Goal: Task Accomplishment & Management: Manage account settings

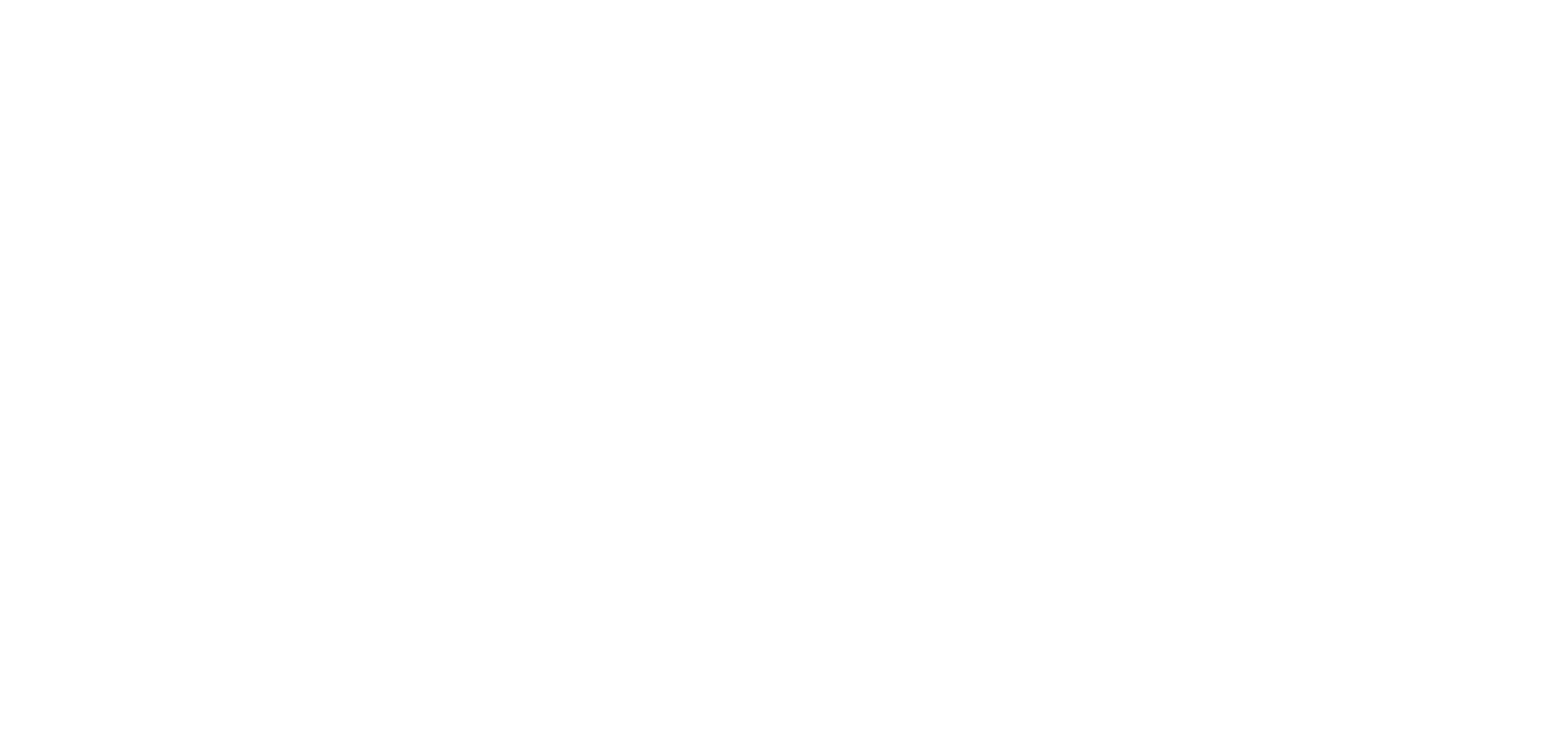
select select "3"
select select "2"
select select "1"
select select "28"
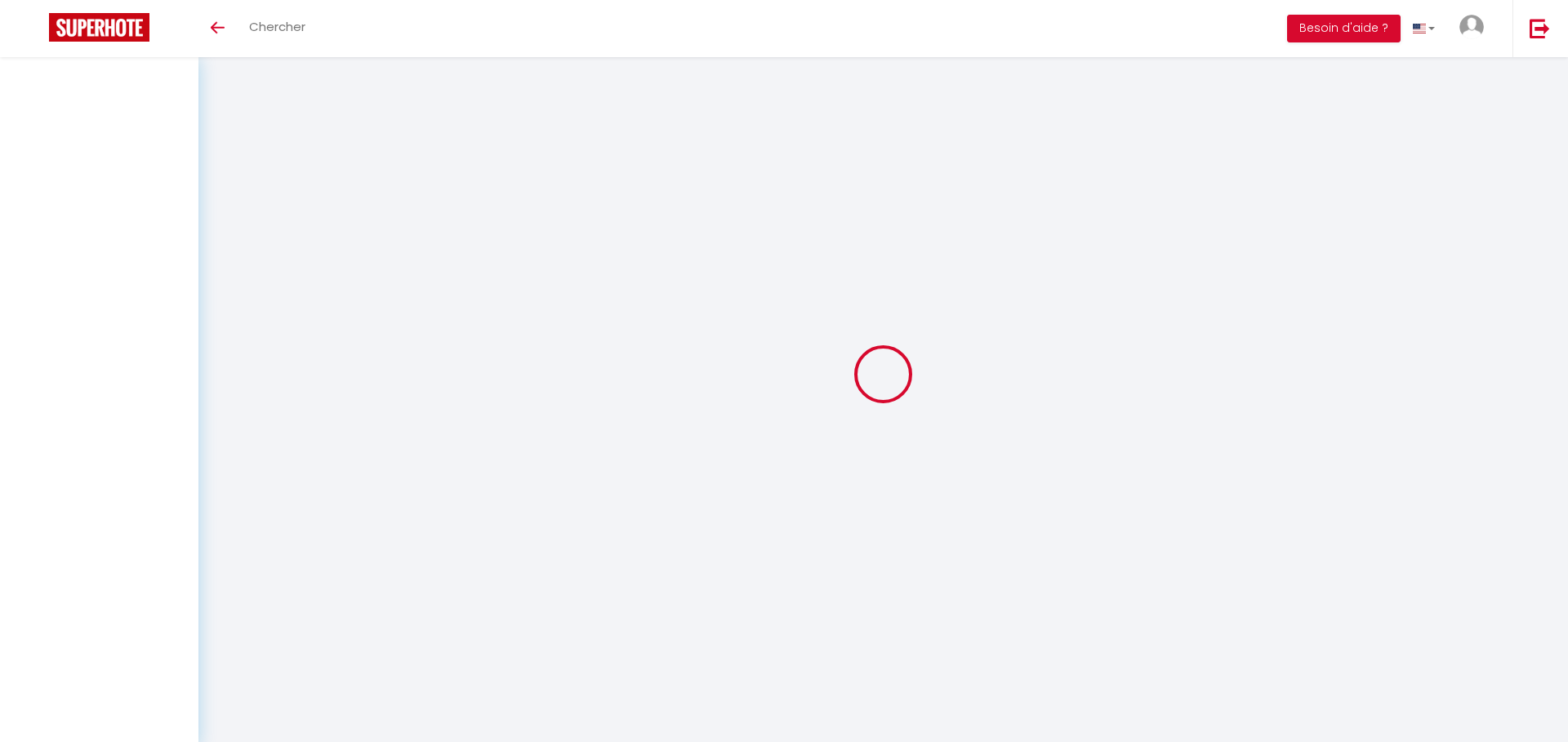
select select
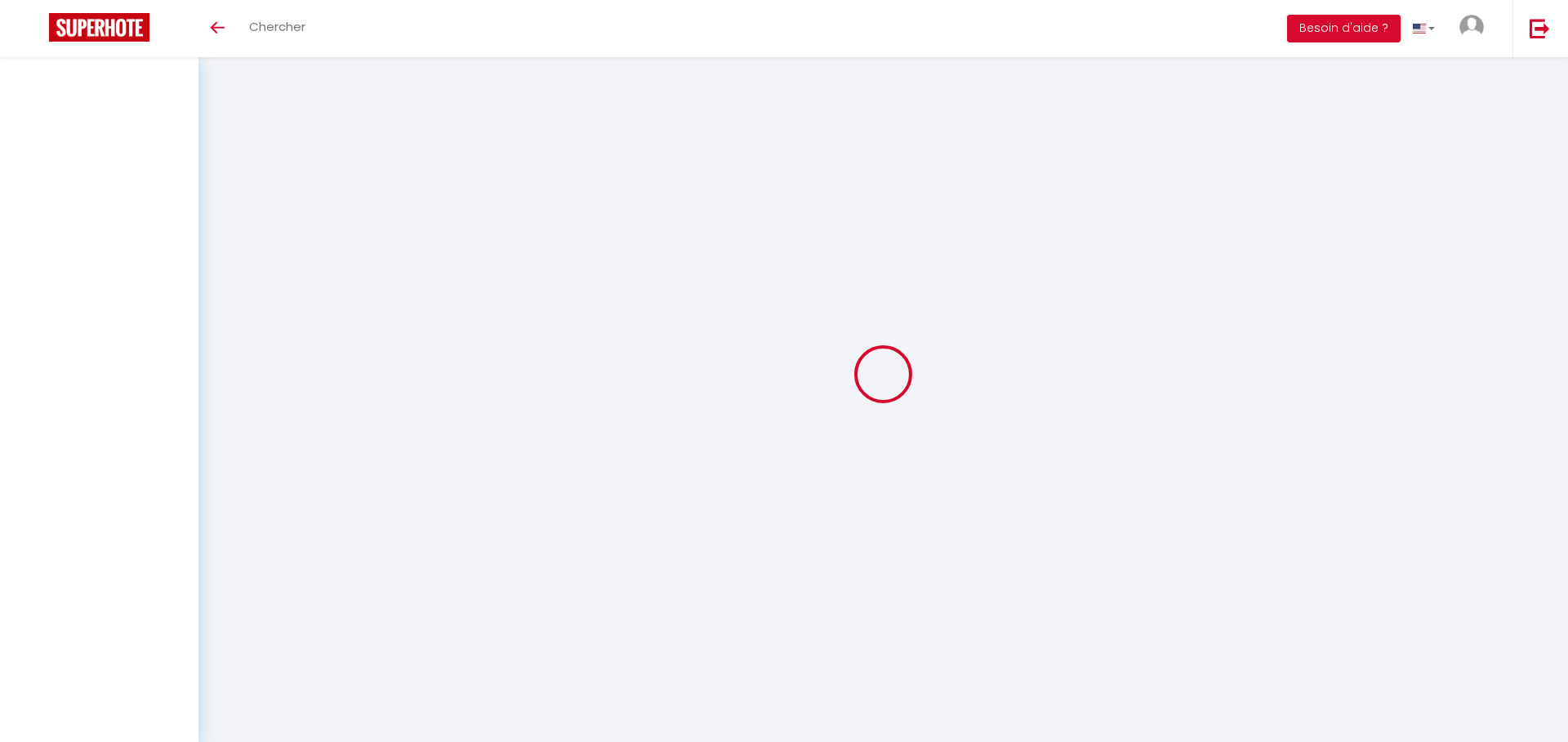
select select
checkbox input "false"
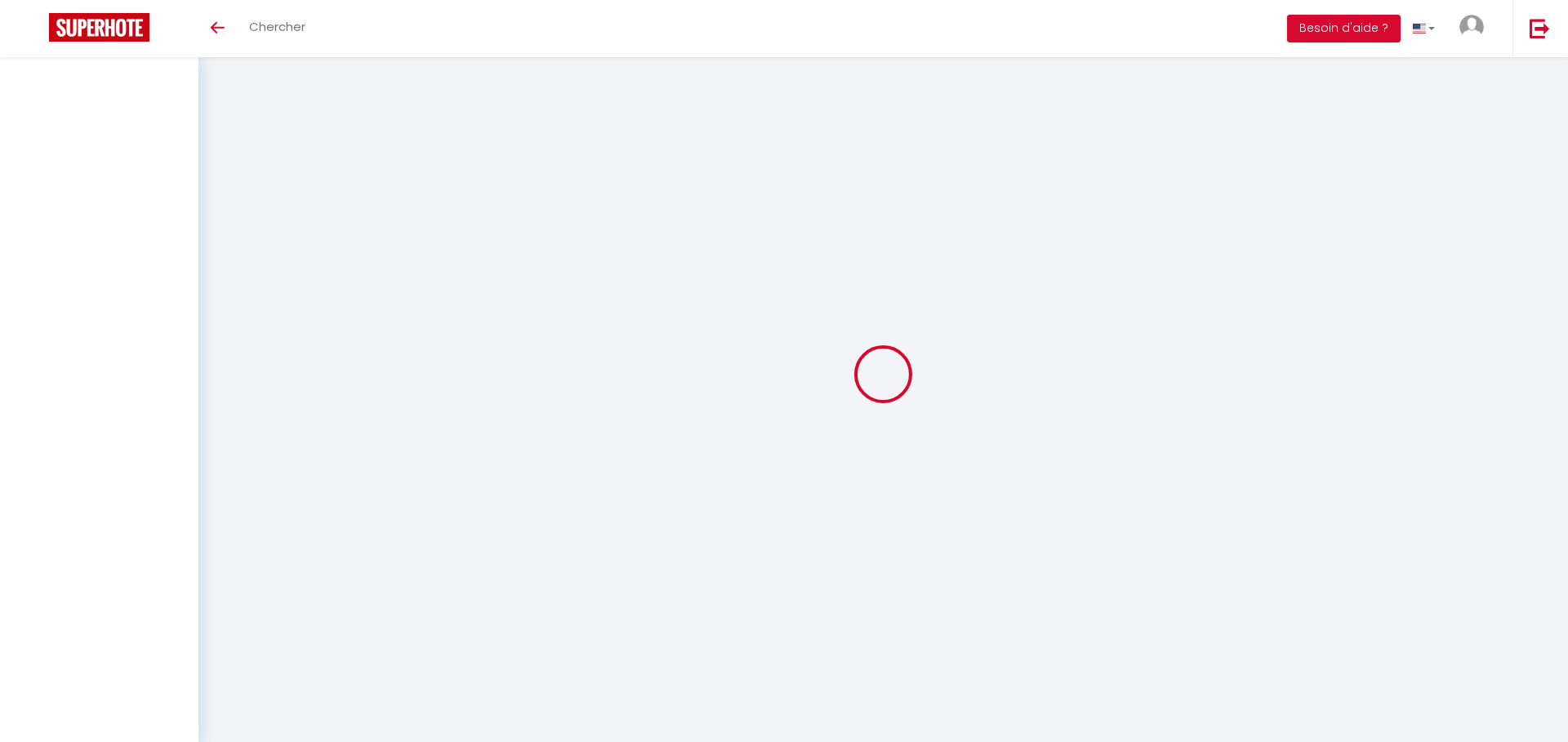
select select
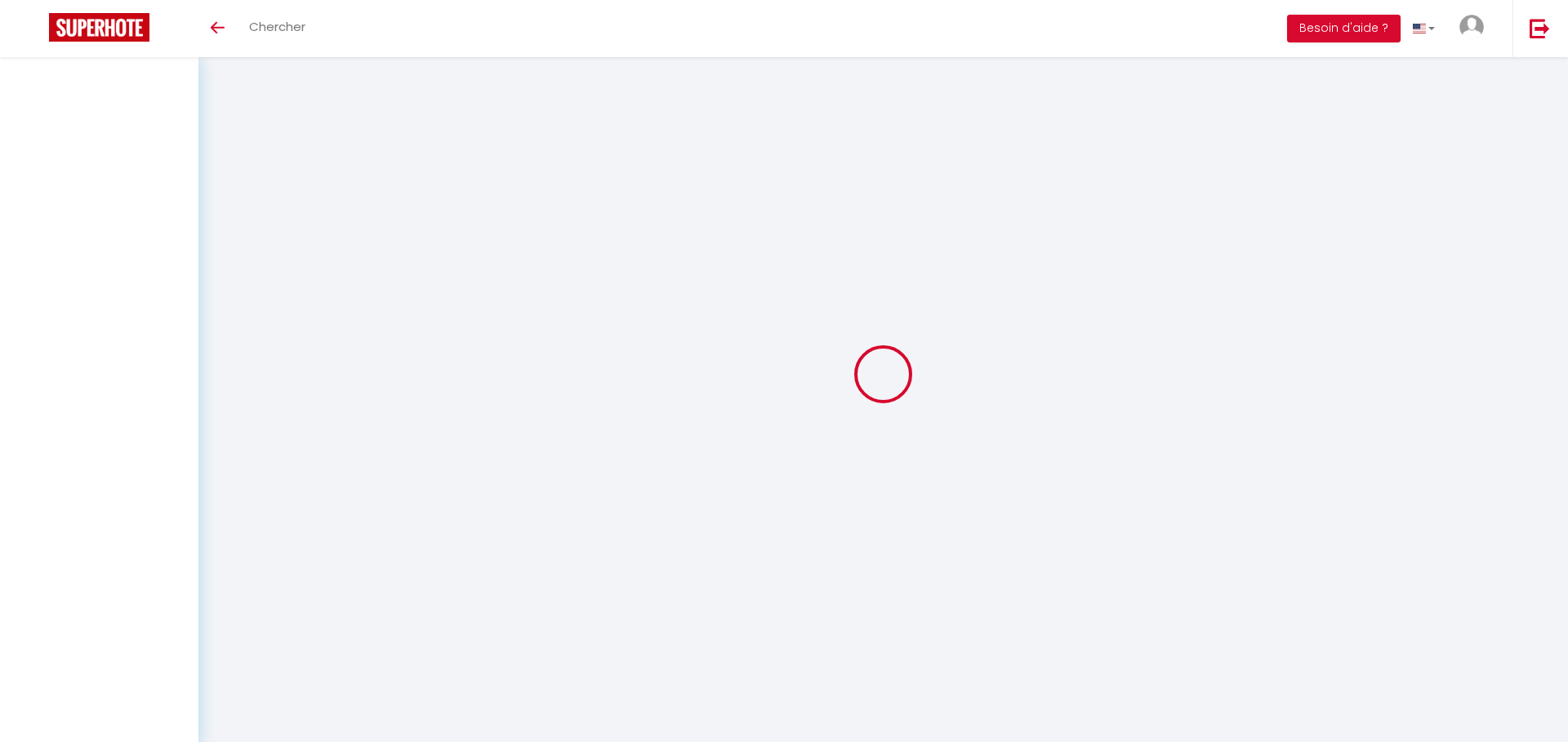
select select
checkbox input "false"
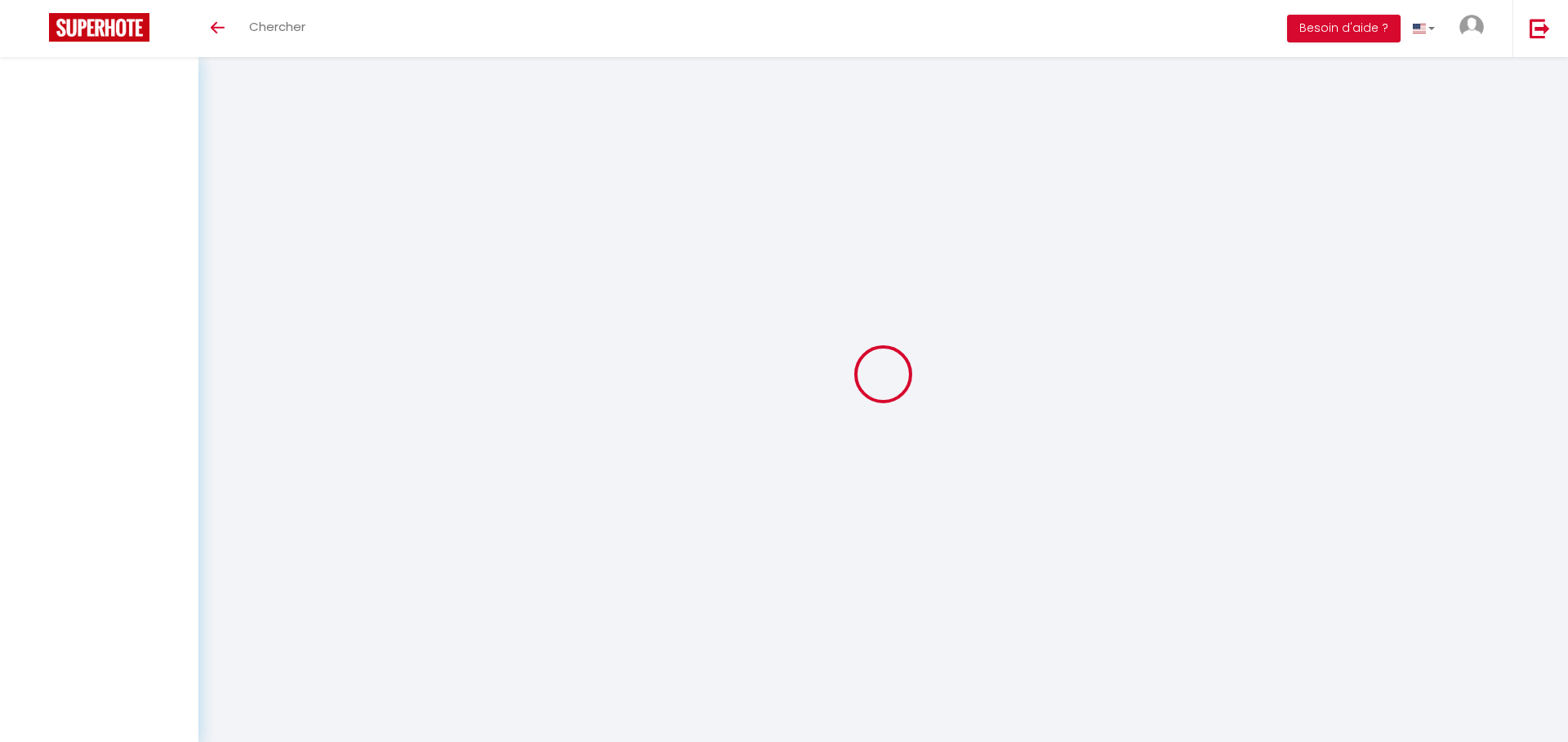
checkbox input "false"
select select
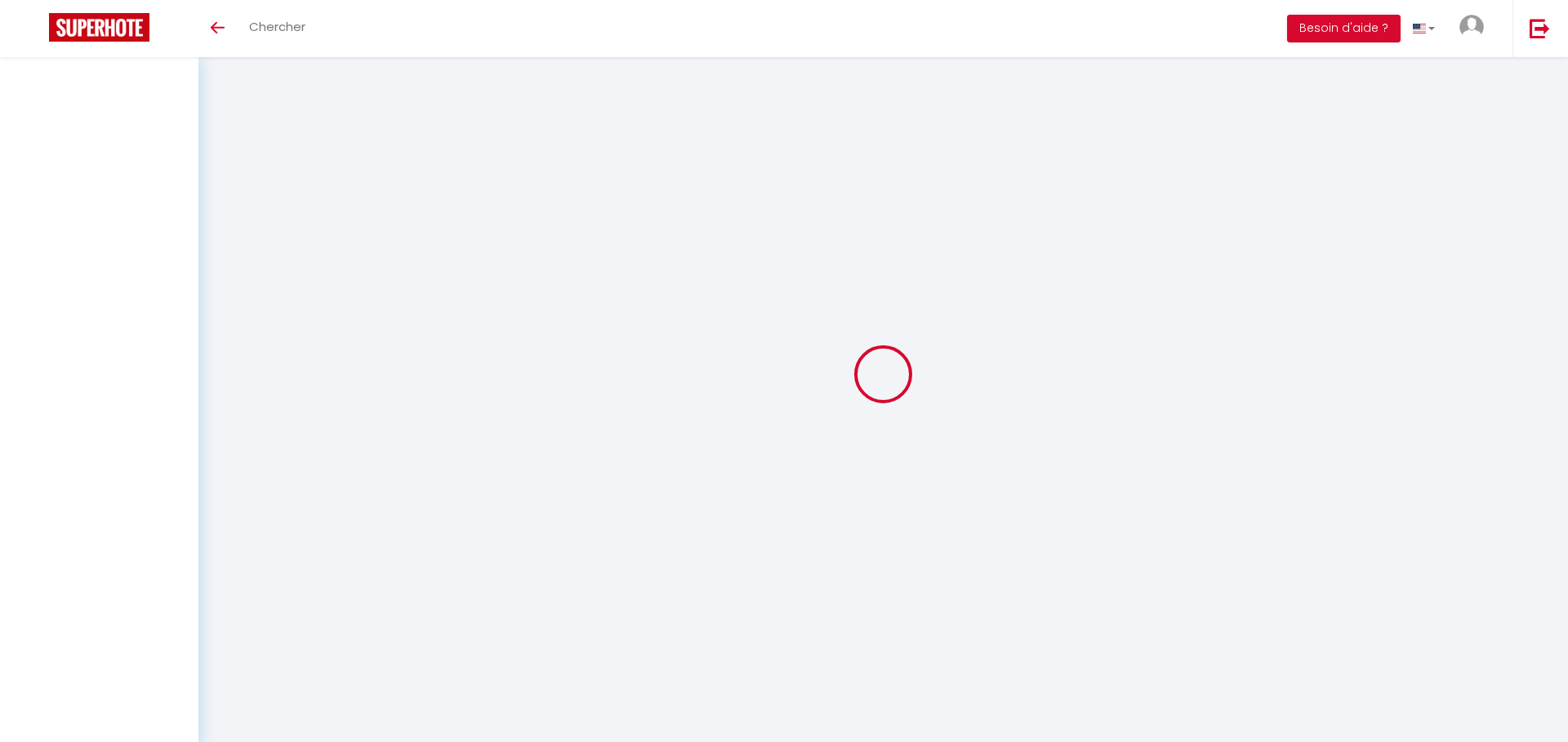
select select
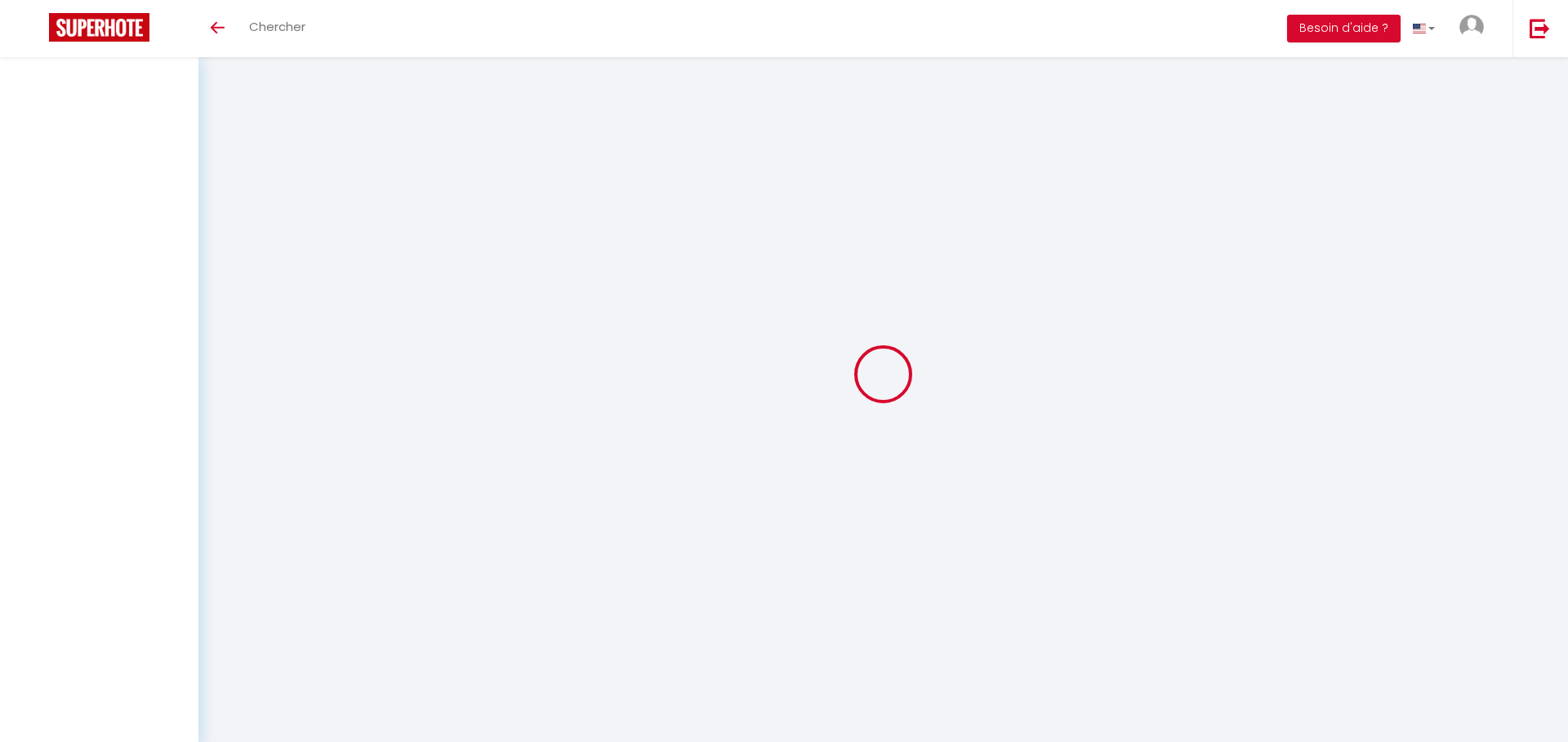
checkbox input "false"
select select
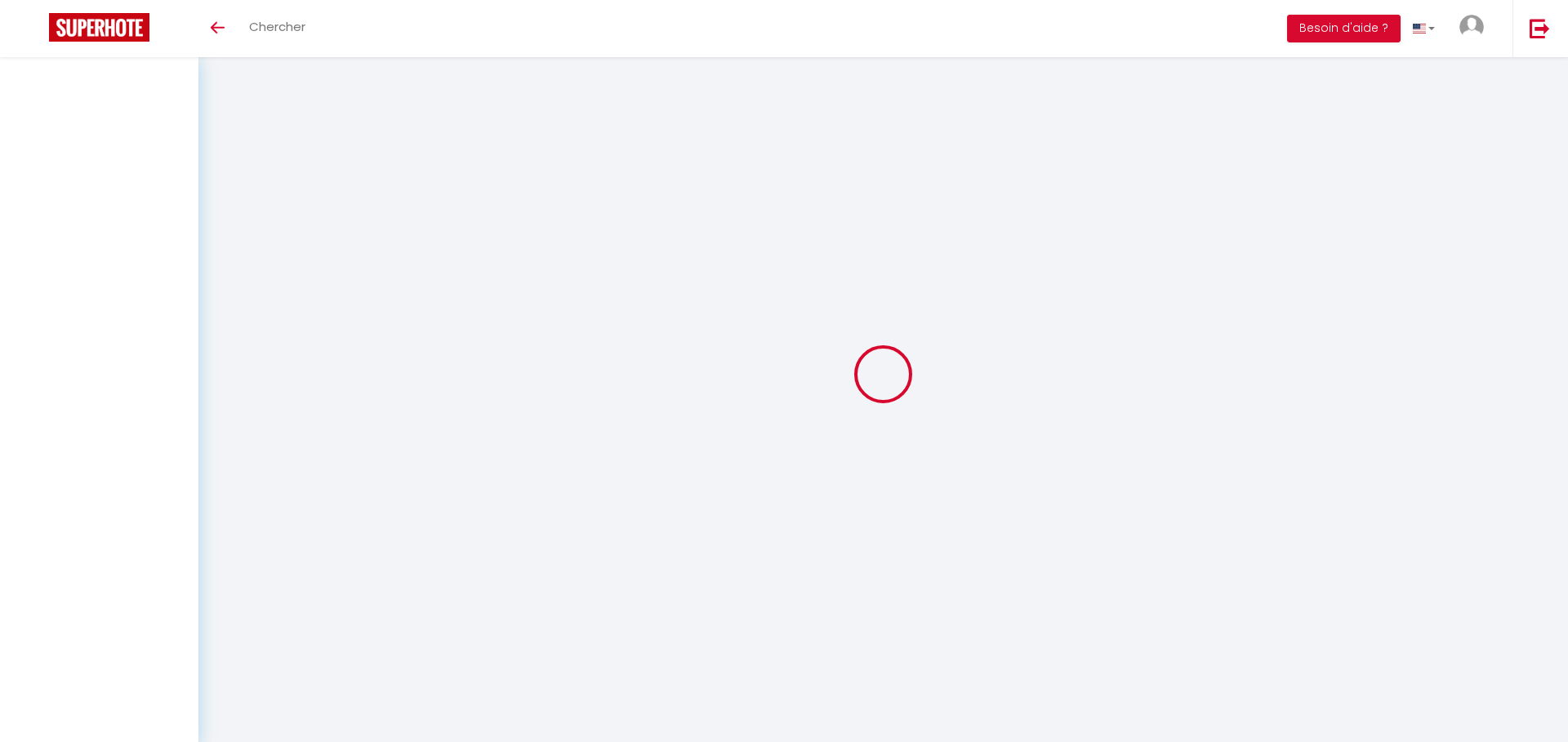
select select
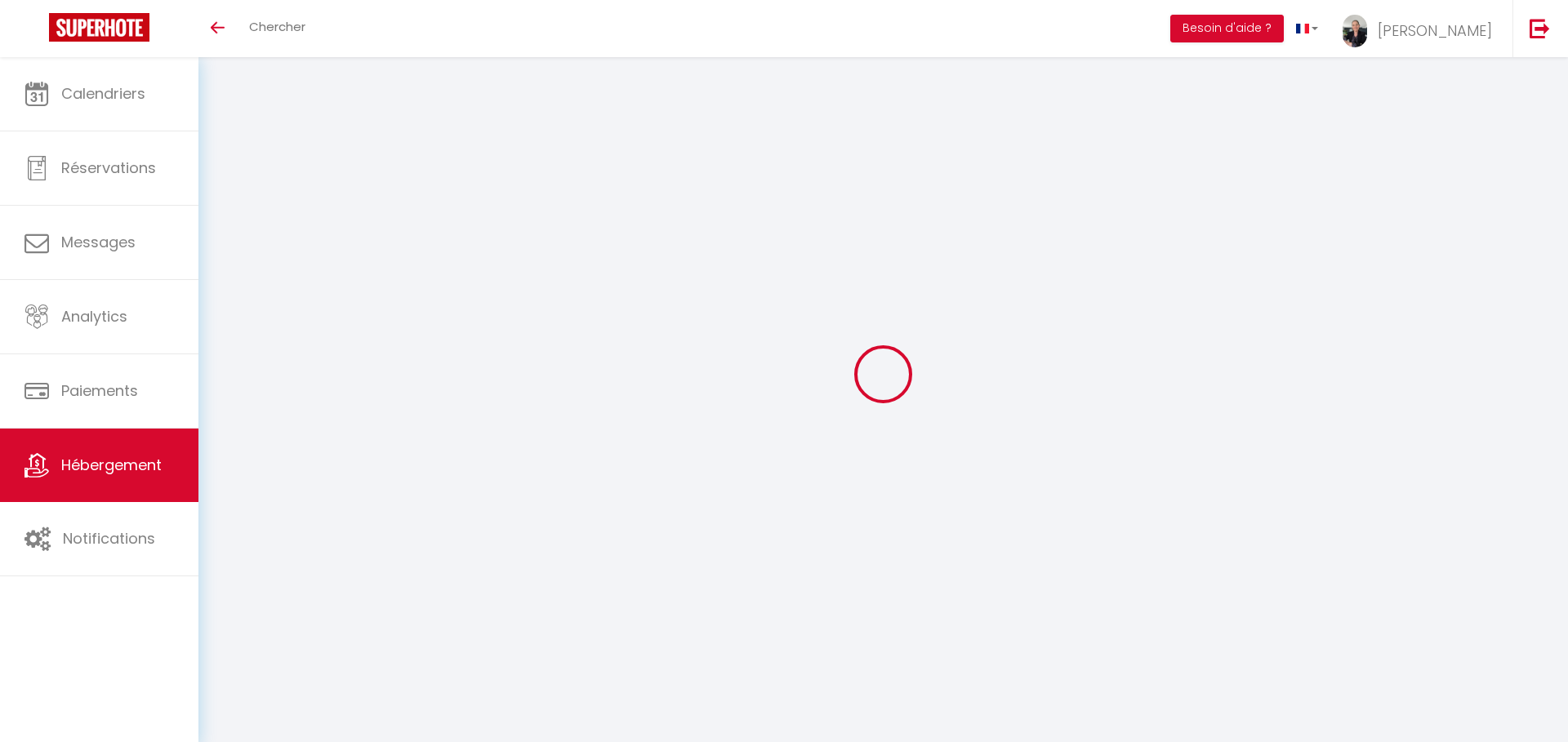
select select
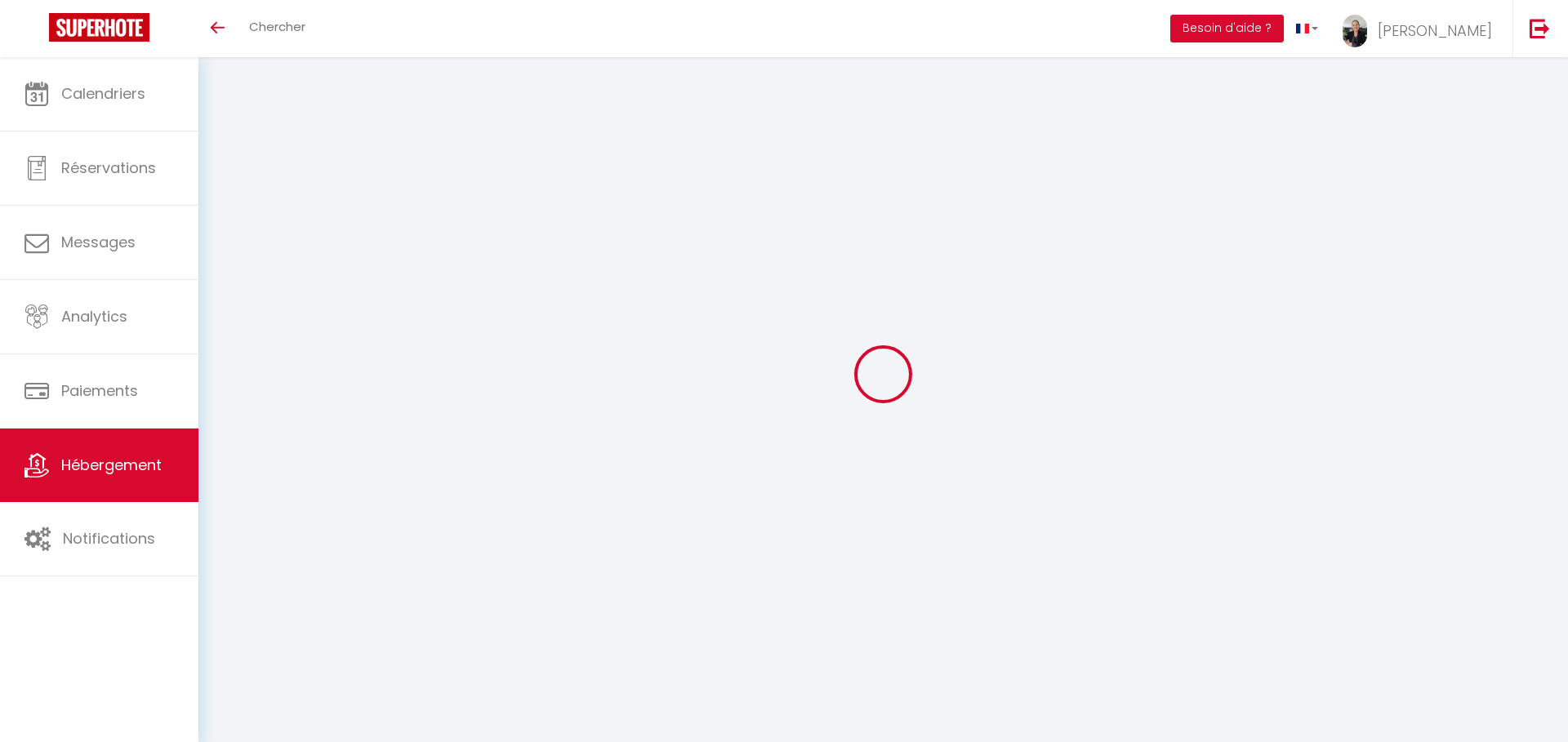
select select
checkbox input "false"
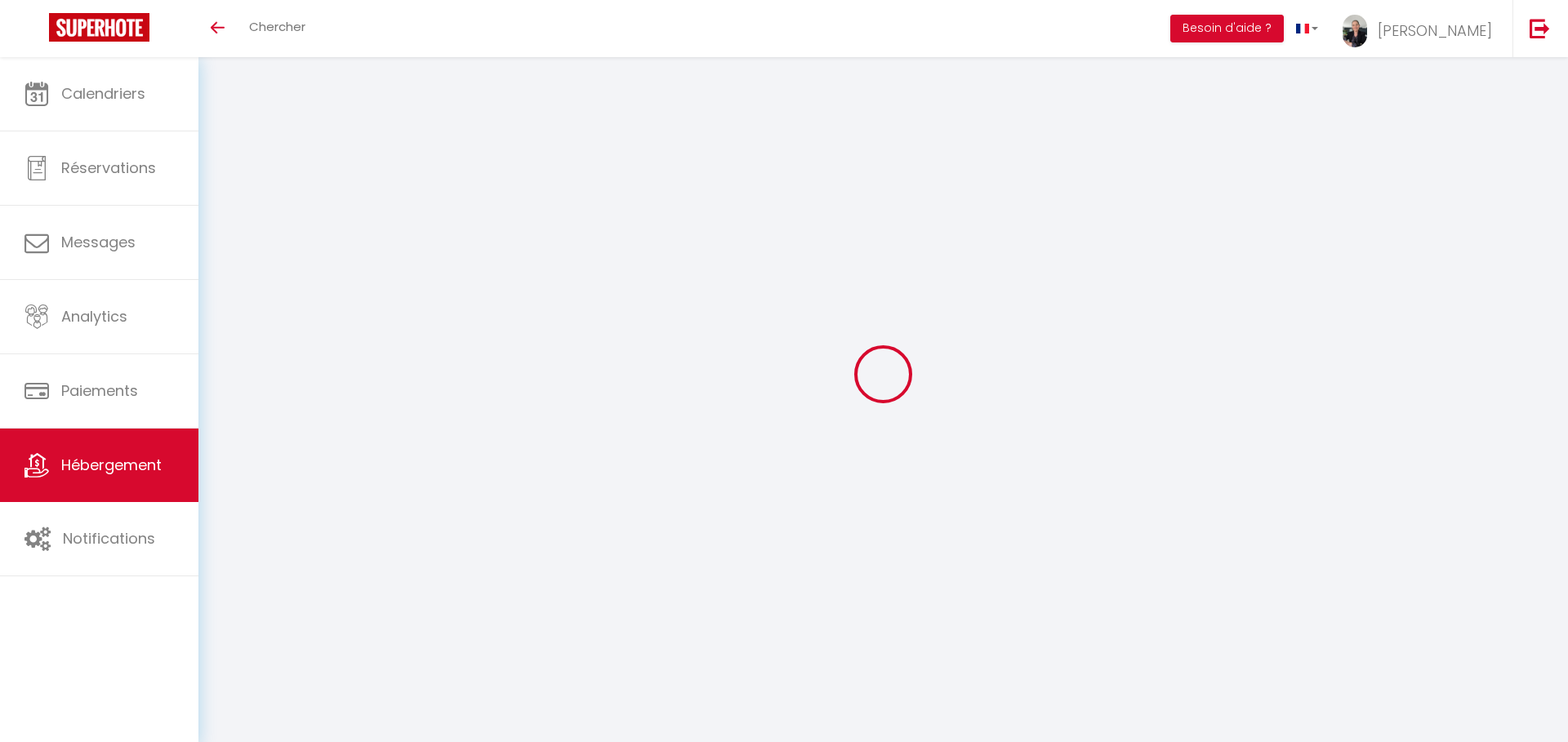
select select
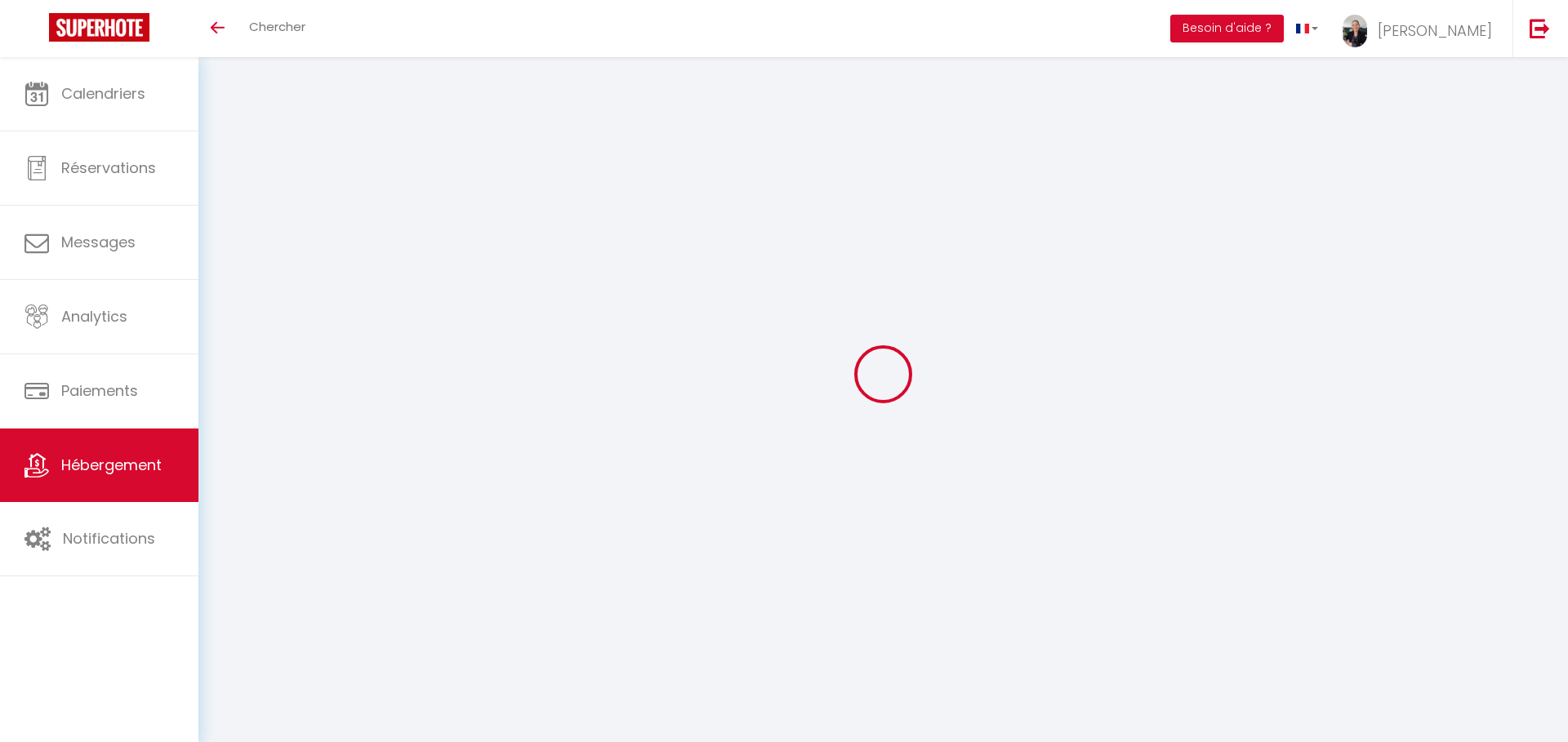
select select
checkbox input "false"
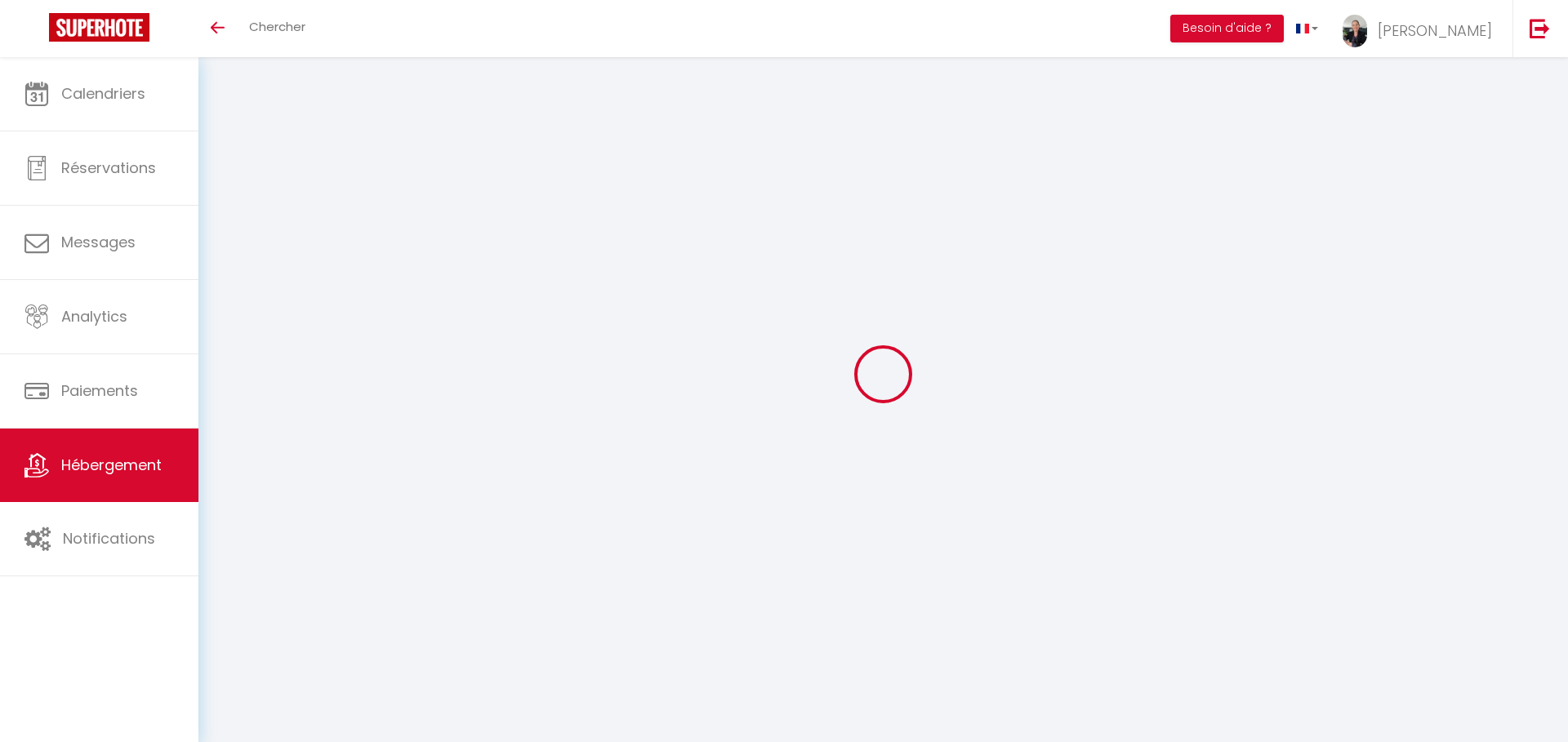
checkbox input "false"
select select
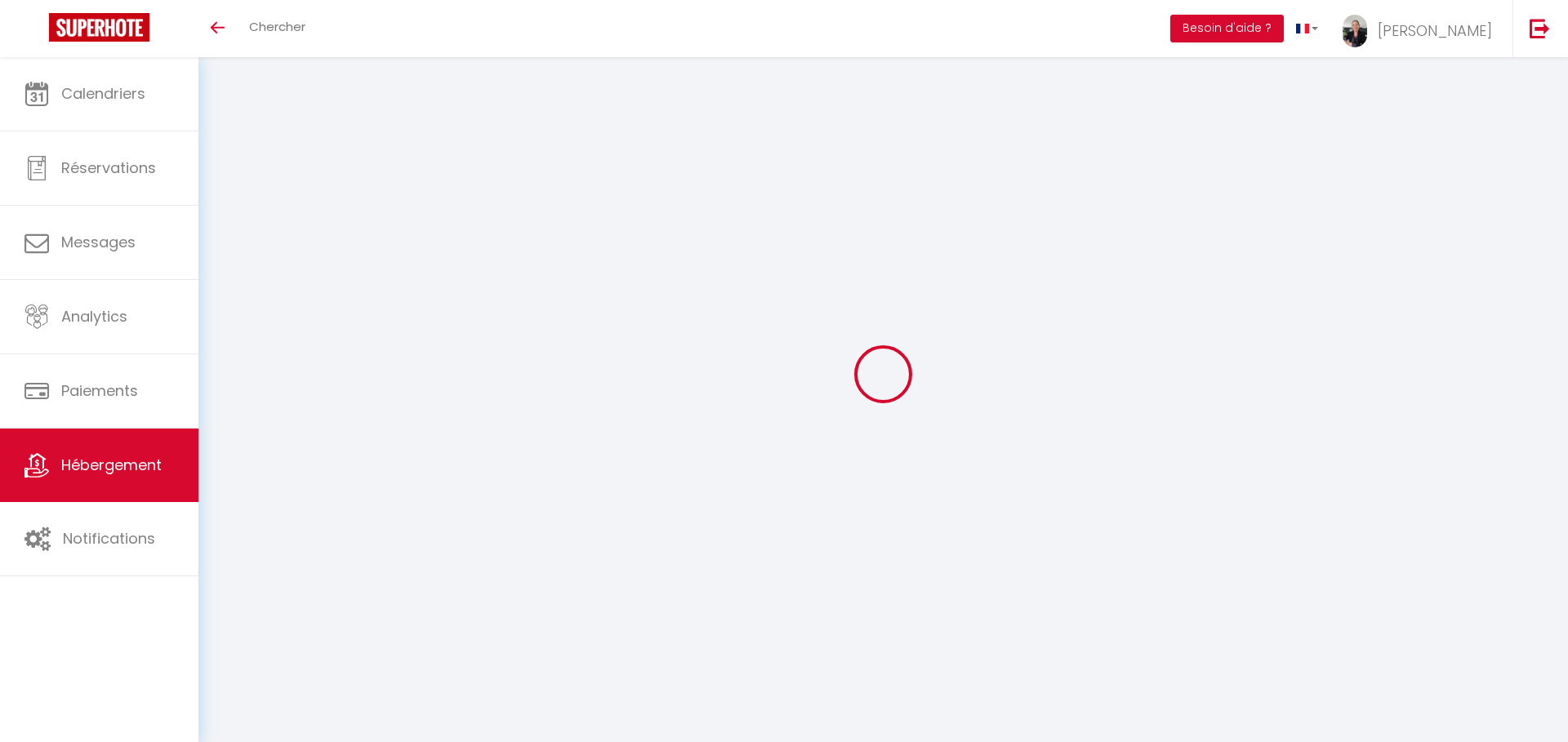
select select
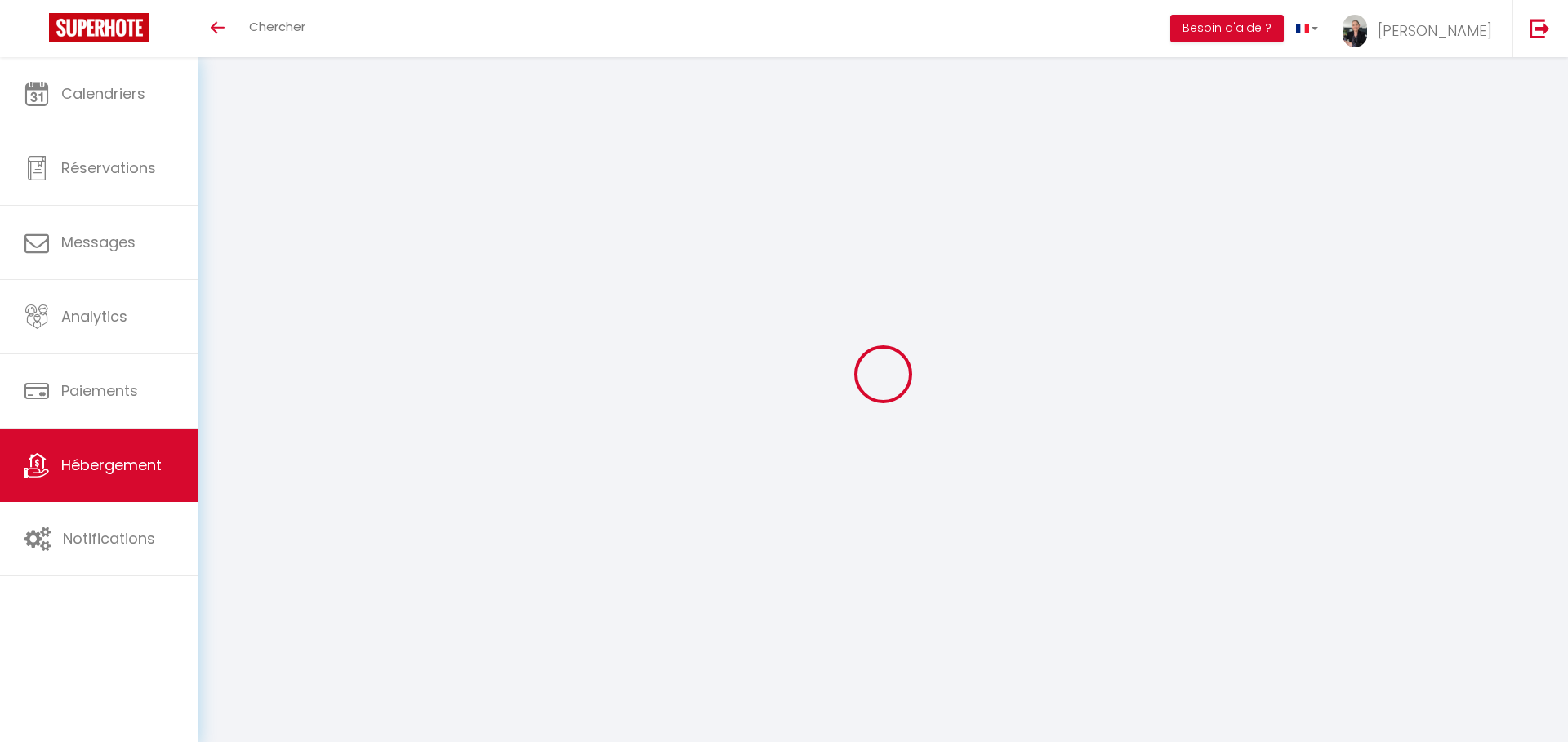
checkbox input "false"
select select
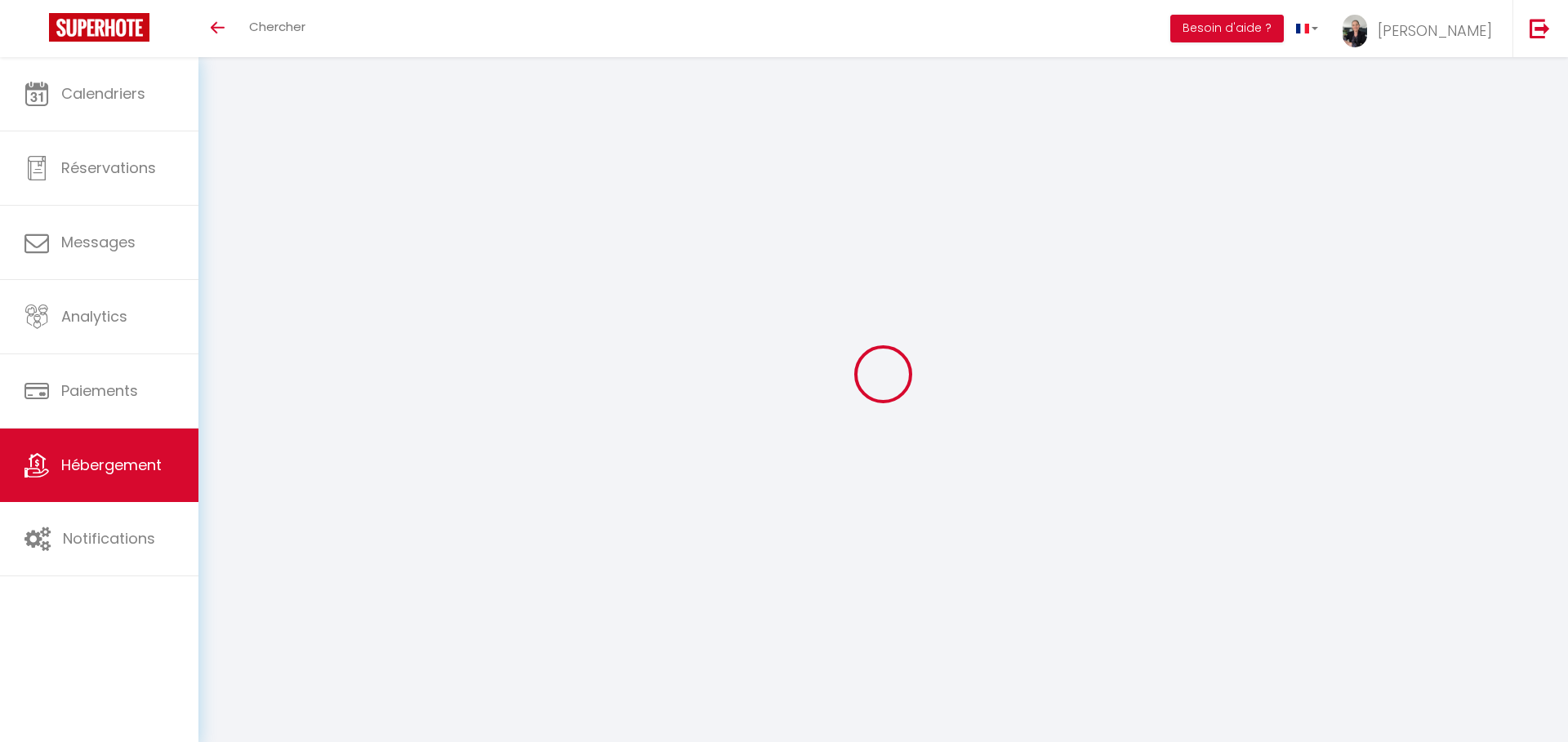
select select
type input "Maison à 800 mètres de la plage avec véranda, jardin et parking gratuit"
type input "Yanis"
type input "Souami"
type input "[STREET_ADDRESS]"
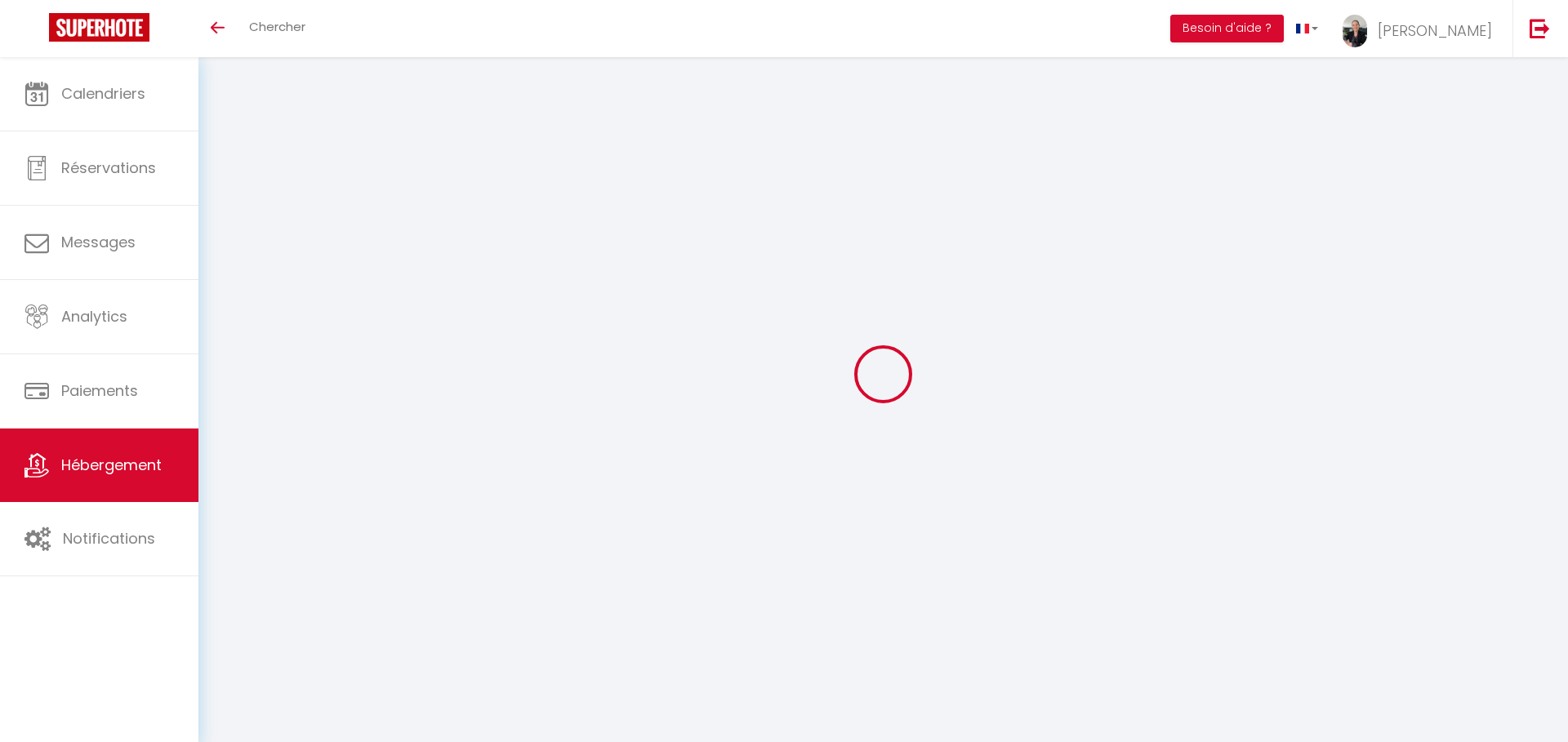
type input "14880"
type input "[GEOGRAPHIC_DATA]-[GEOGRAPHIC_DATA]"
select select "houses"
select select "6"
select select "3"
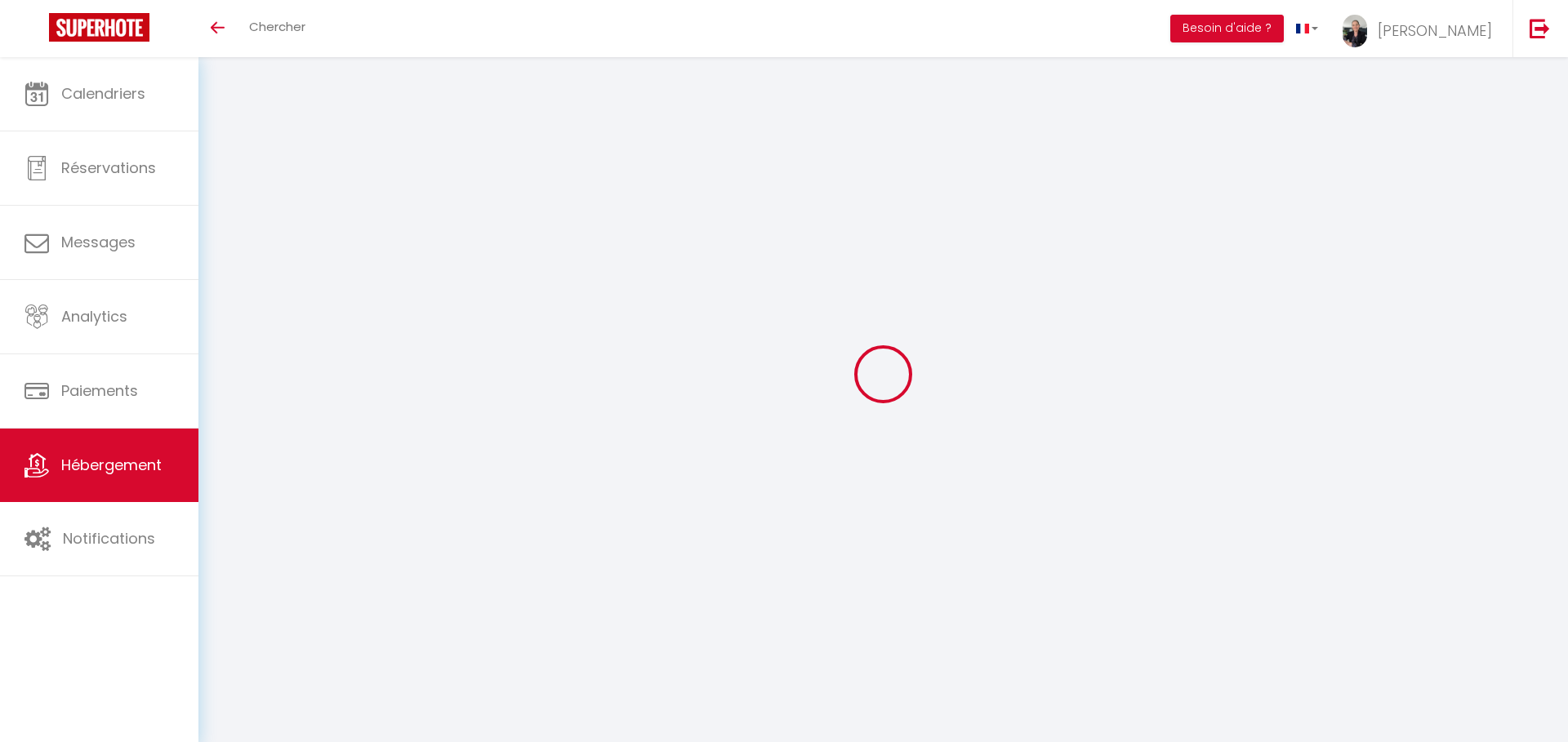
type input "95"
type input "9"
type input "87"
type input "5"
type input "4.6"
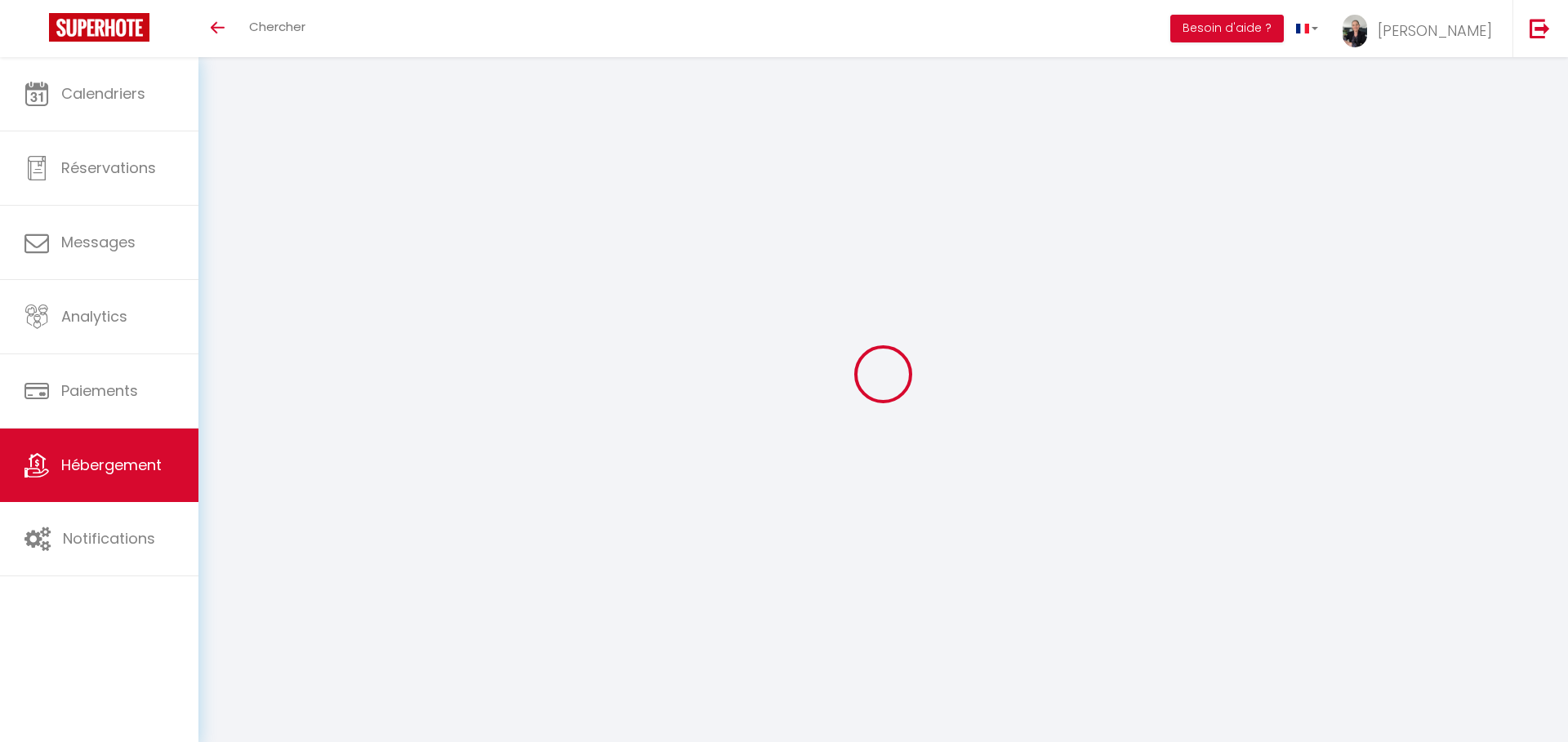
type input "750"
select select
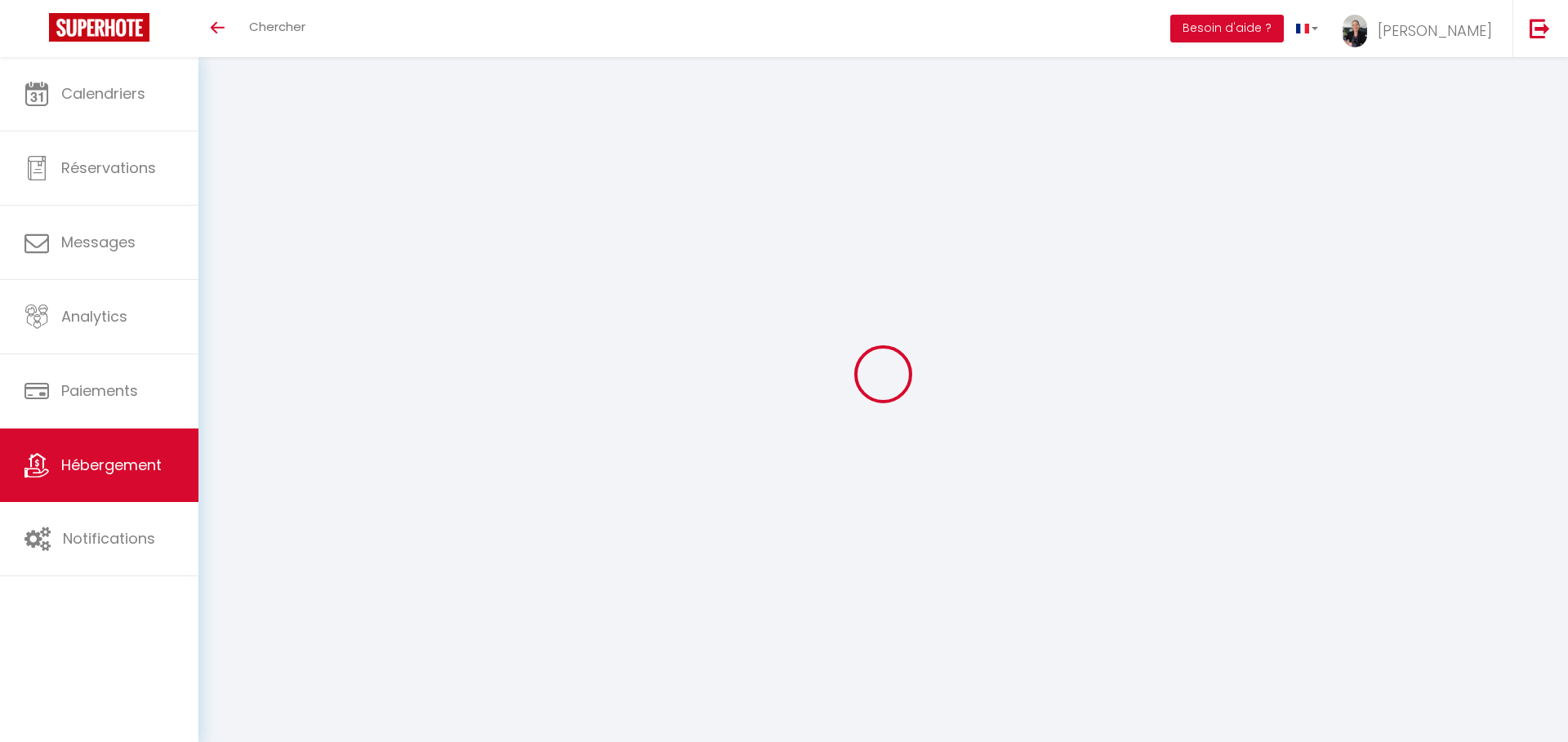
select select
type input "[STREET_ADDRESS]"
type input "14880"
type input "[GEOGRAPHIC_DATA]-[GEOGRAPHIC_DATA]"
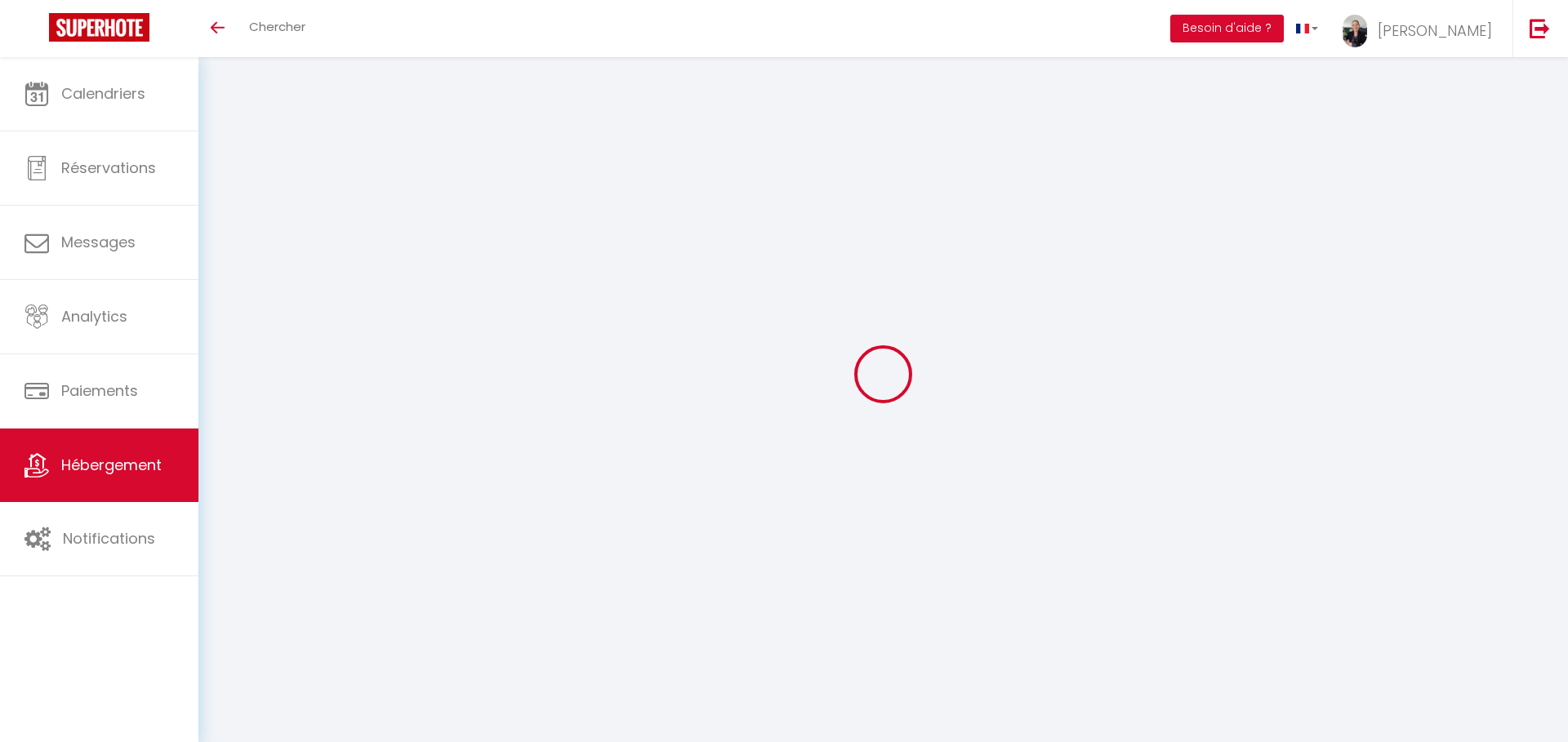
type input "[EMAIL_ADDRESS][DOMAIN_NAME]"
select select "6486"
checkbox input "true"
checkbox input "false"
checkbox input "true"
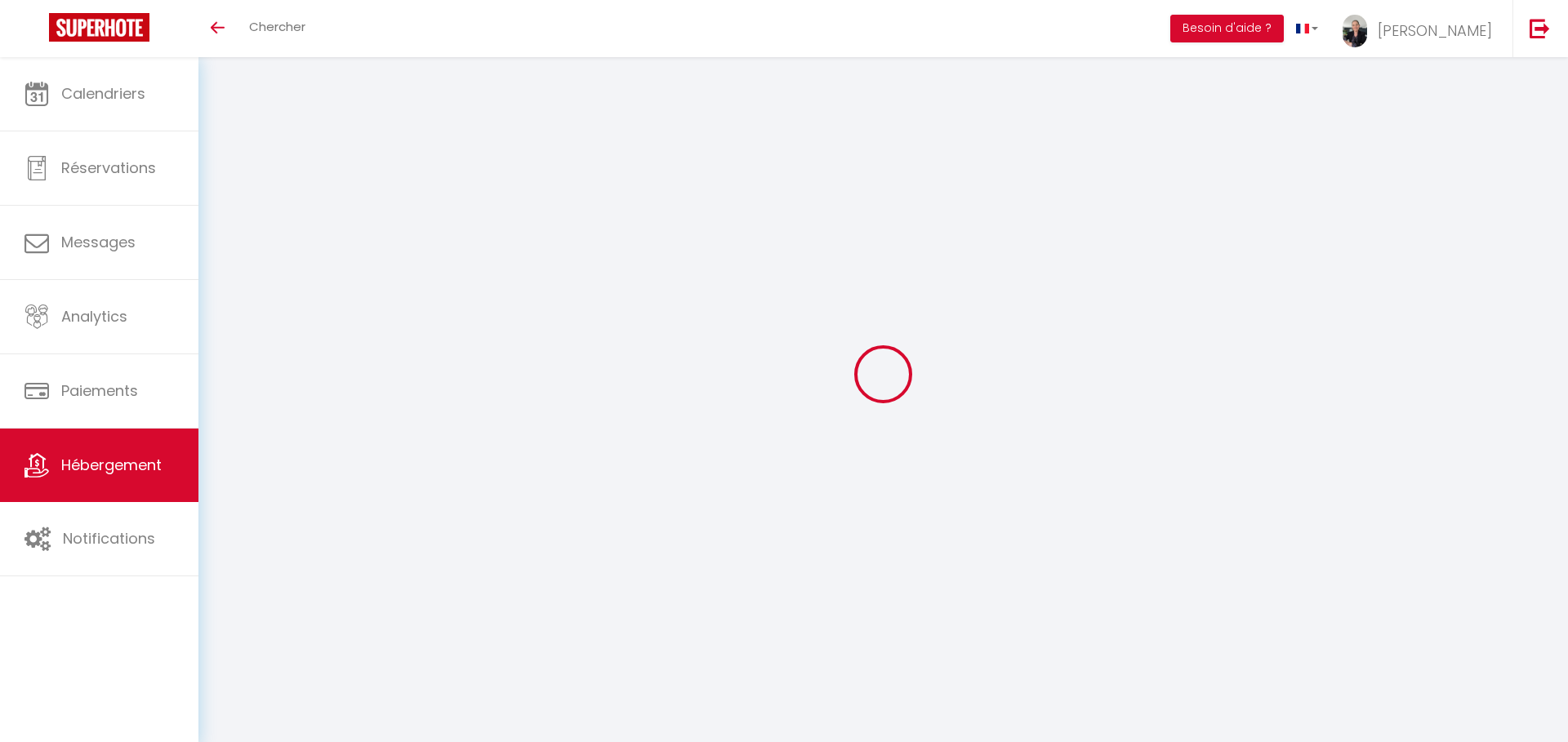
checkbox input "false"
radio input "true"
type input "77"
type input "0"
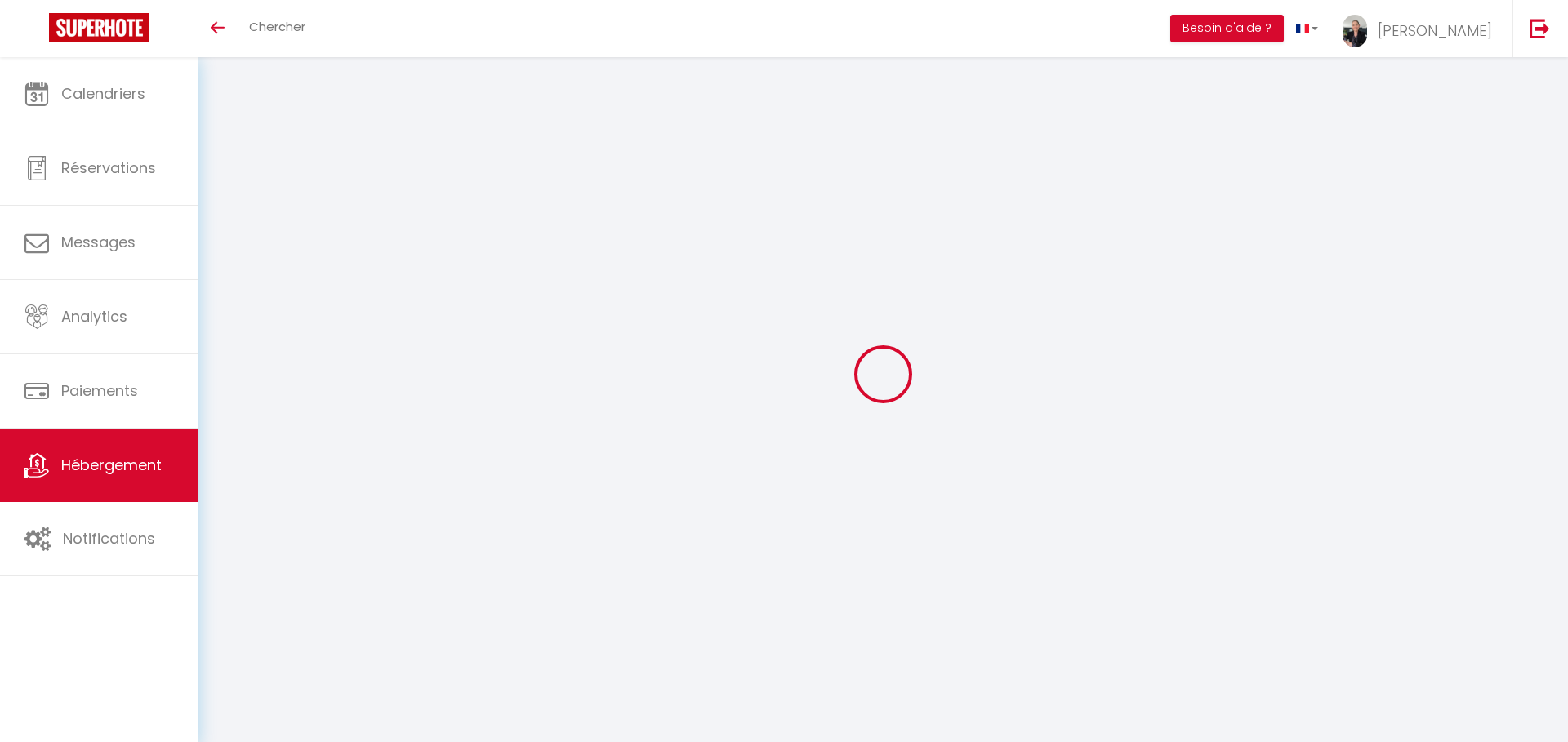
type input "0"
select select
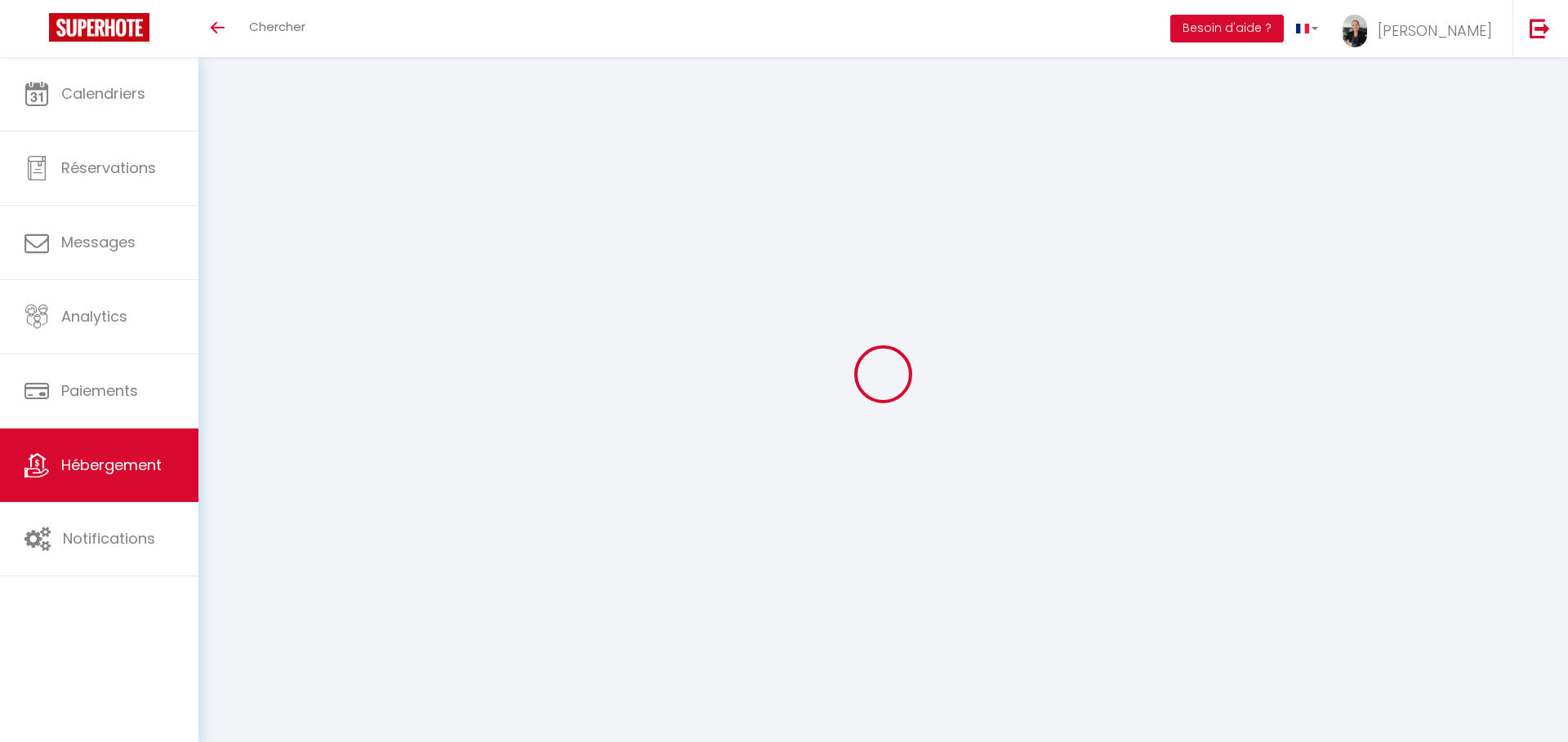
select select
checkbox input "true"
checkbox input "false"
checkbox input "true"
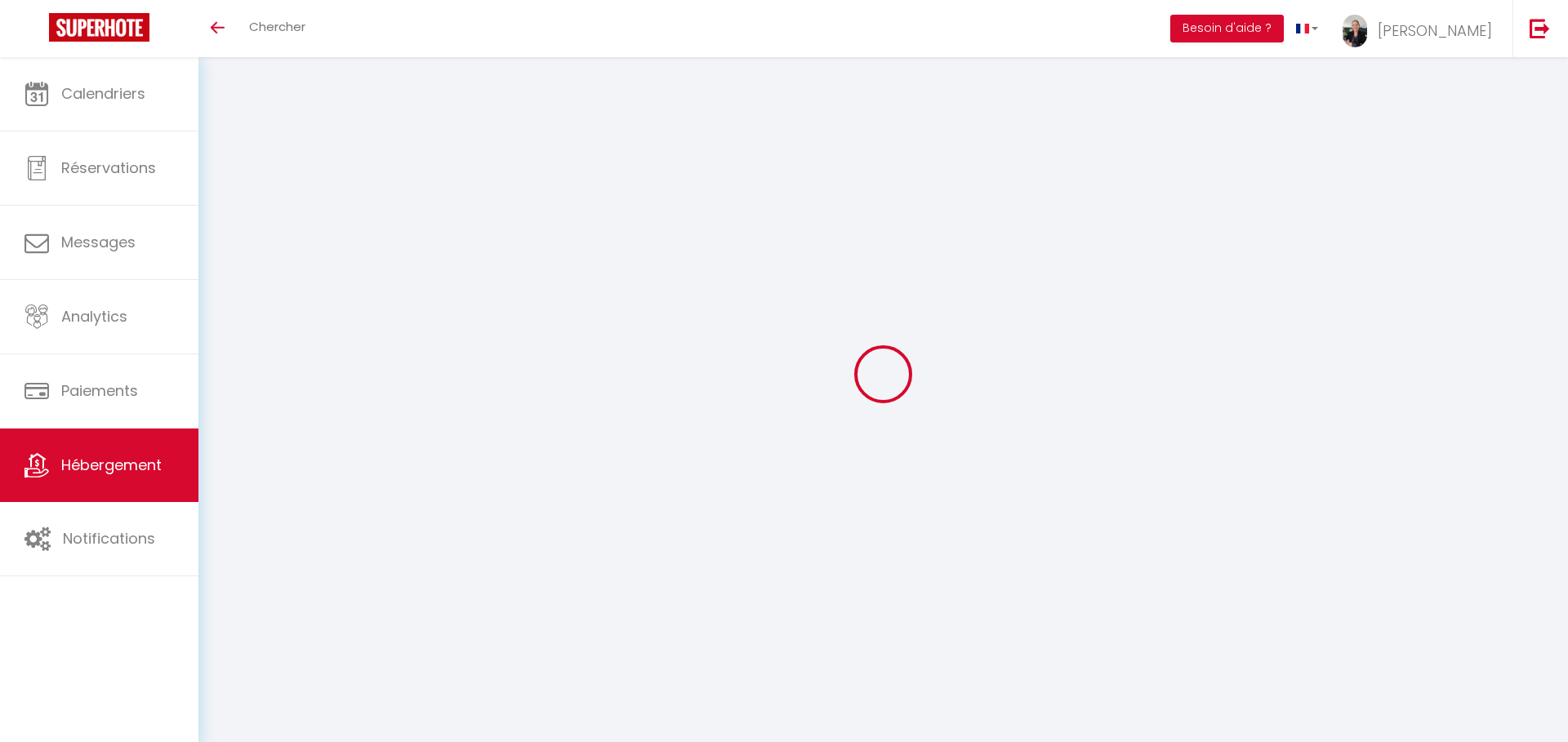
checkbox input "false"
checkbox input "true"
checkbox input "false"
checkbox input "true"
checkbox input "false"
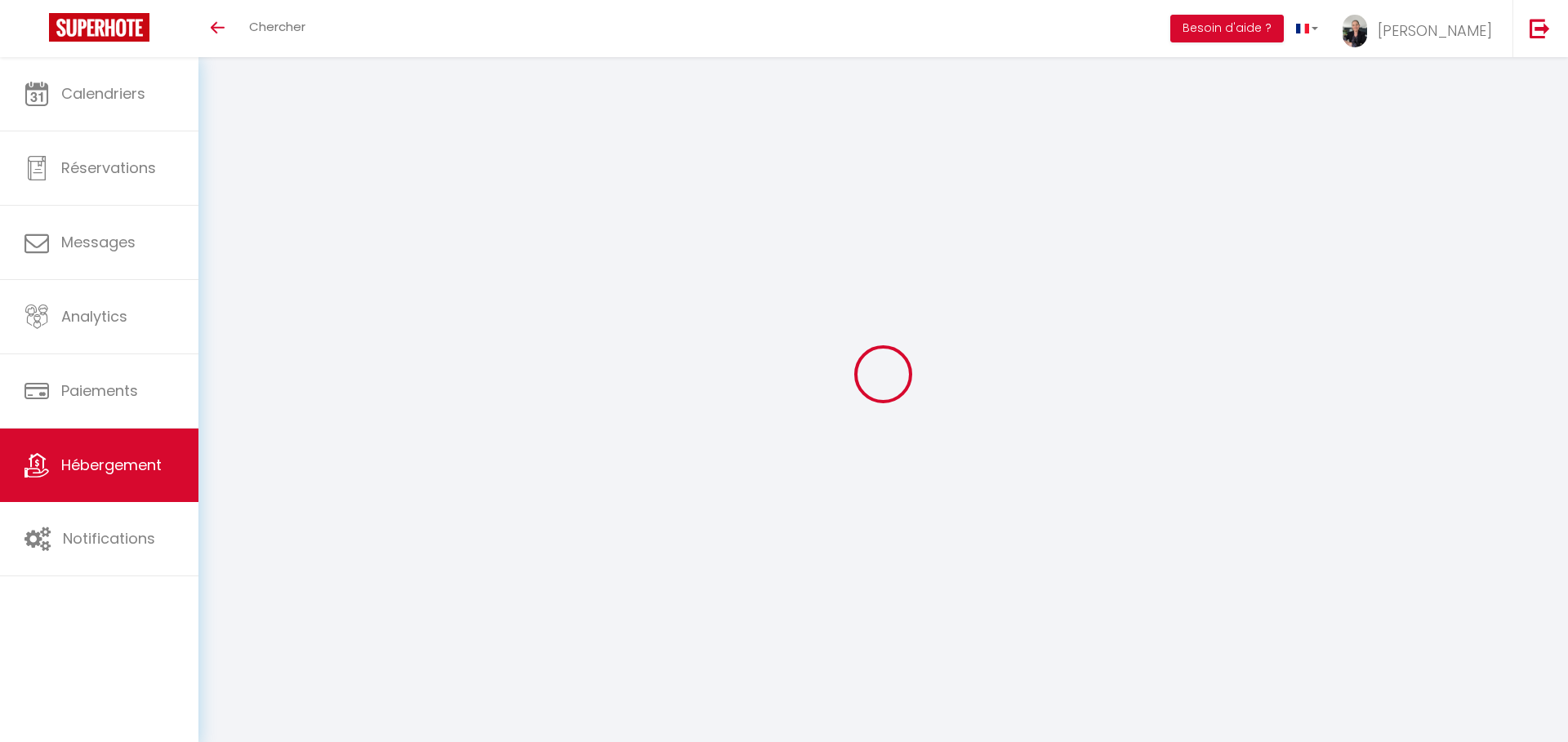
checkbox input "true"
checkbox input "false"
checkbox input "true"
checkbox input "false"
checkbox input "true"
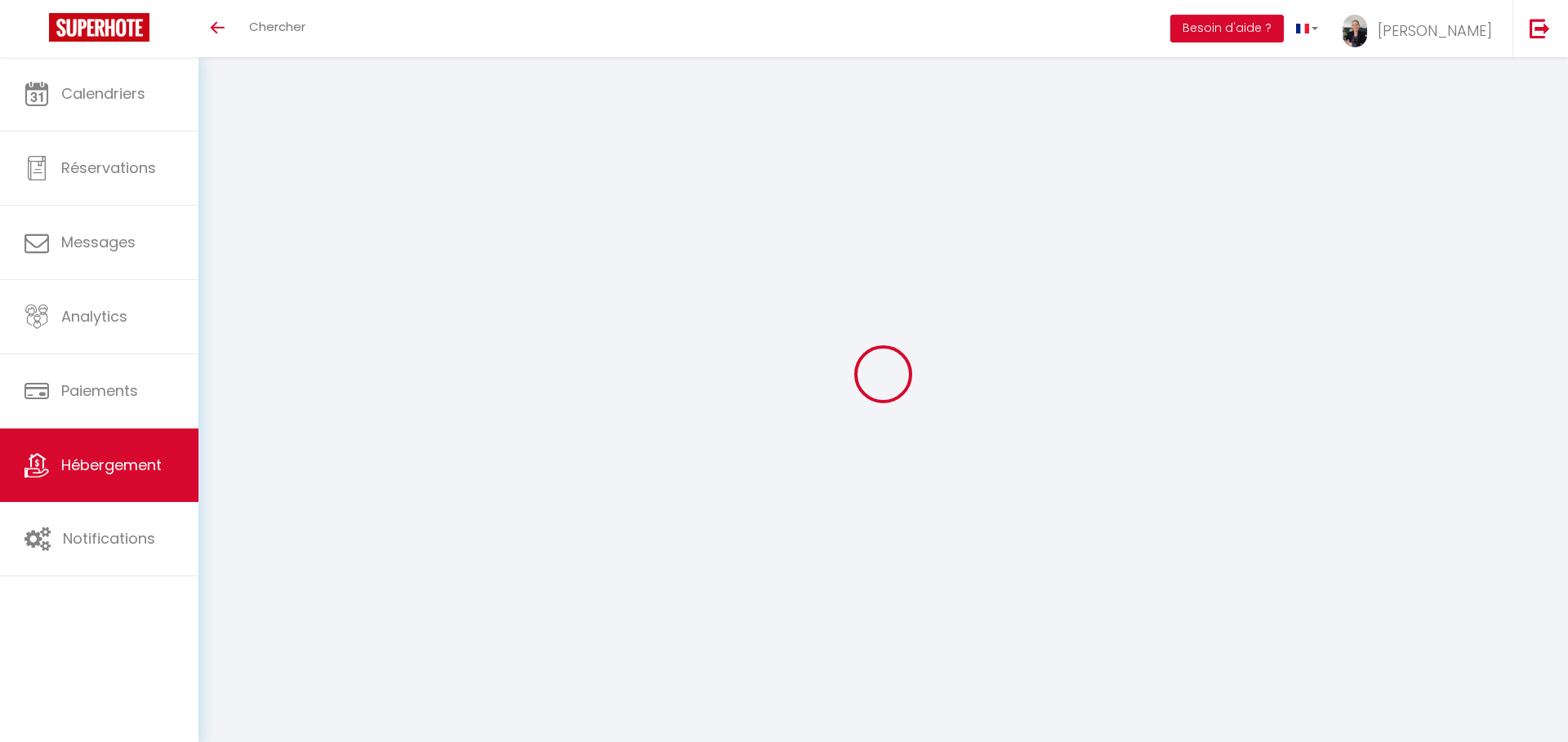
checkbox input "false"
checkbox input "true"
checkbox input "false"
select select "17:00"
select select "23:45"
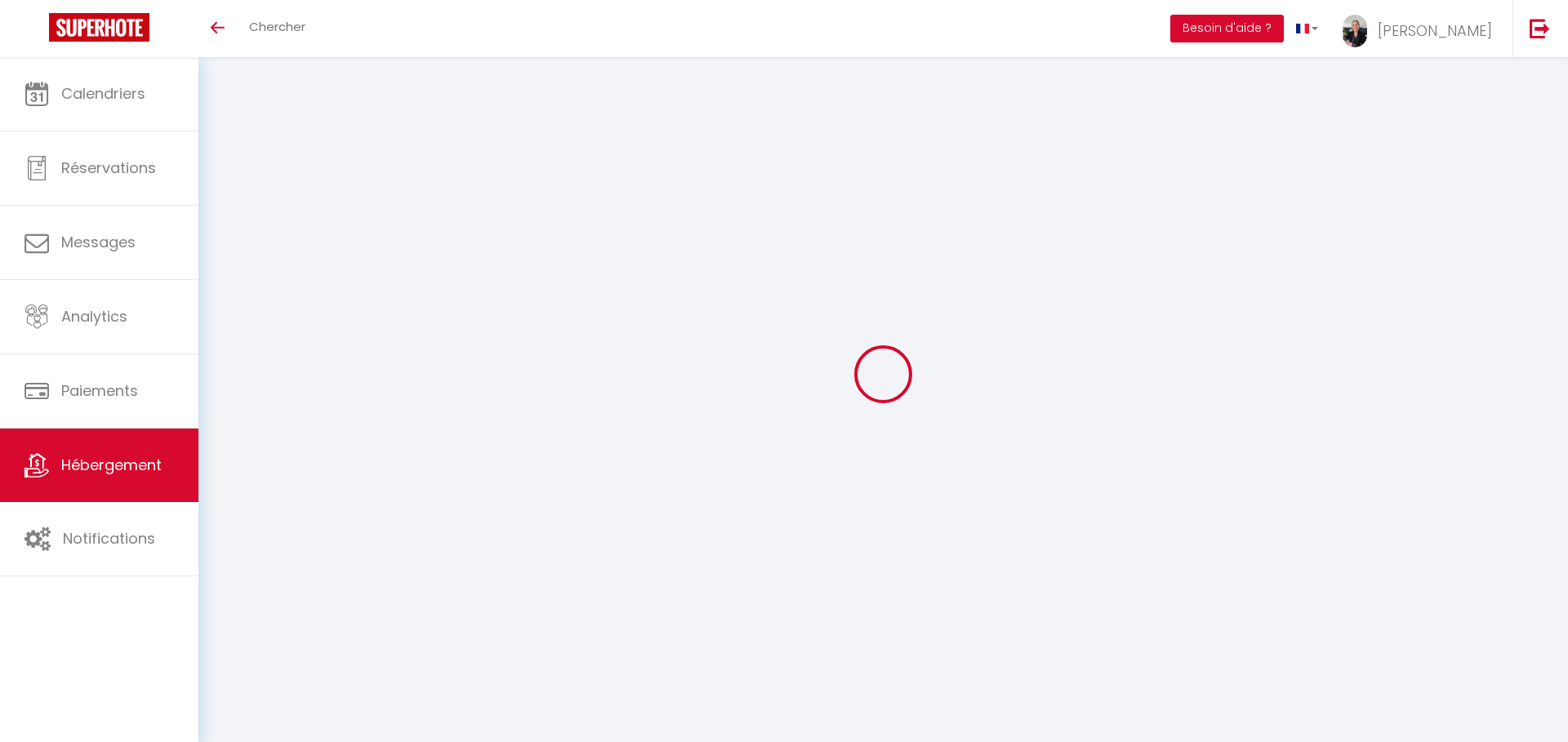
select select "10:00"
select select "30"
select select "120"
select select "08:00"
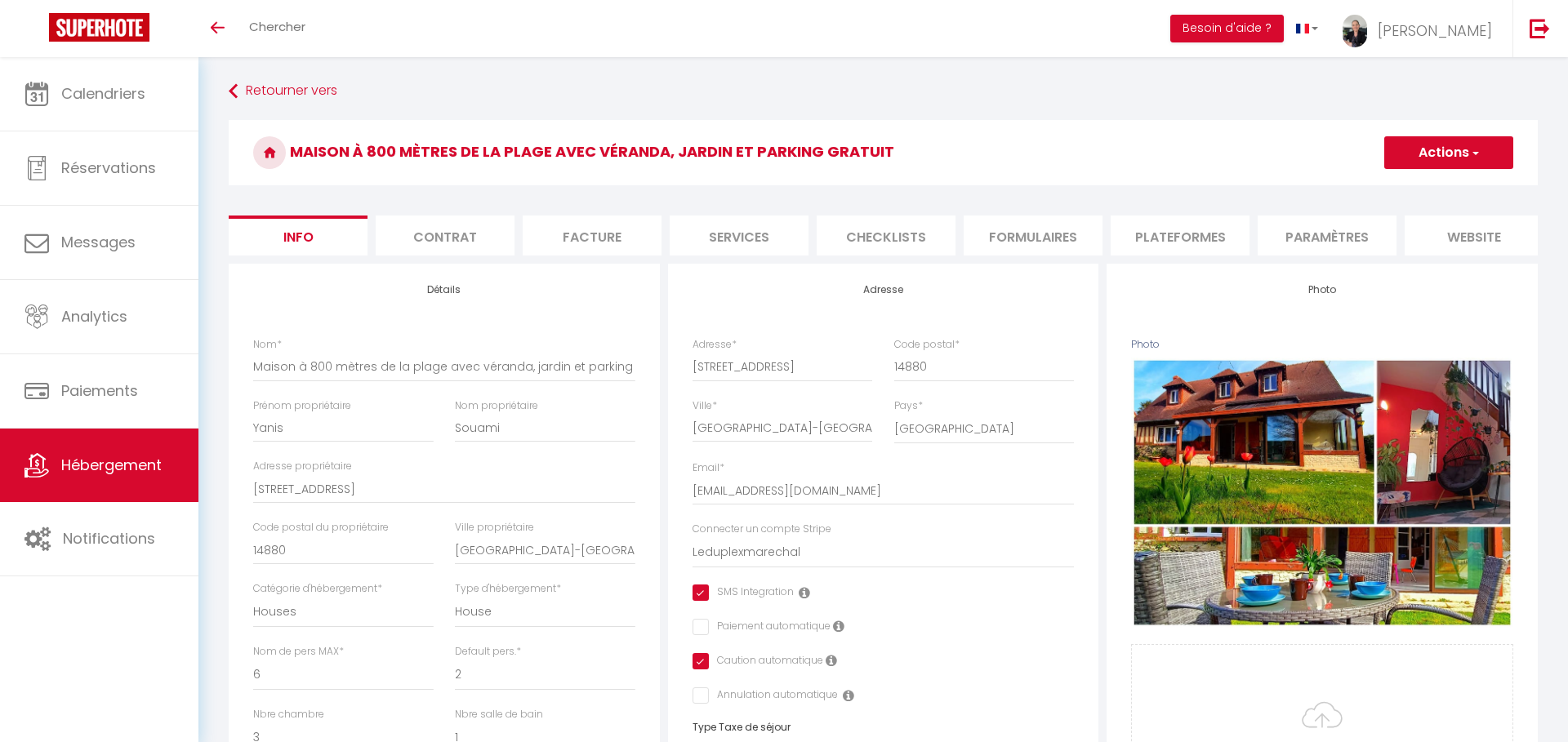
checkbox input "true"
checkbox input "false"
checkbox input "true"
checkbox input "false"
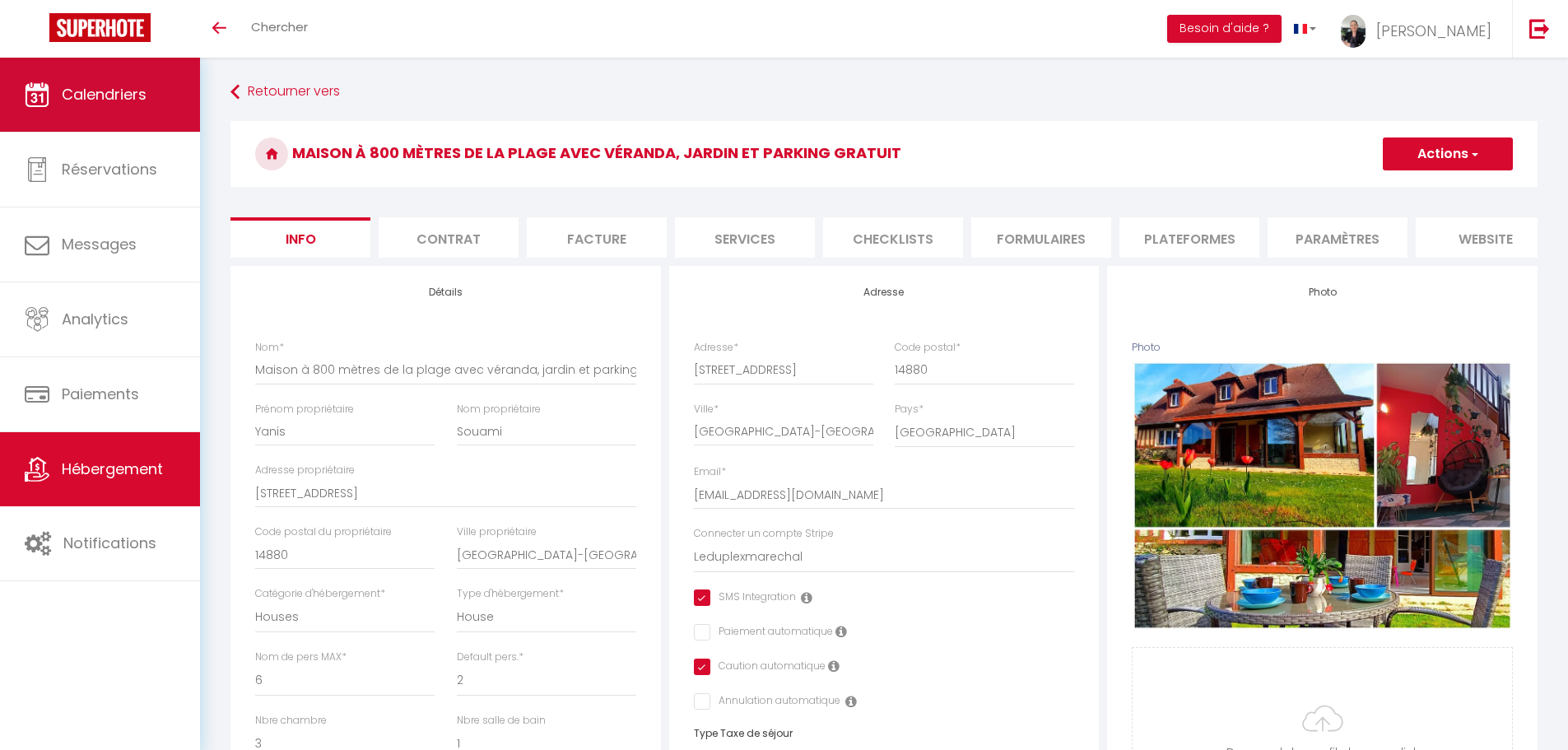
click at [118, 90] on span "Calendriers" at bounding box center [103, 94] width 85 height 21
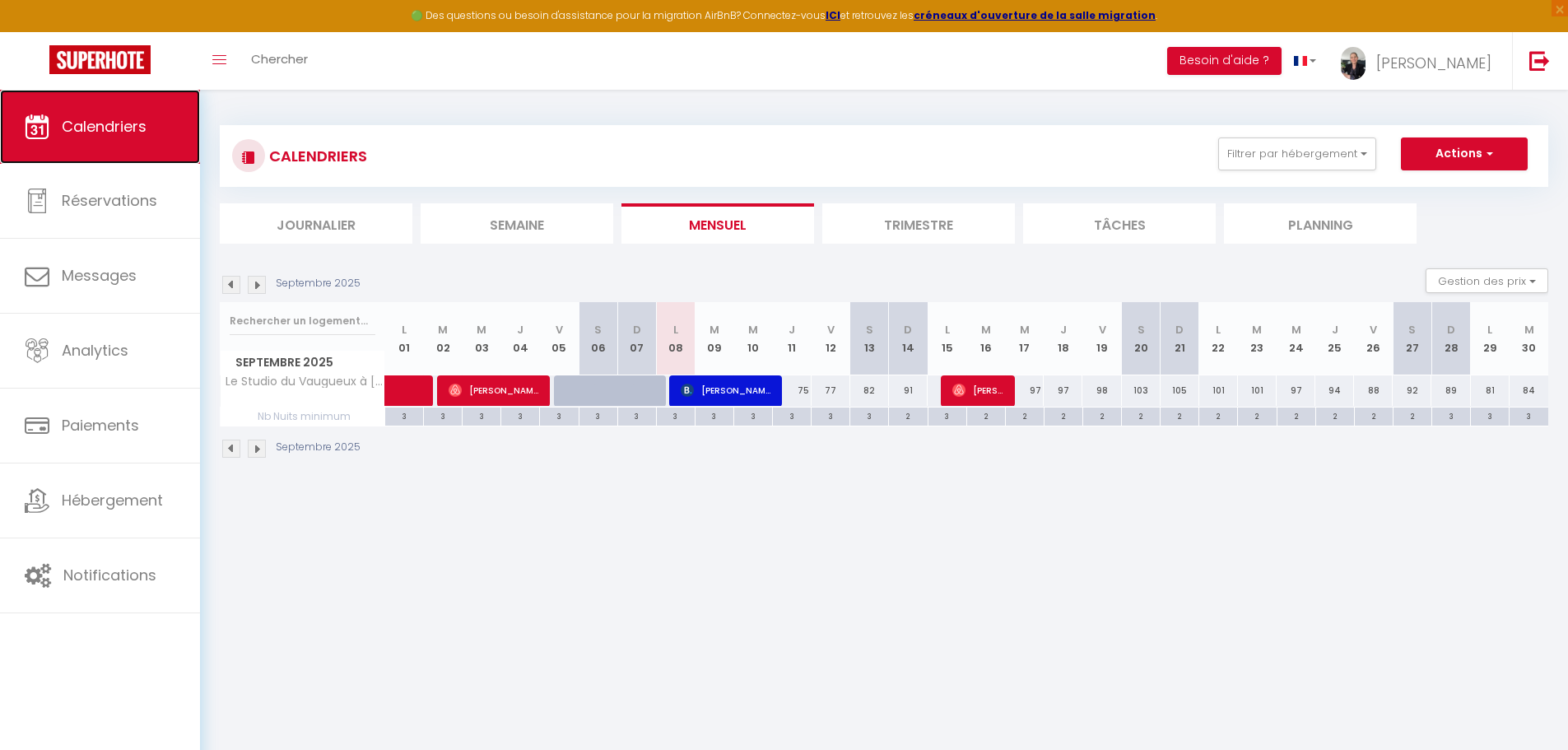
click at [108, 124] on span "Calendriers" at bounding box center [103, 126] width 85 height 21
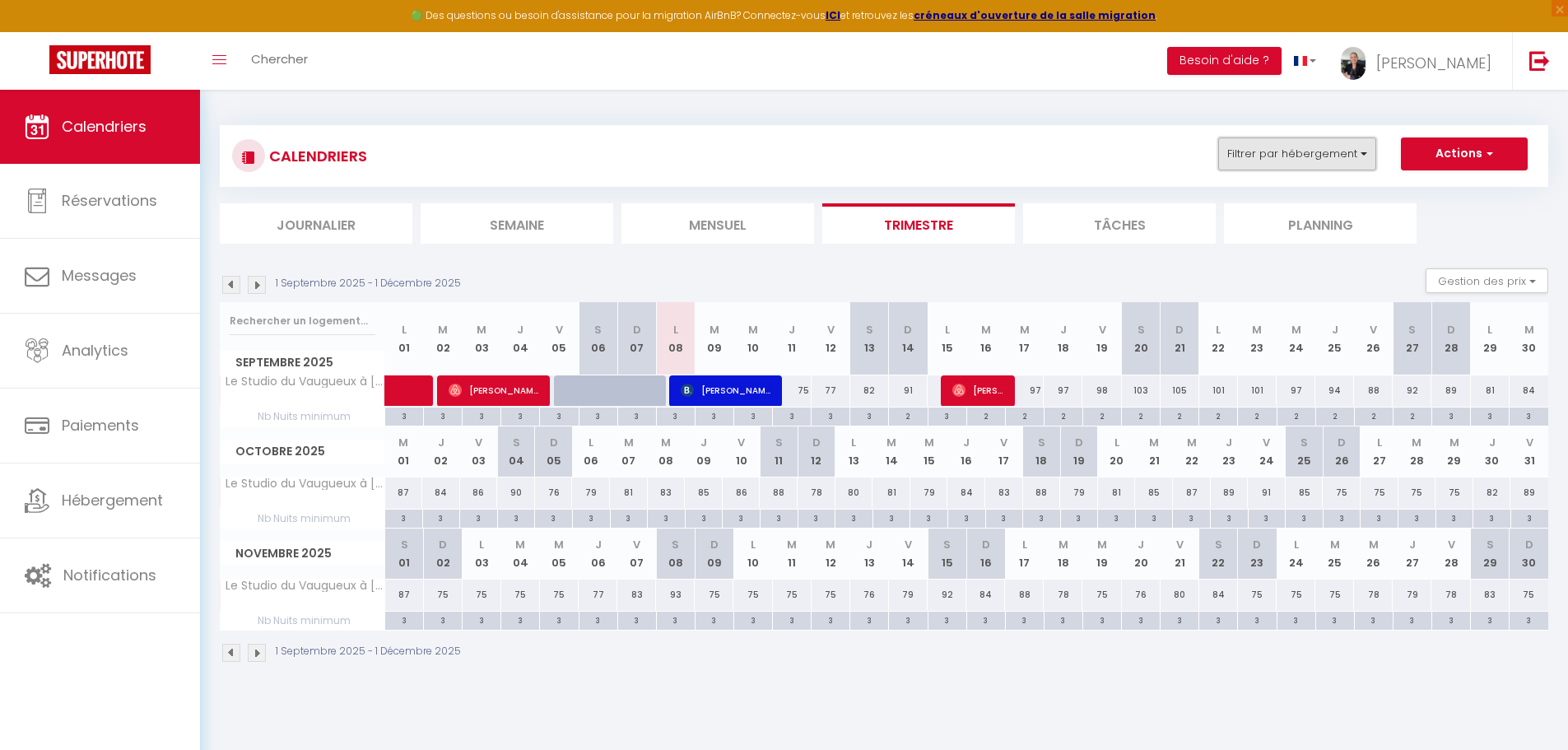
click at [1356, 149] on button "Filtrer par hébergement" at bounding box center [1296, 154] width 158 height 33
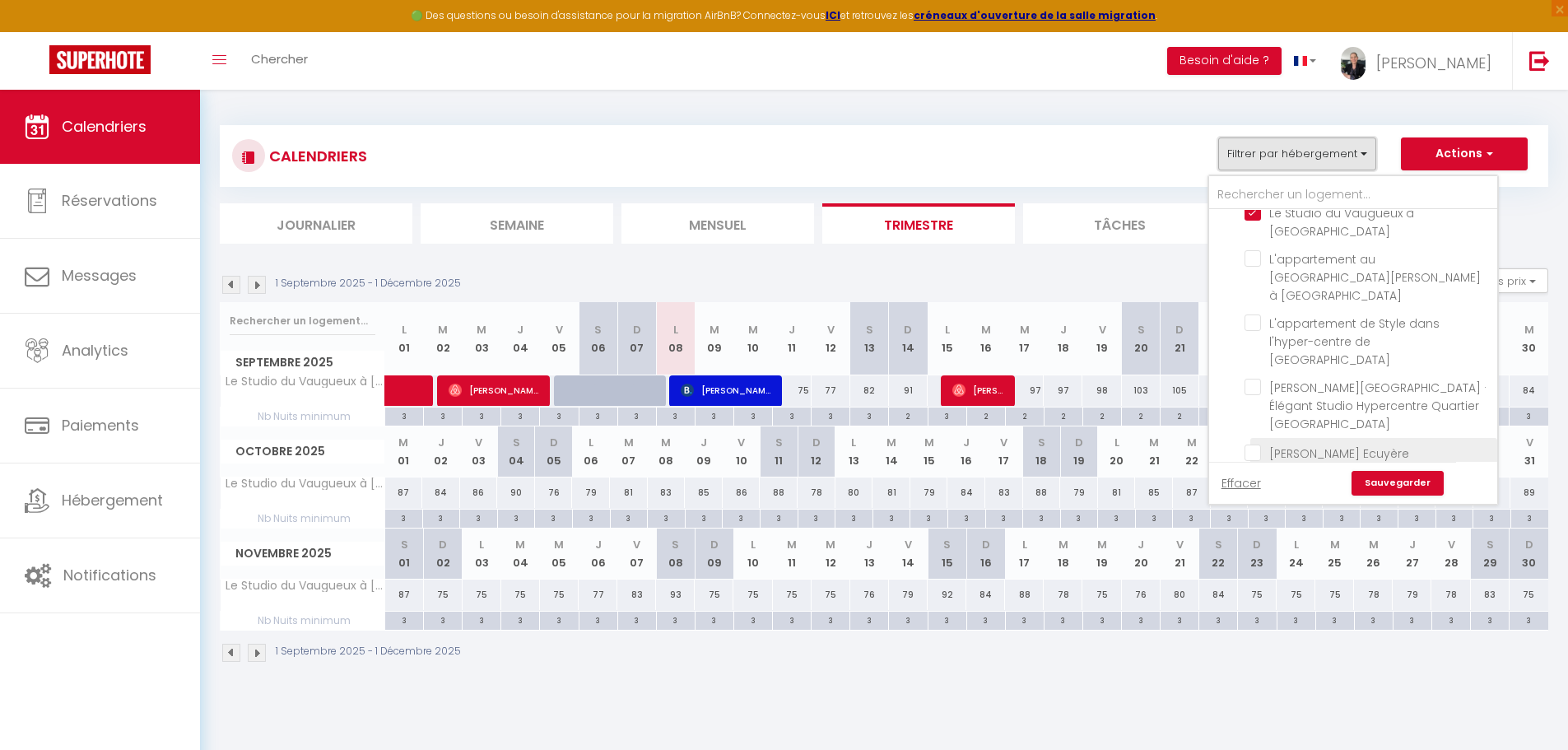
scroll to position [247, 0]
click at [1238, 480] on link "Effacer" at bounding box center [1241, 483] width 39 height 18
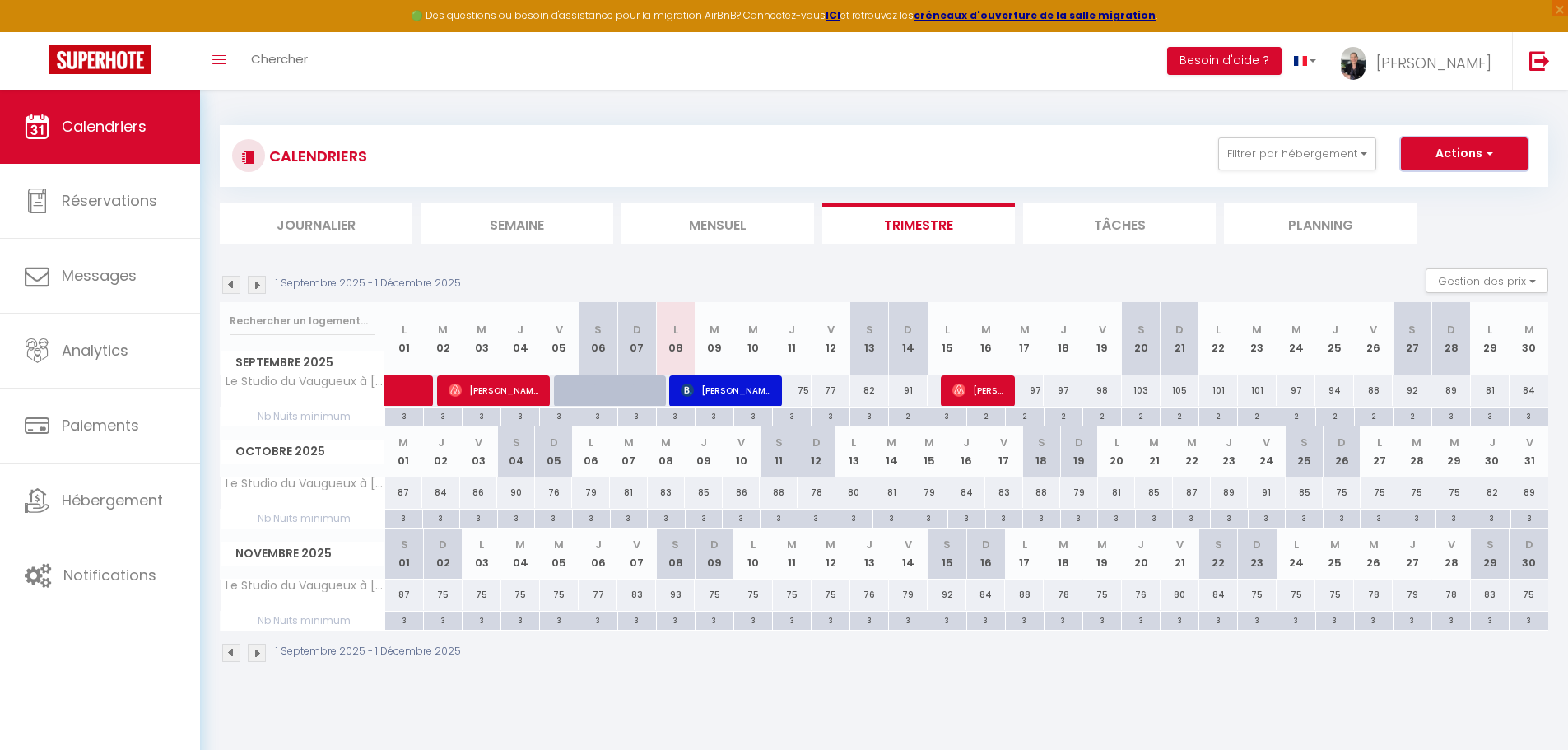
click at [1447, 161] on button "Actions" at bounding box center [1464, 154] width 126 height 33
click at [1136, 284] on div "1 Septembre 2025 - 1 Décembre 2025 Gestion des prix Nb Nuits minimum Règles Dis…" at bounding box center [883, 285] width 1328 height 34
click at [1332, 159] on button "Filtrer par hébergement" at bounding box center [1296, 154] width 158 height 33
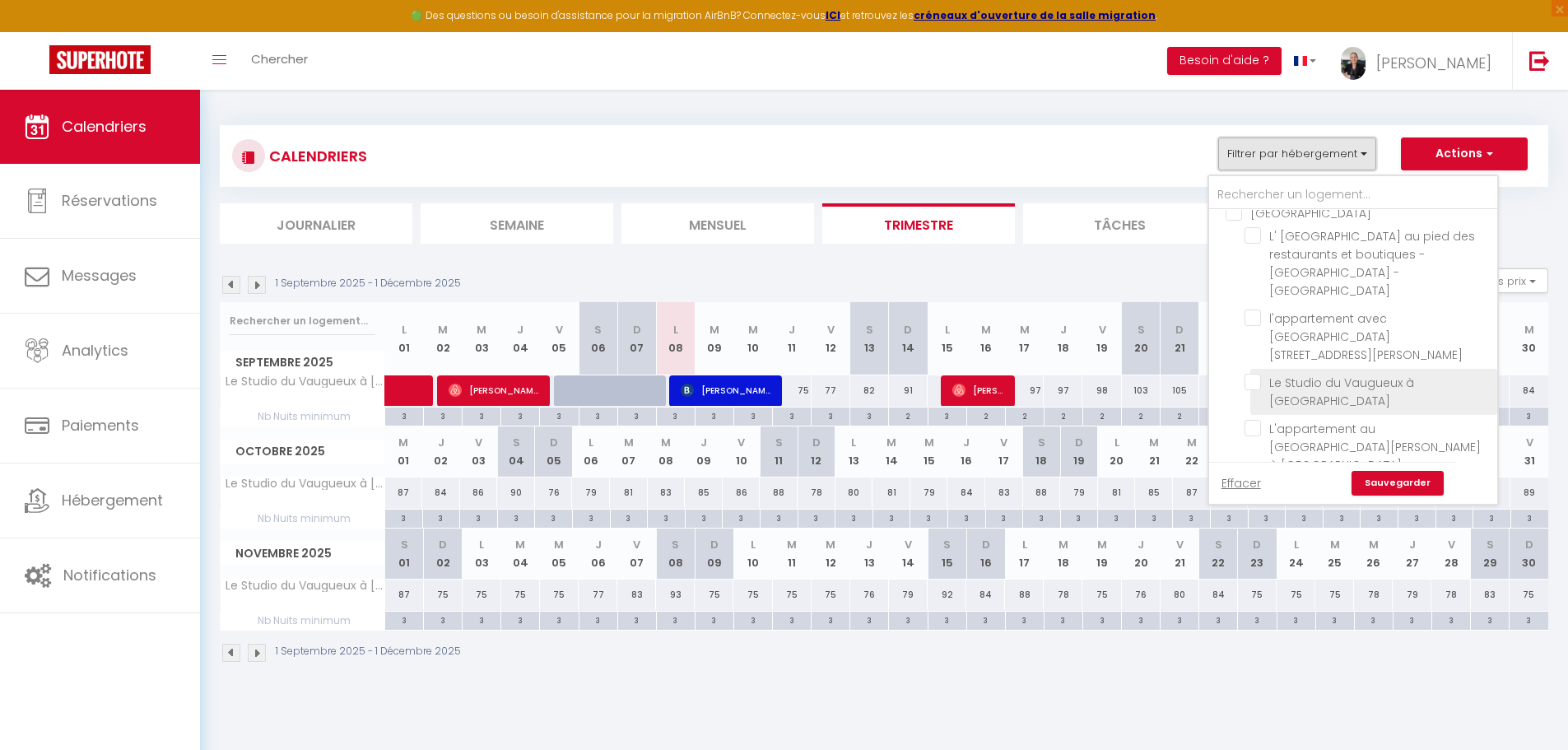
scroll to position [0, 0]
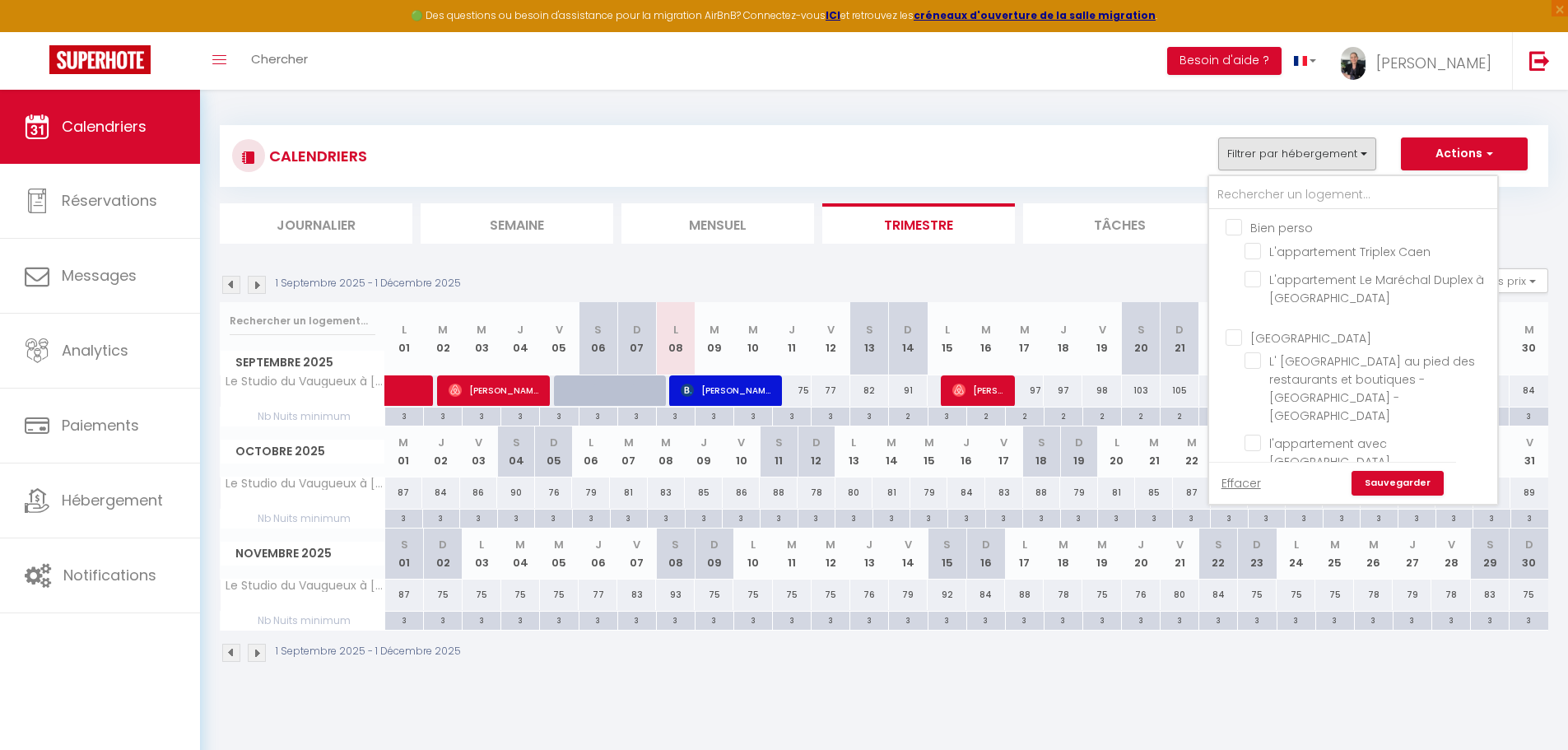
click at [1400, 489] on link "Sauvegarder" at bounding box center [1397, 483] width 92 height 25
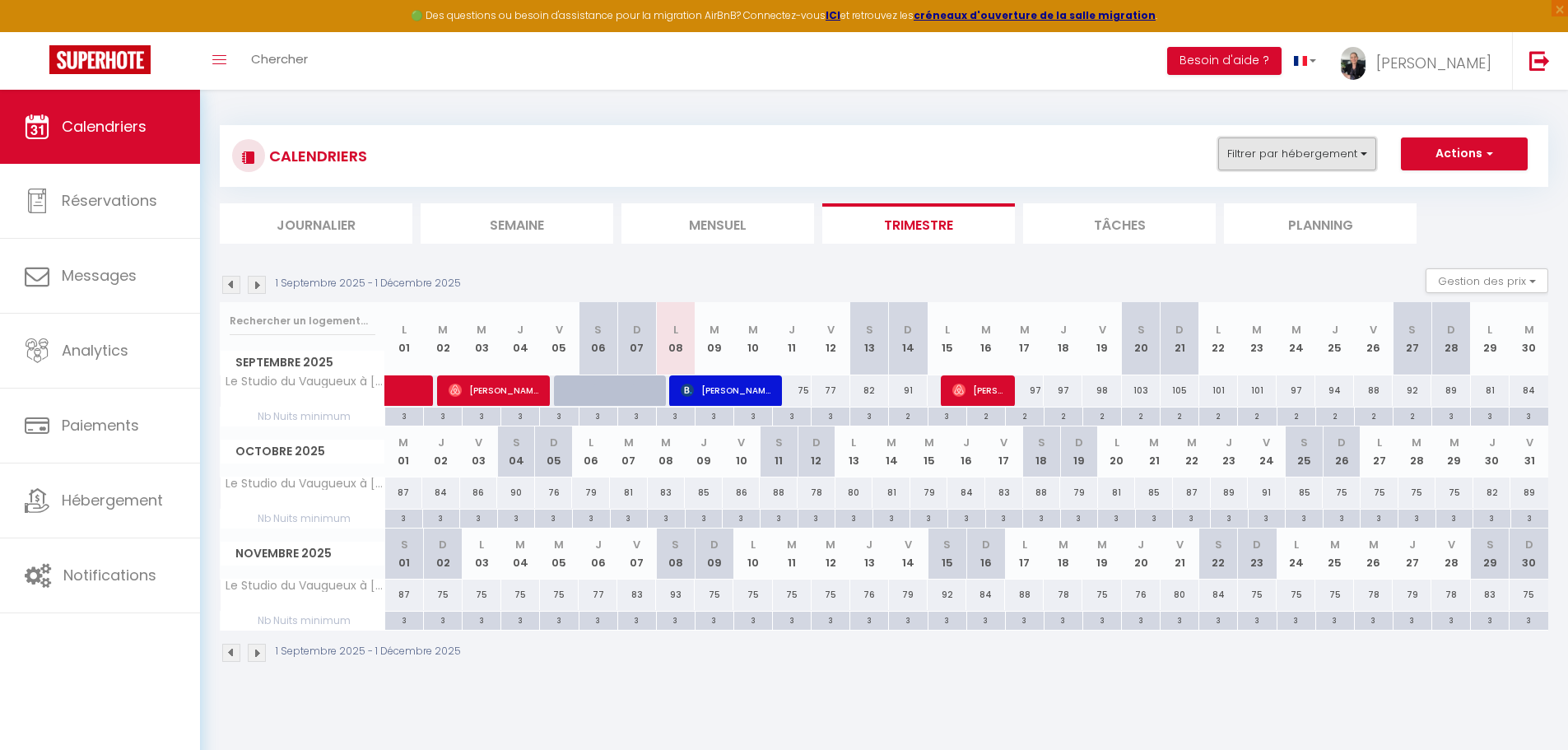
click at [1337, 160] on button "Filtrer par hébergement" at bounding box center [1296, 154] width 158 height 33
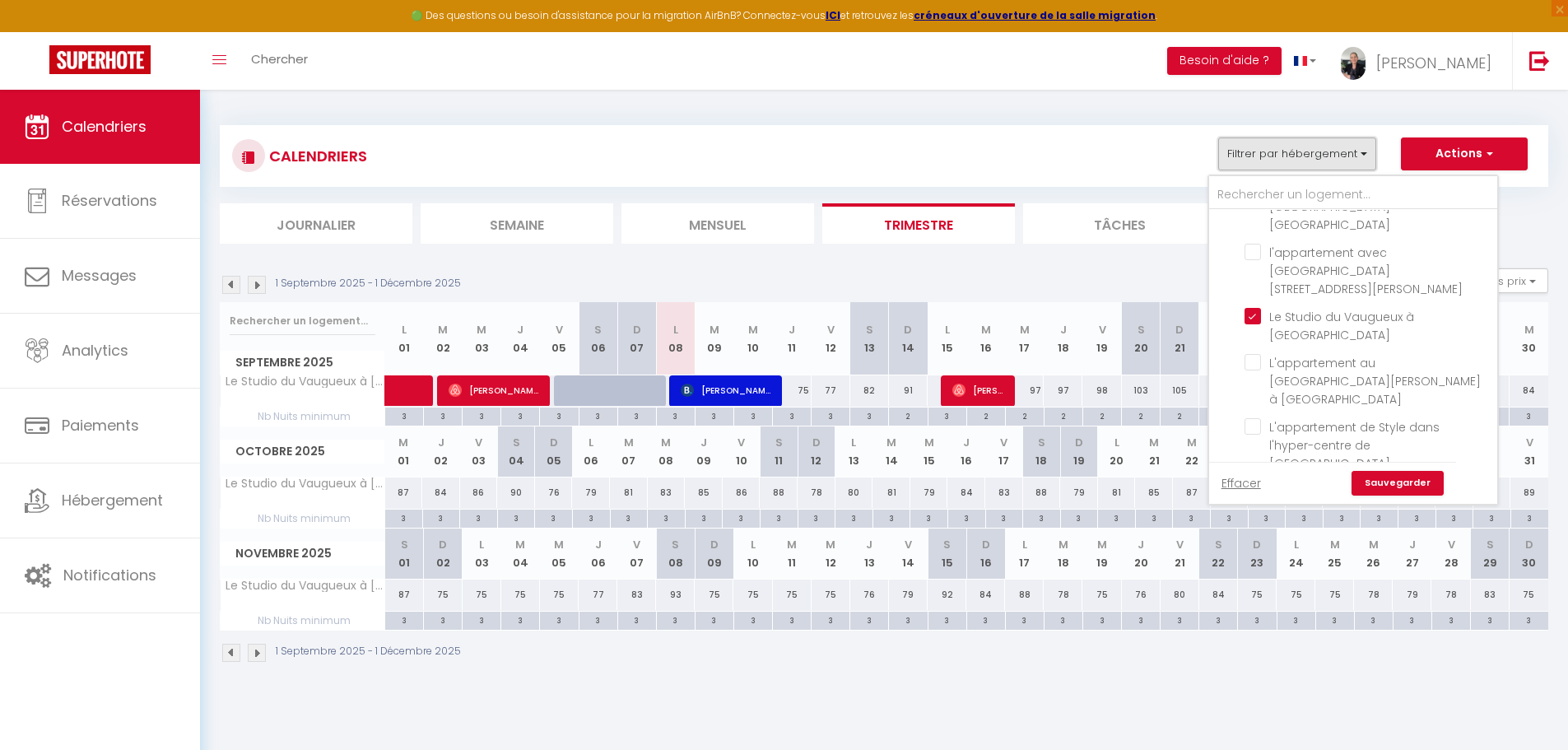
scroll to position [165, 0]
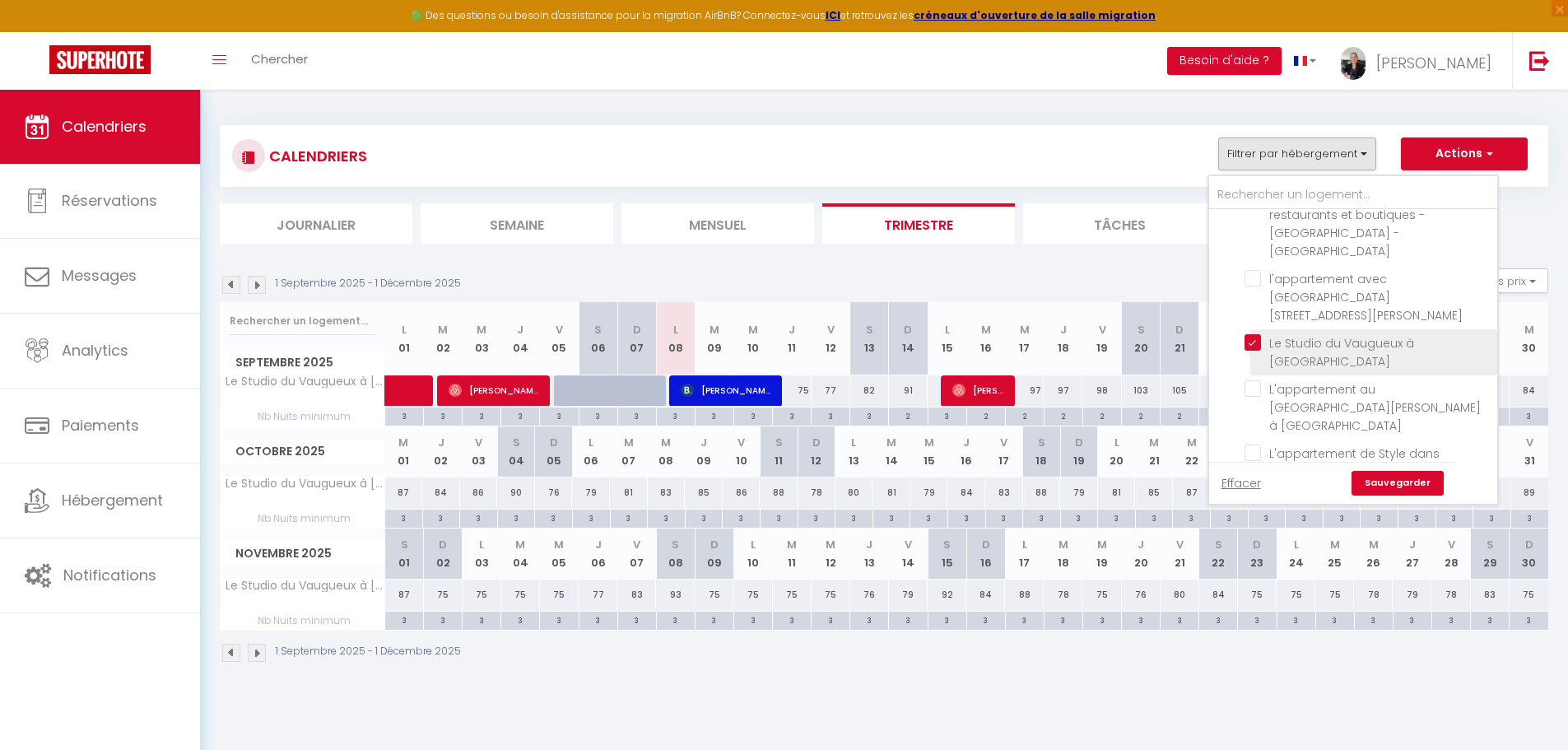
click at [1255, 334] on input "Le Studio du Vaugueux à [GEOGRAPHIC_DATA]" at bounding box center [1367, 342] width 247 height 16
checkbox input "false"
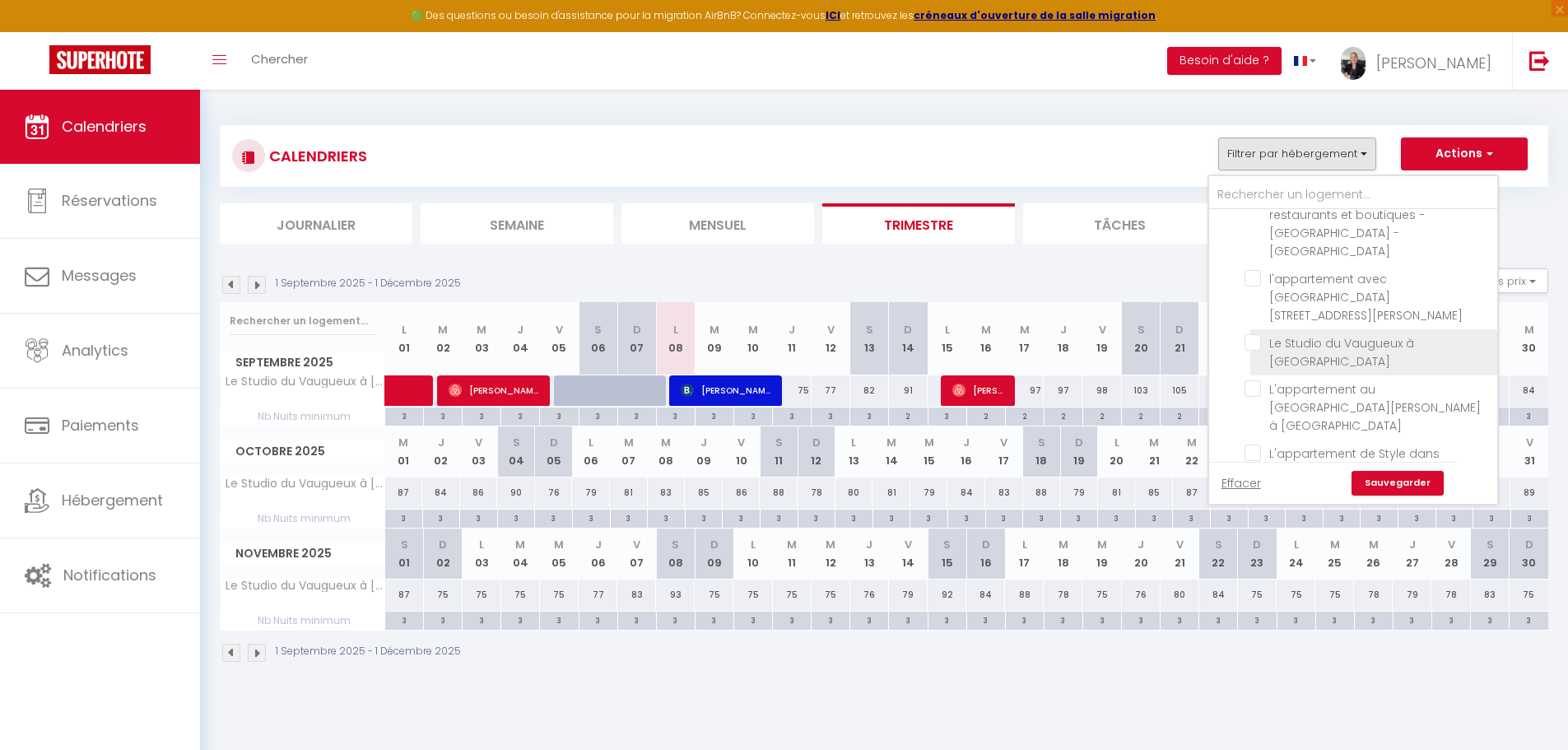
checkbox input "false"
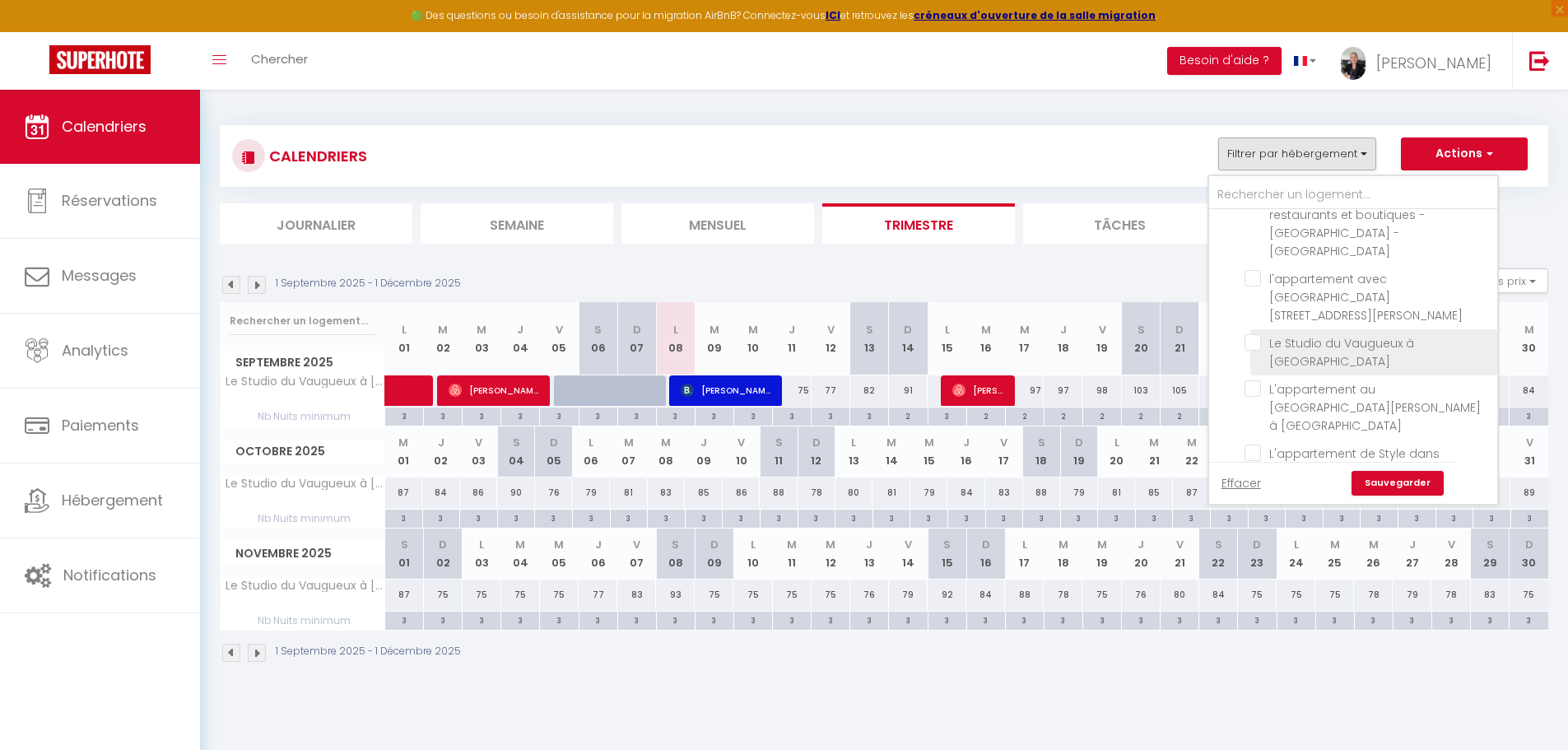
checkbox input "false"
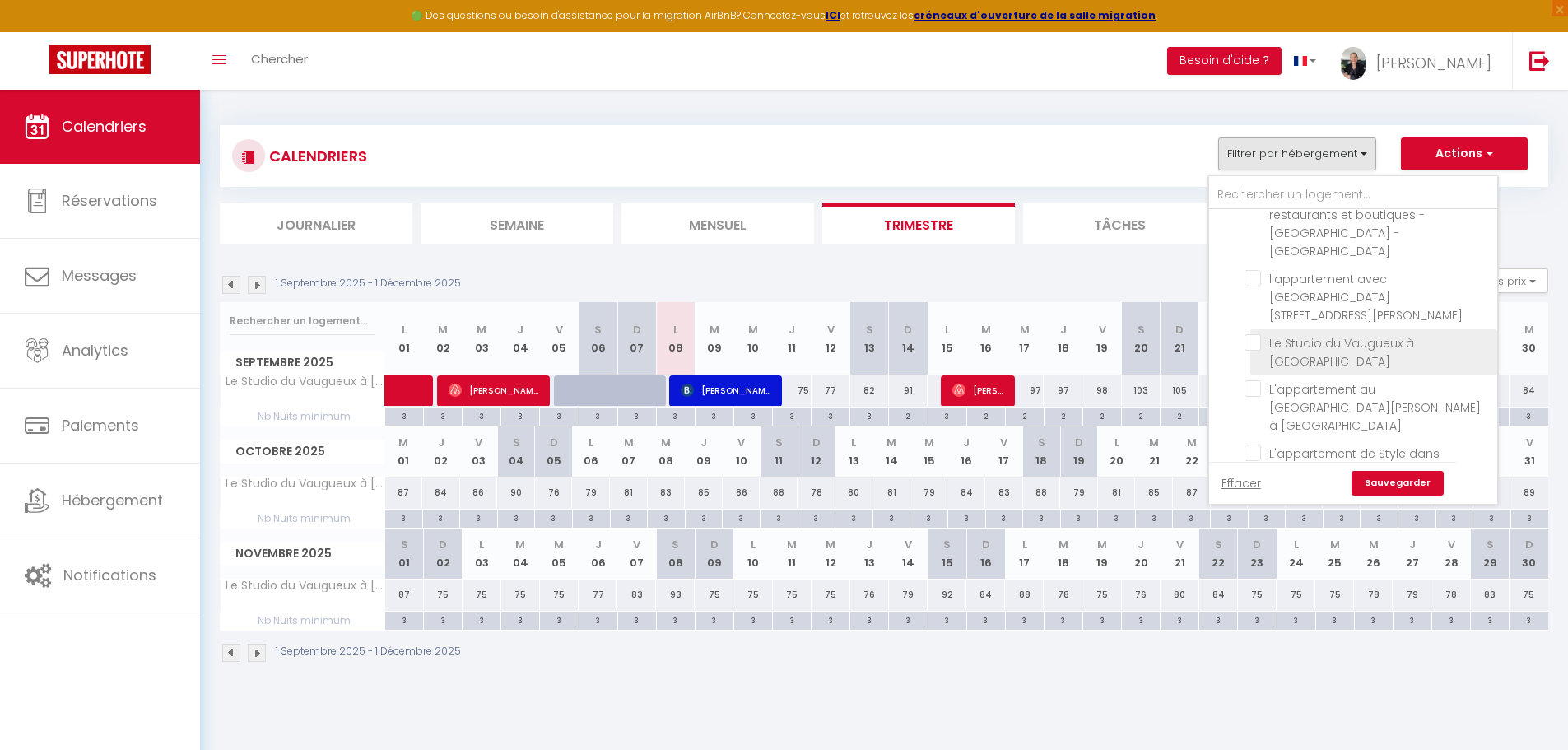
checkbox input "false"
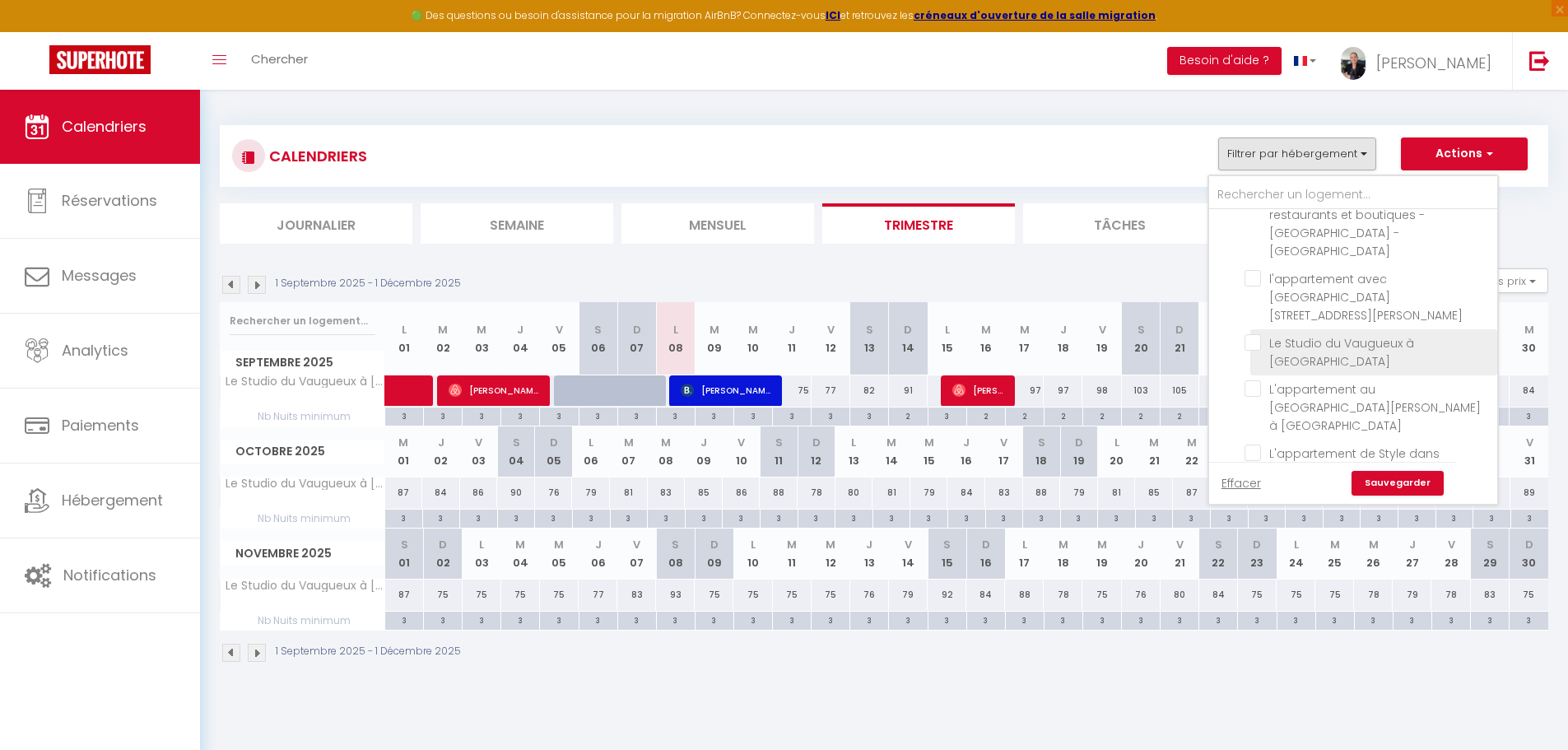
checkbox input "false"
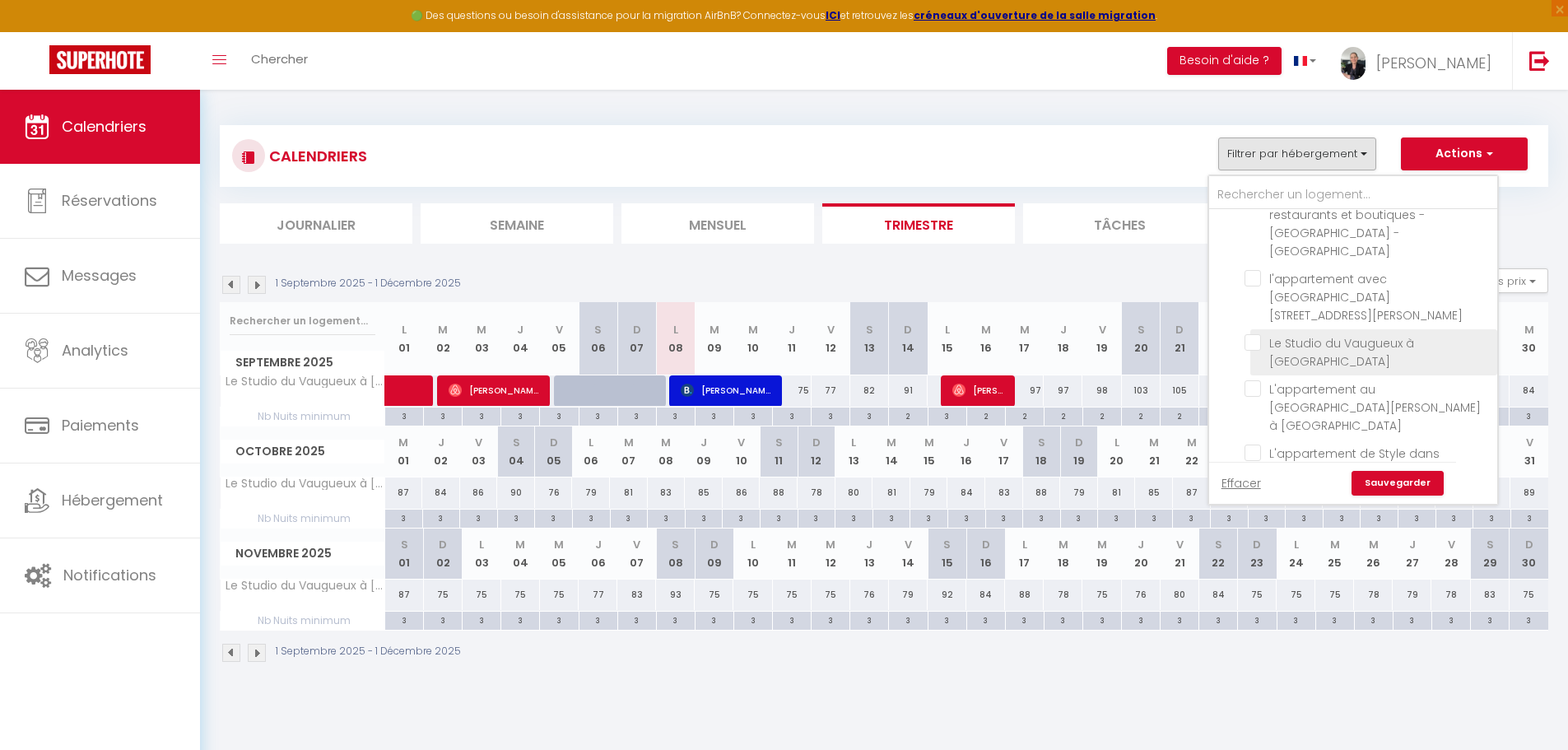
checkbox input "false"
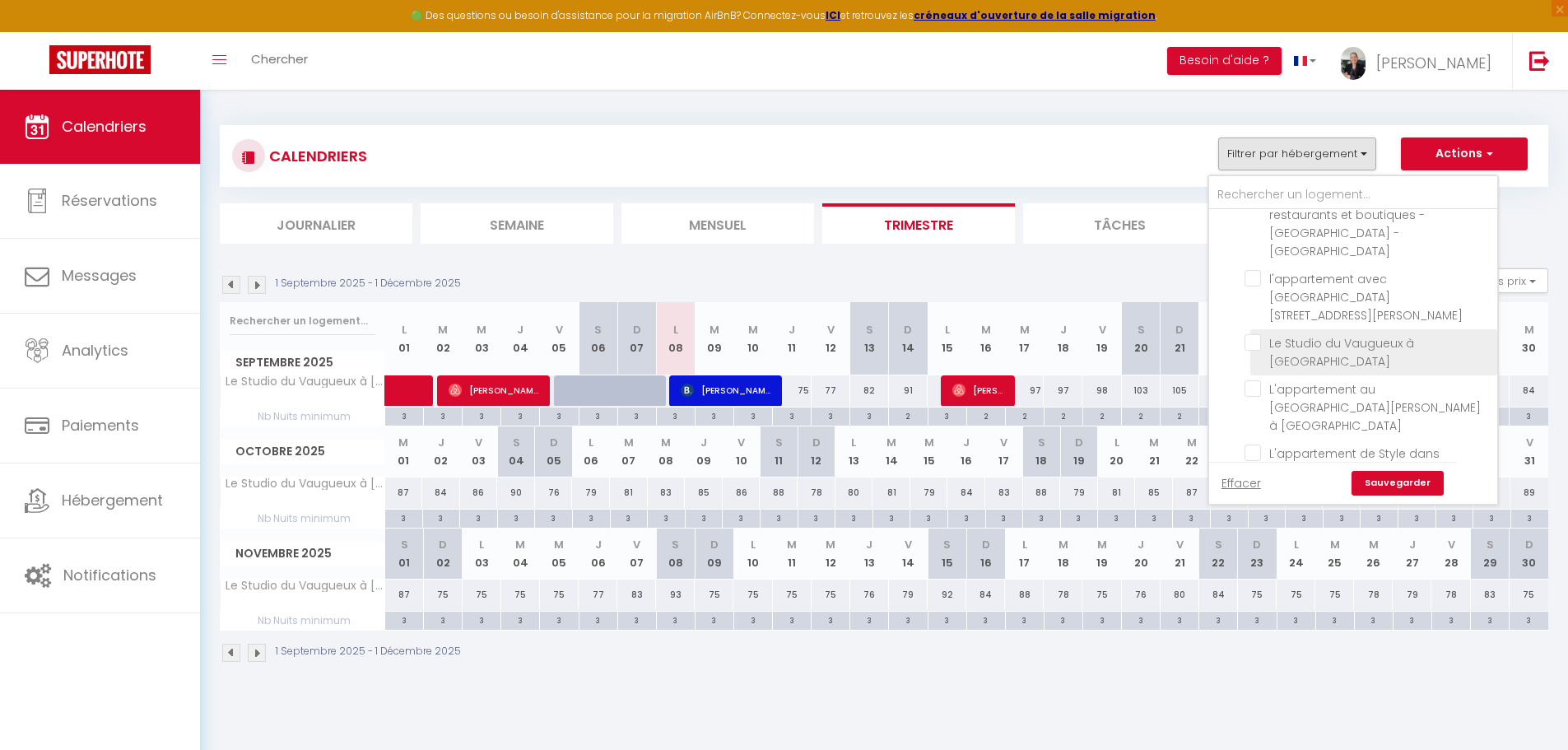
checkbox input "false"
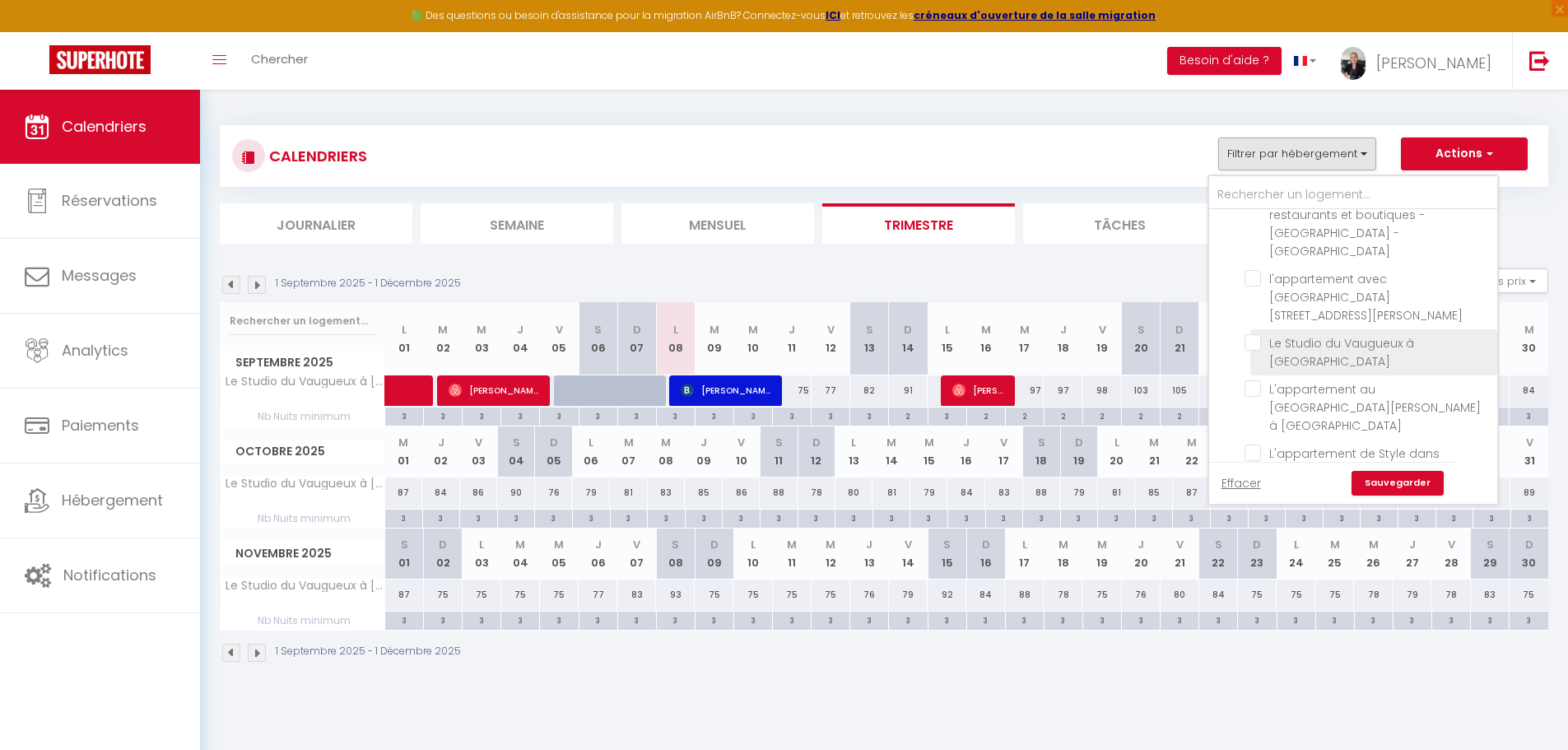
checkbox input "false"
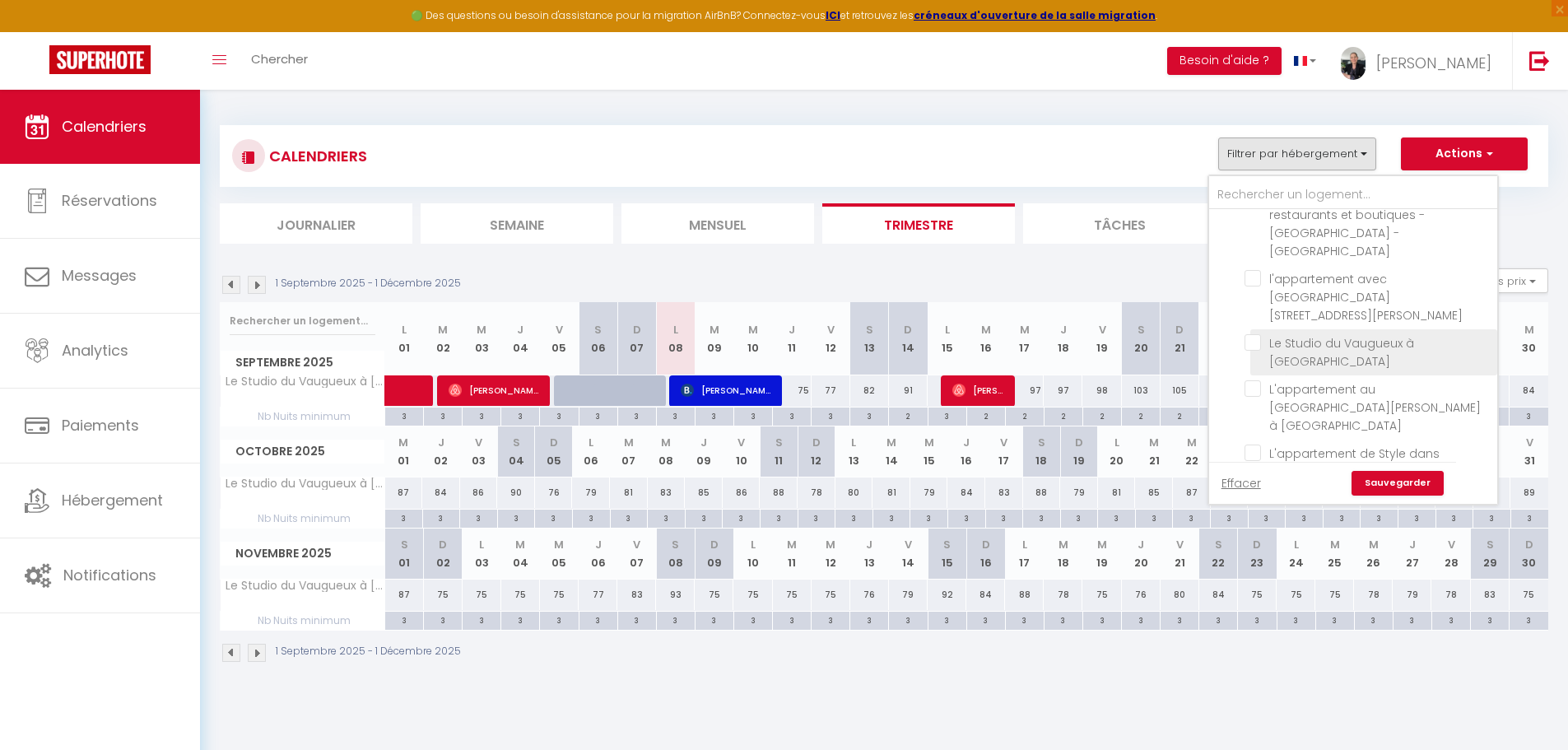
checkbox input "false"
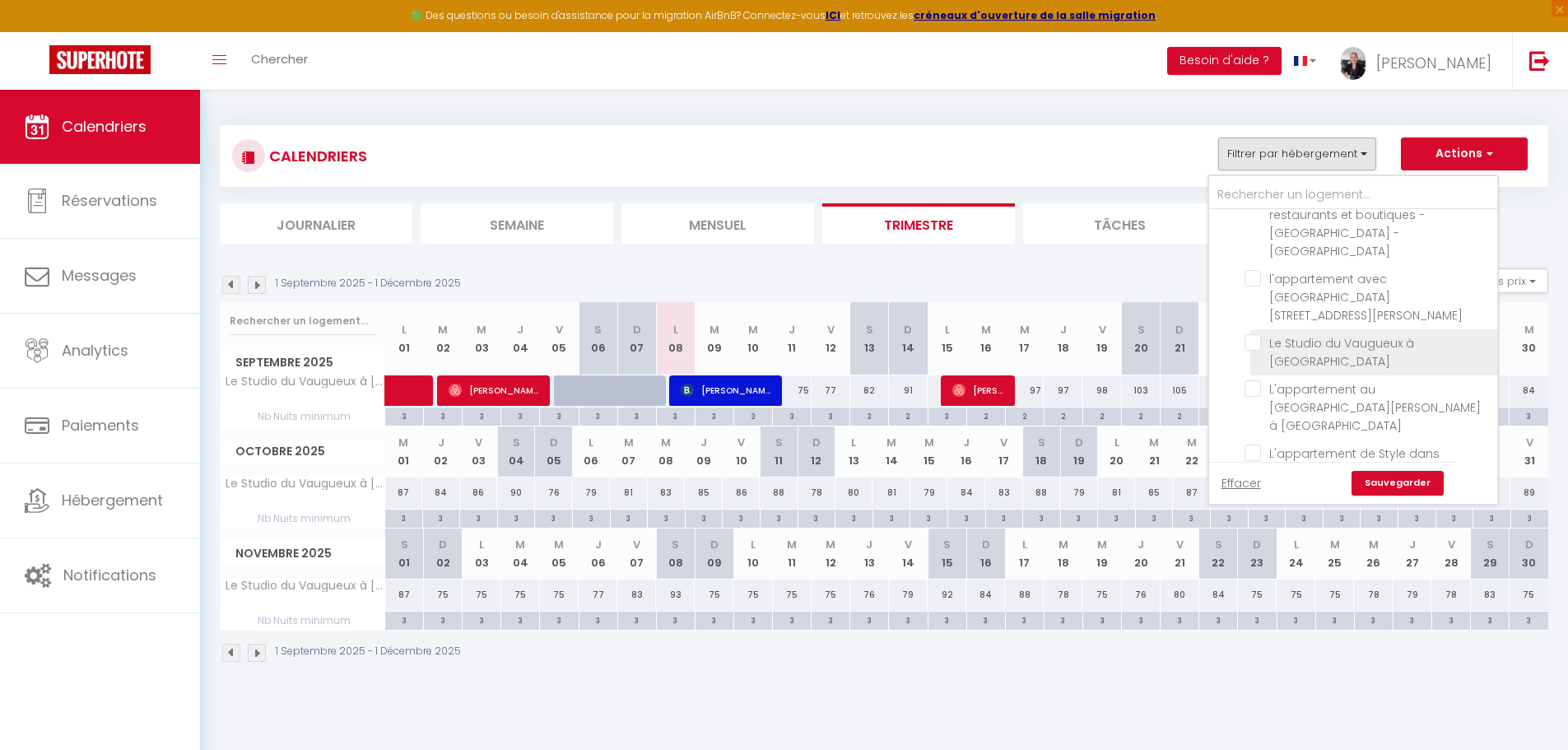
checkbox input "false"
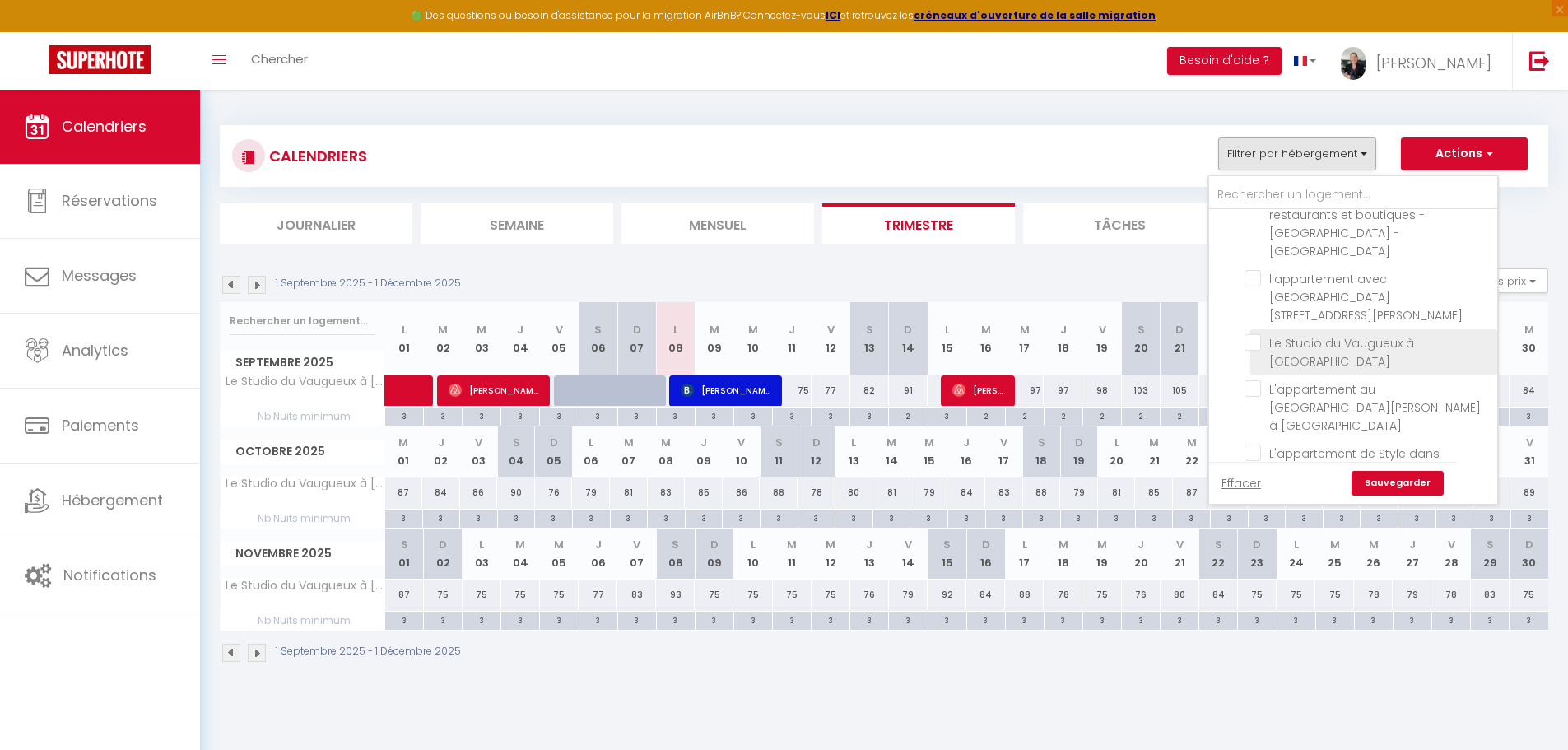
checkbox input "false"
click at [1386, 479] on link "Sauvegarder" at bounding box center [1397, 483] width 92 height 25
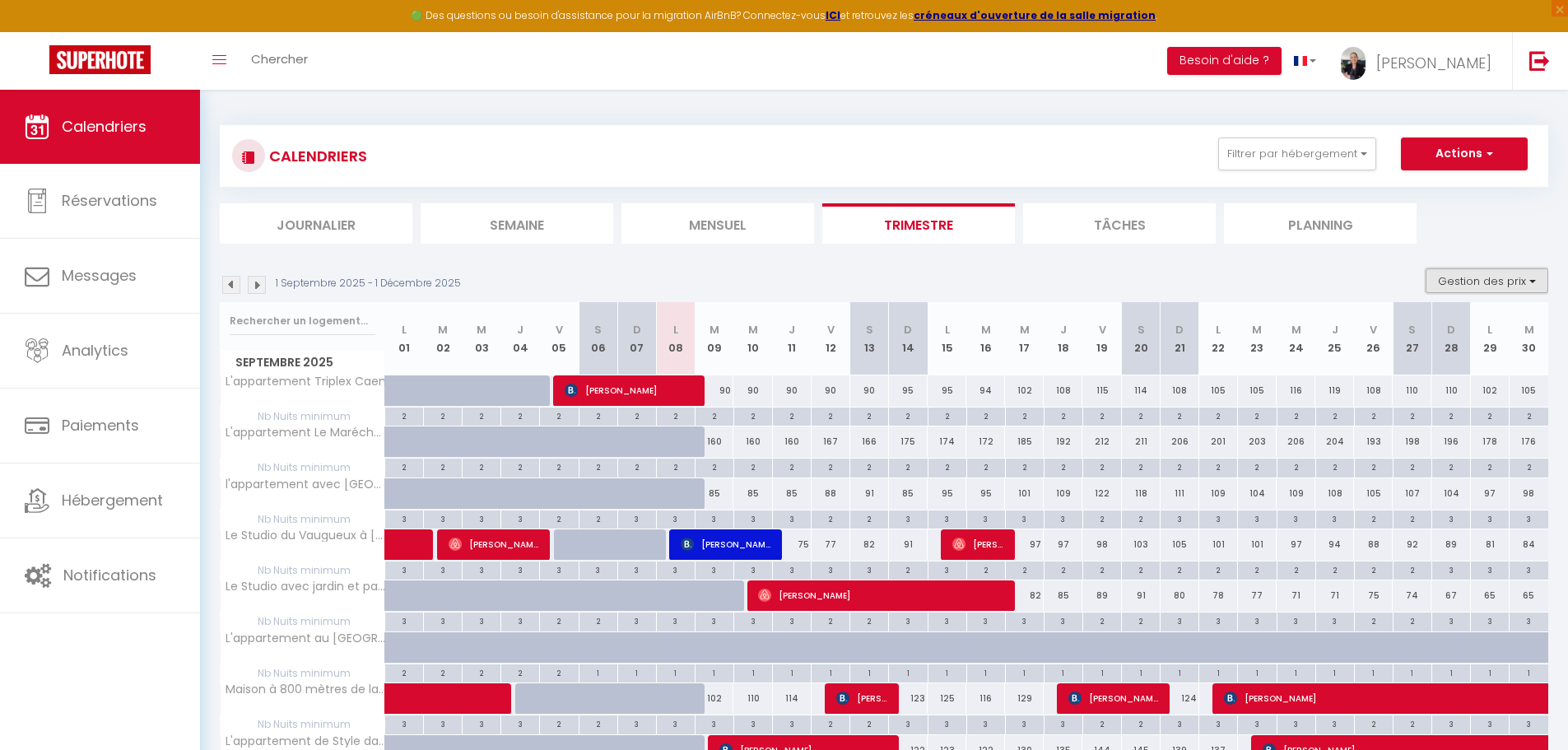
click at [1501, 285] on button "Gestion des prix" at bounding box center [1487, 280] width 123 height 25
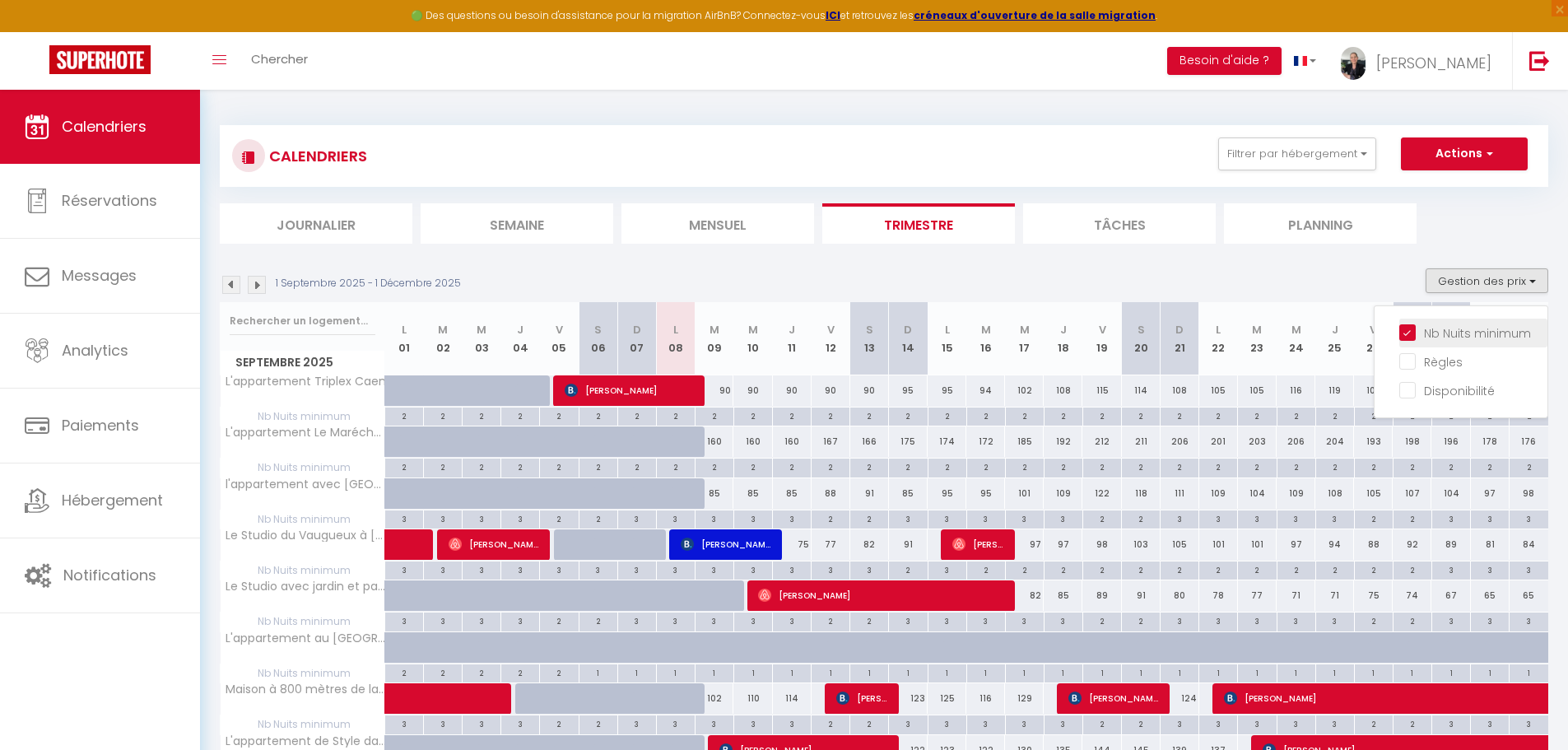
click at [1413, 332] on input "Nb Nuits minimum" at bounding box center [1472, 331] width 148 height 16
checkbox input "false"
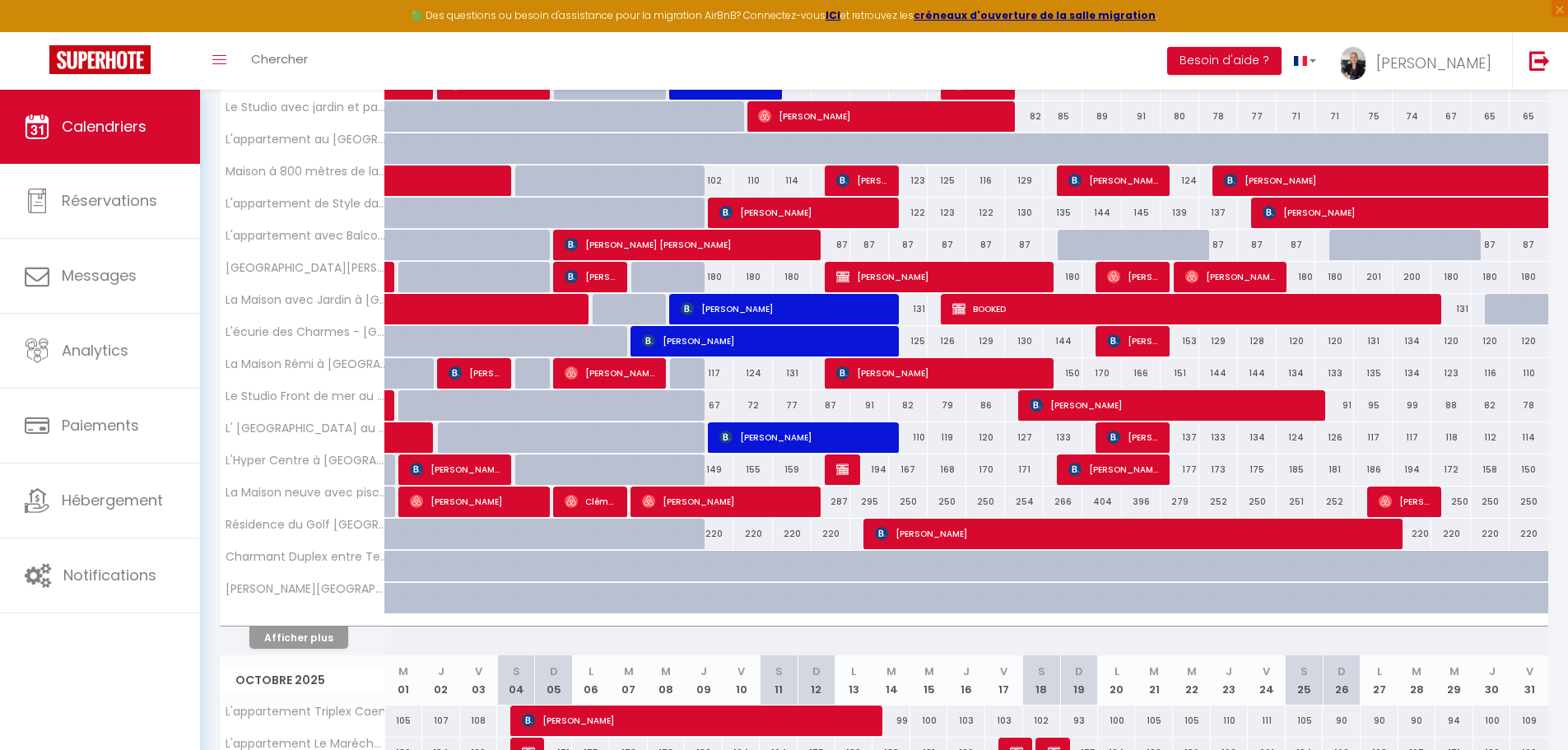
scroll to position [412, 0]
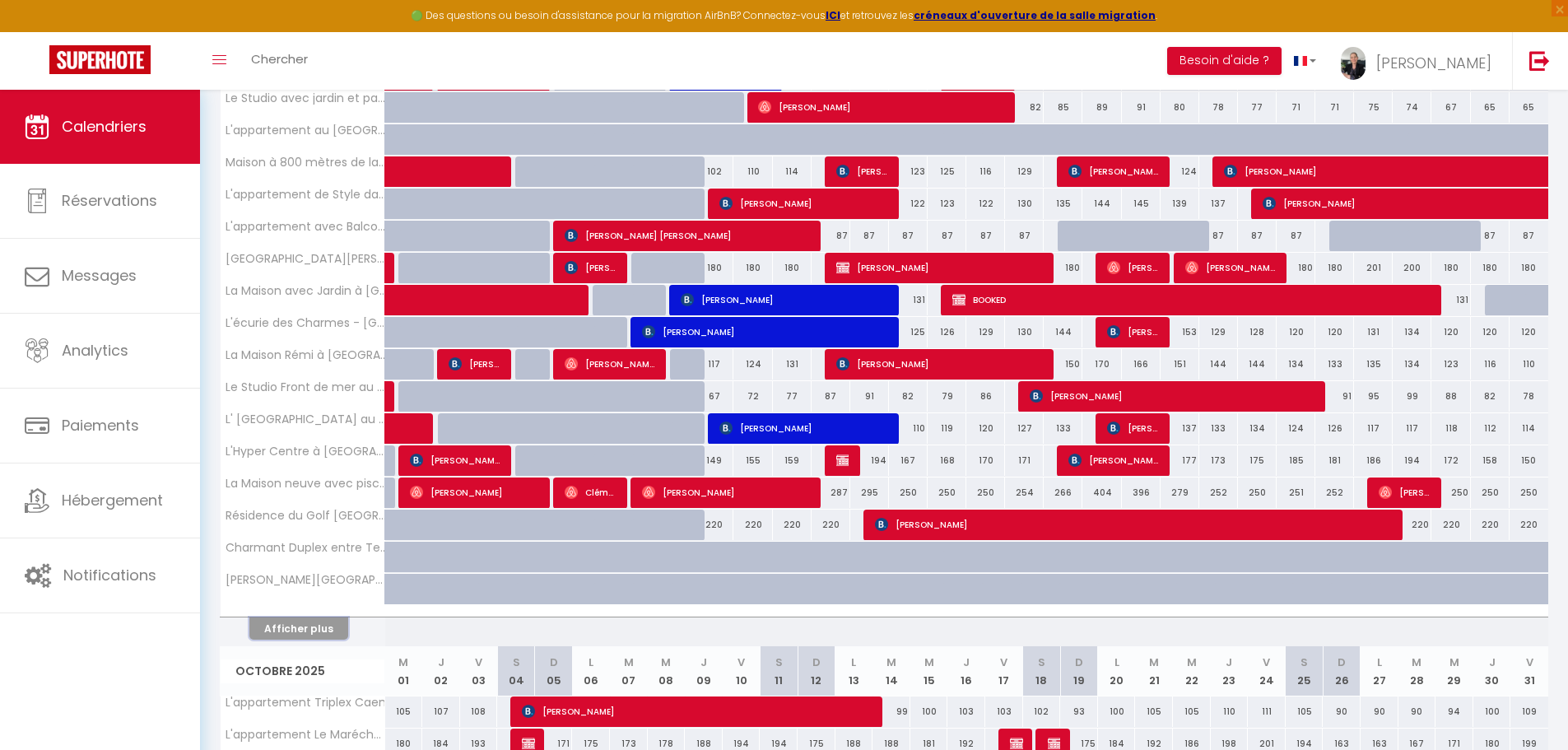
click at [283, 627] on button "Afficher plus" at bounding box center [299, 629] width 99 height 22
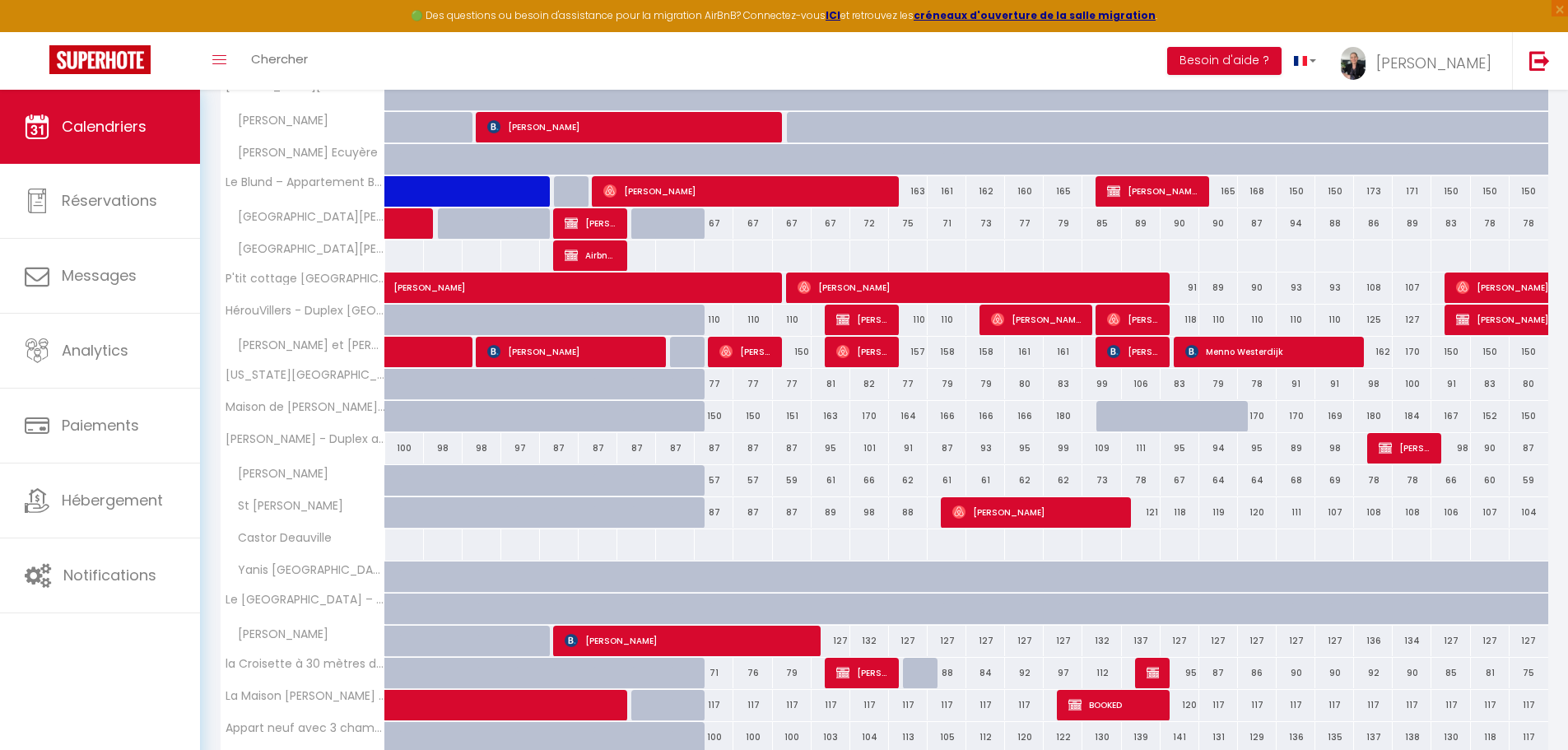
scroll to position [1070, 0]
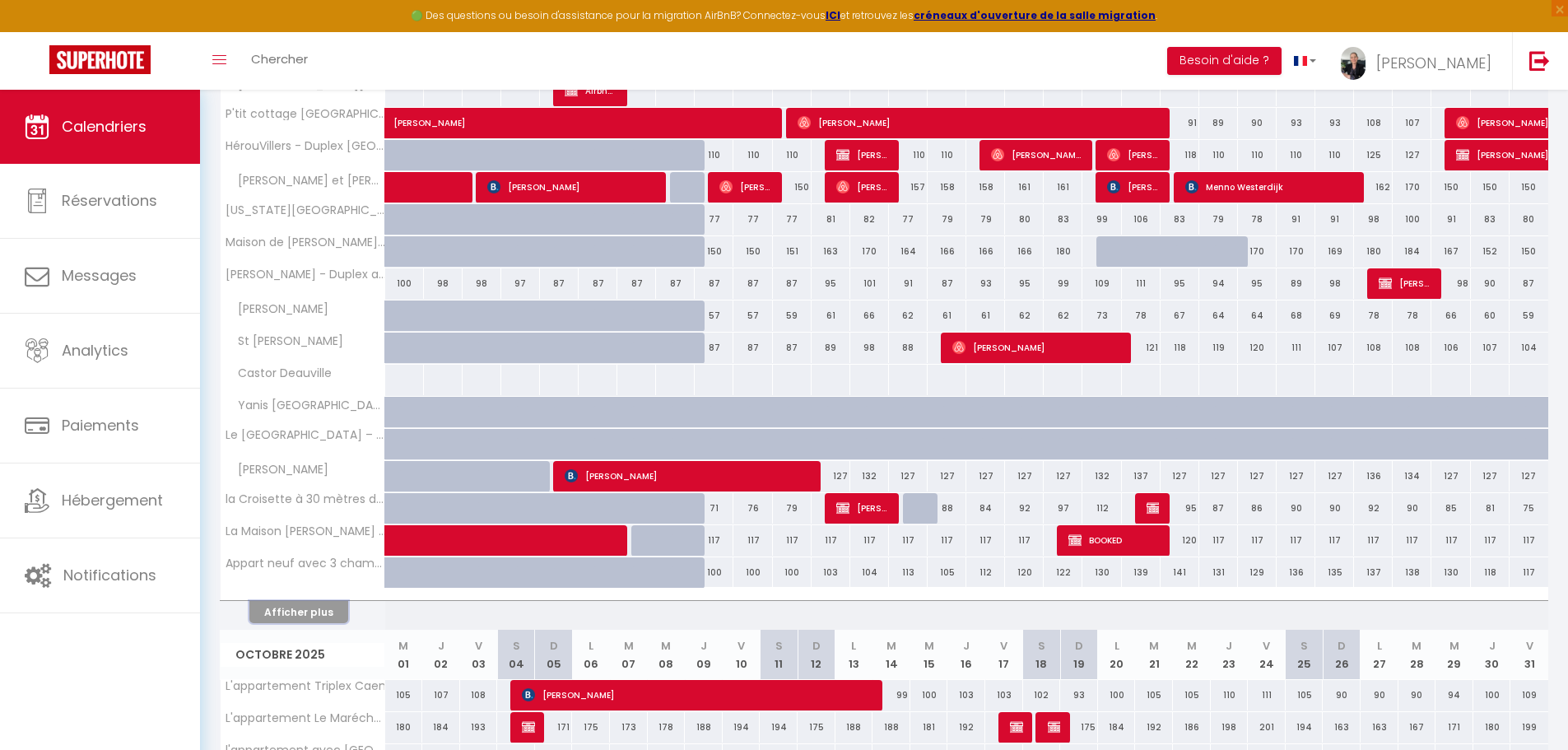
click at [290, 611] on button "Afficher plus" at bounding box center [299, 612] width 99 height 22
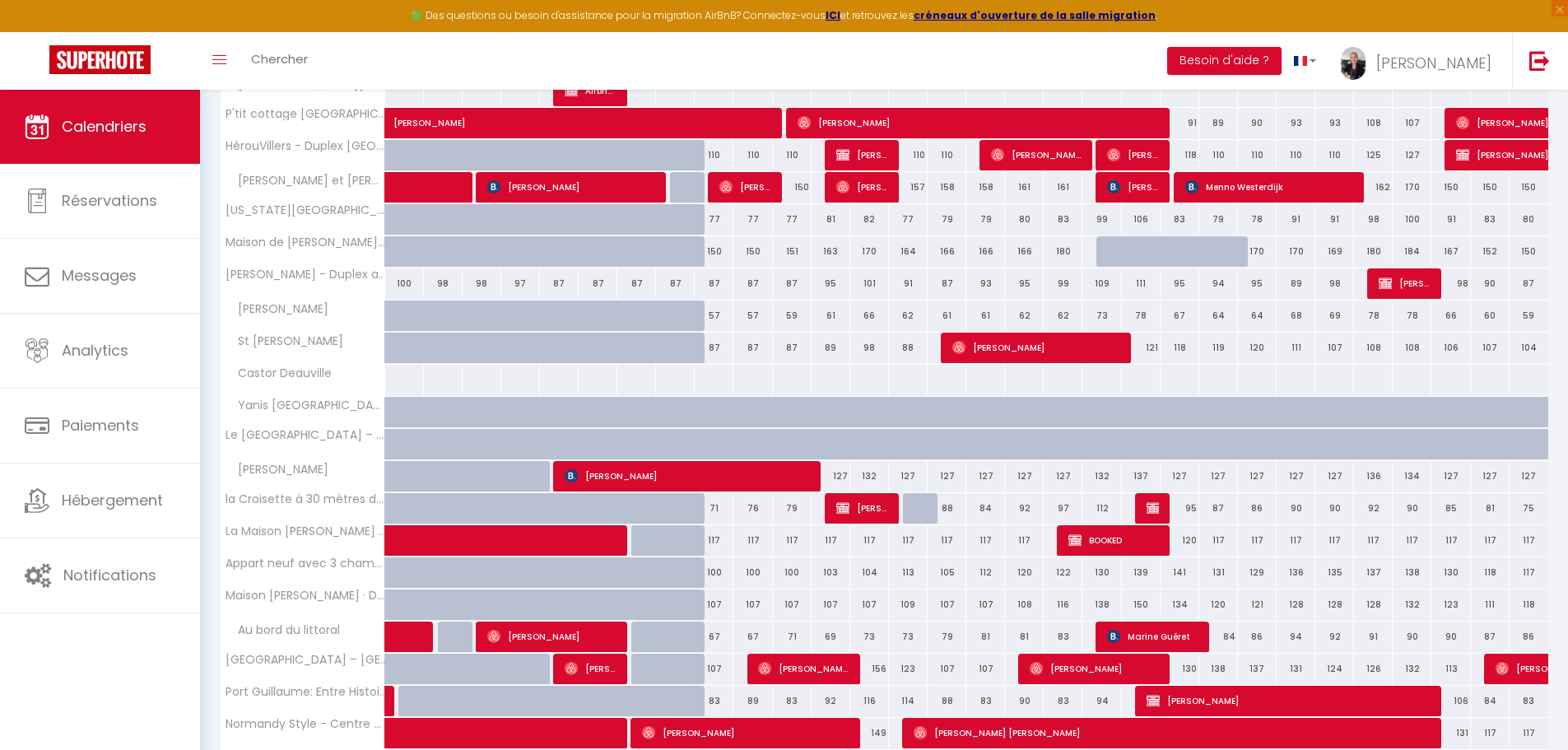
scroll to position [1564, 0]
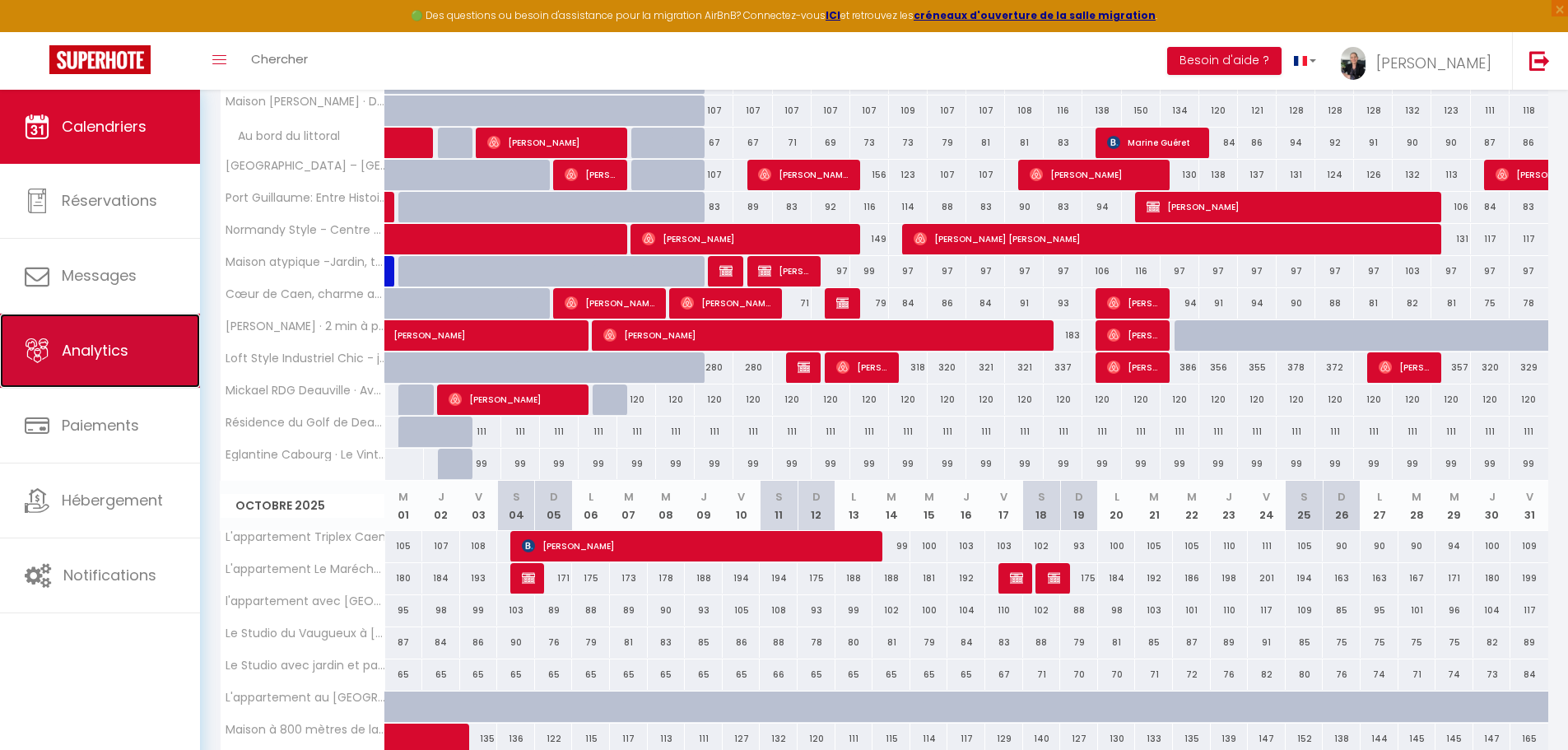
click at [85, 360] on span "Analytics" at bounding box center [95, 350] width 67 height 21
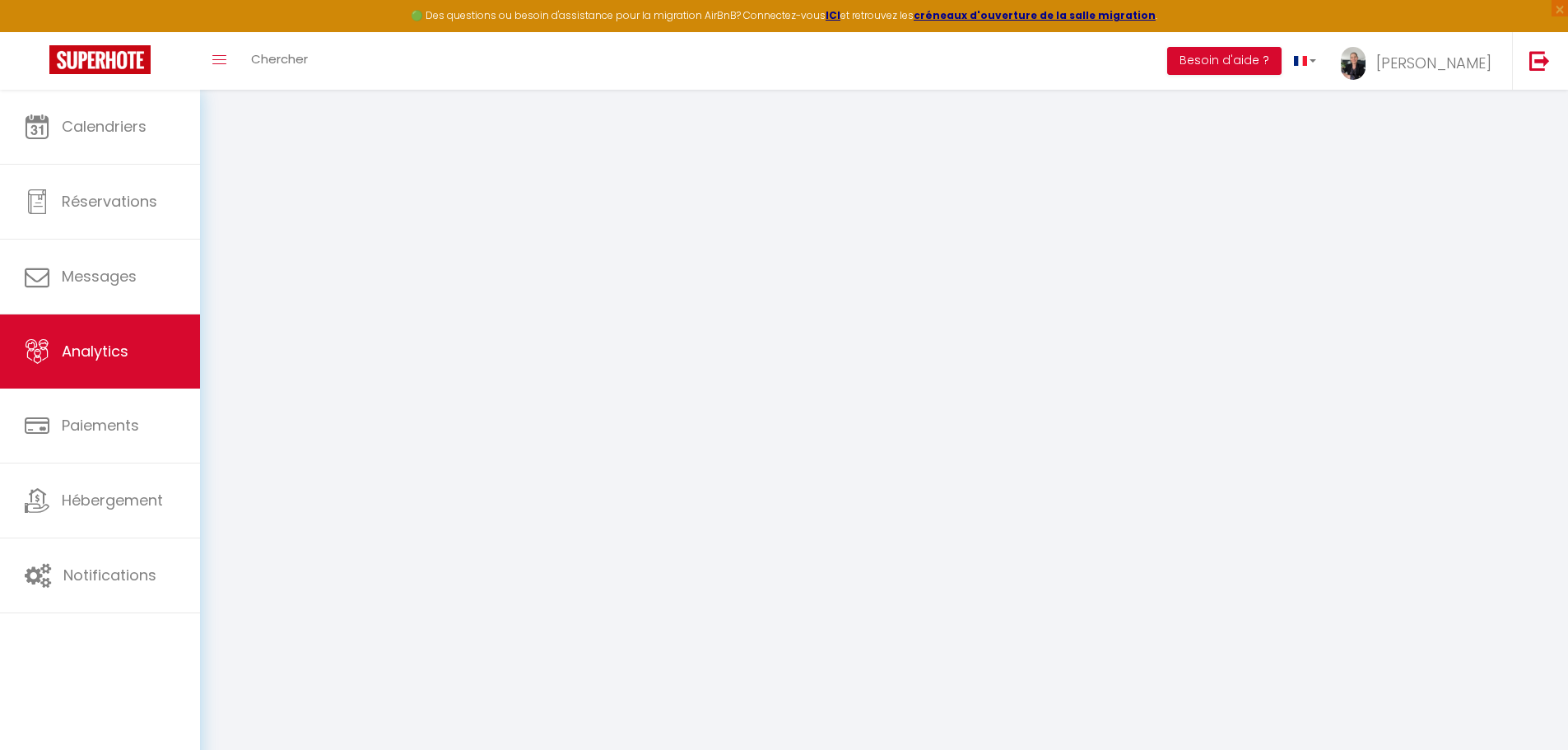
select select "2025"
select select "9"
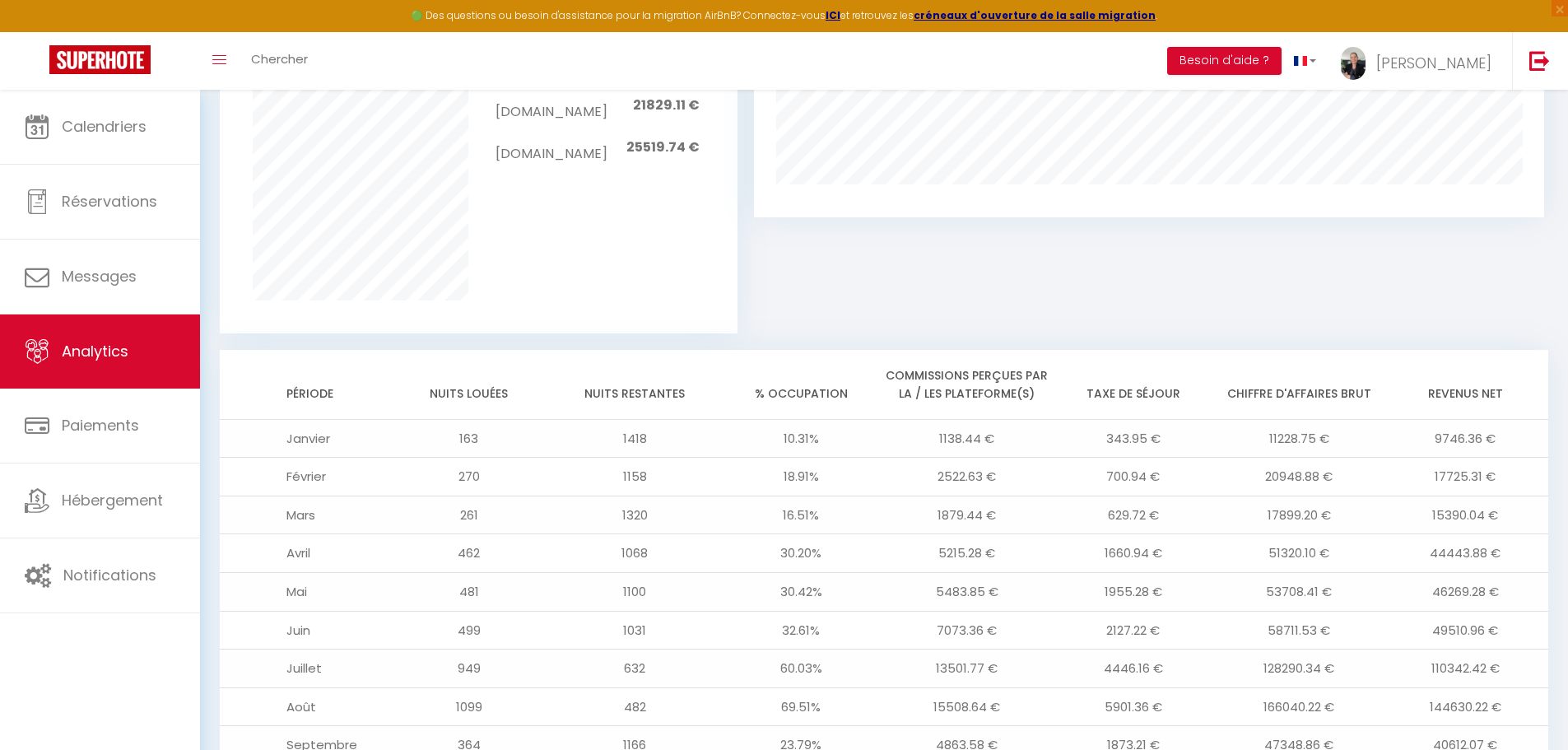
scroll to position [1256, 0]
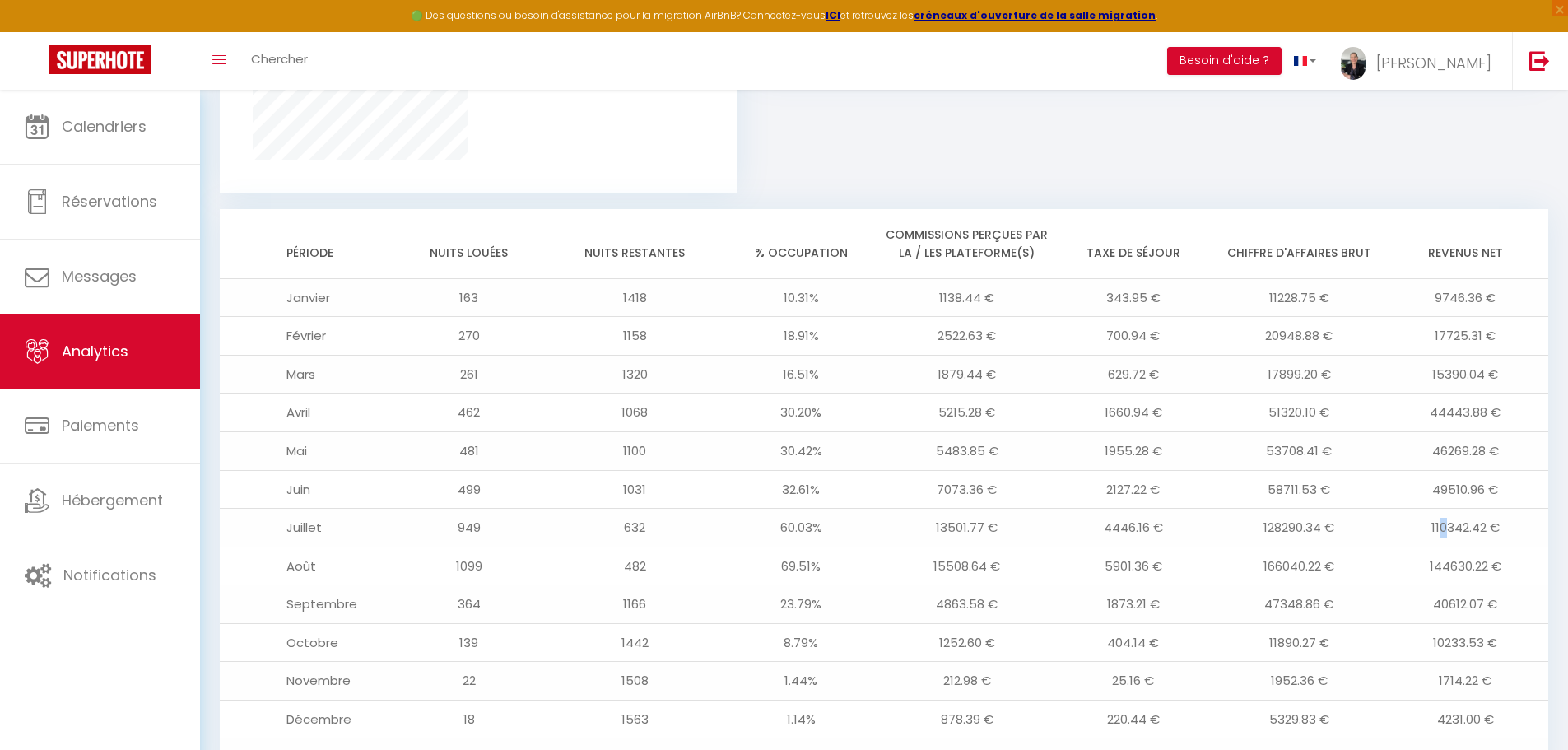
click at [1437, 529] on td "110342.42 €" at bounding box center [1465, 527] width 167 height 38
drag, startPoint x: 1447, startPoint y: 566, endPoint x: 1430, endPoint y: 566, distance: 17.0
click at [1430, 566] on td "144630.22 €" at bounding box center [1465, 565] width 167 height 38
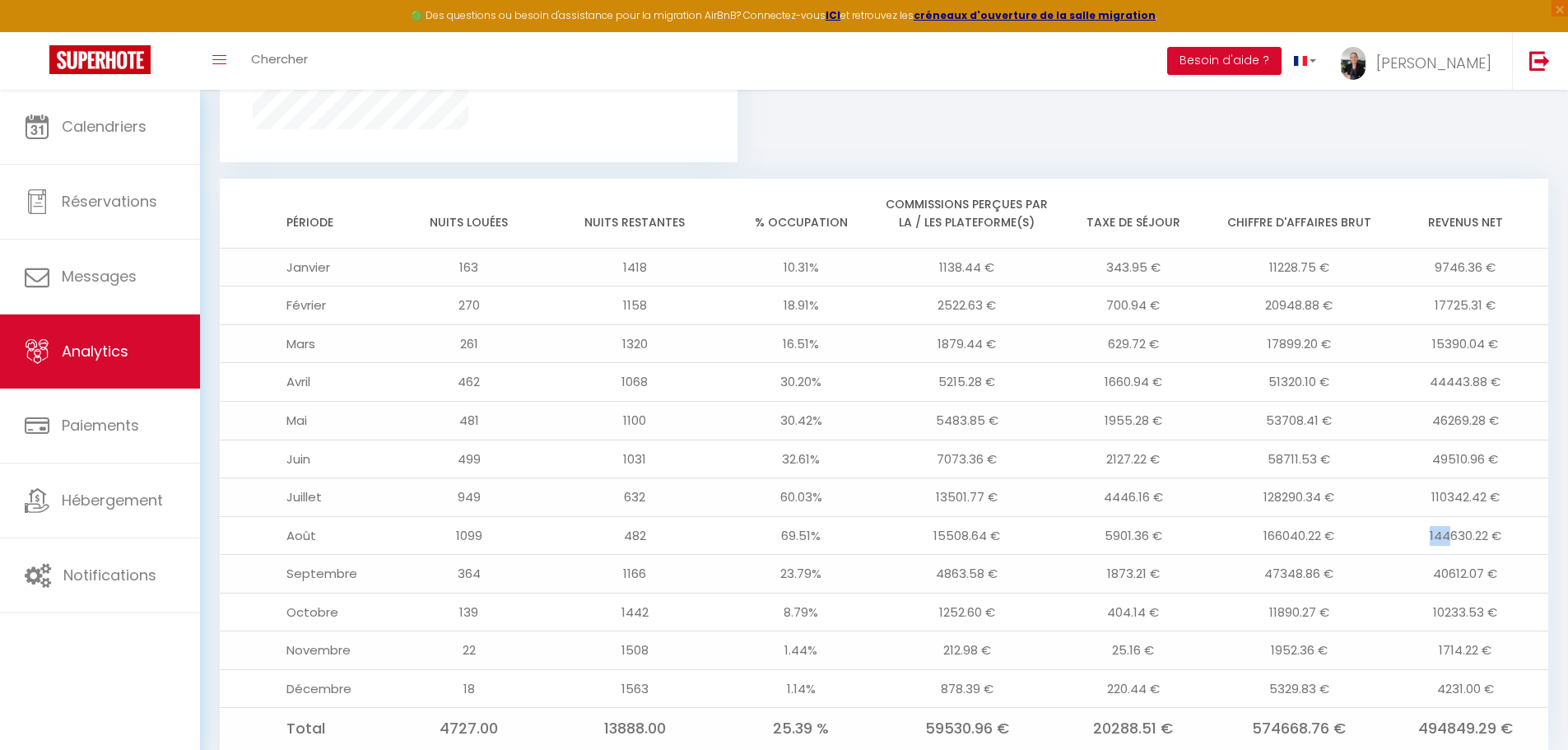
scroll to position [1339, 0]
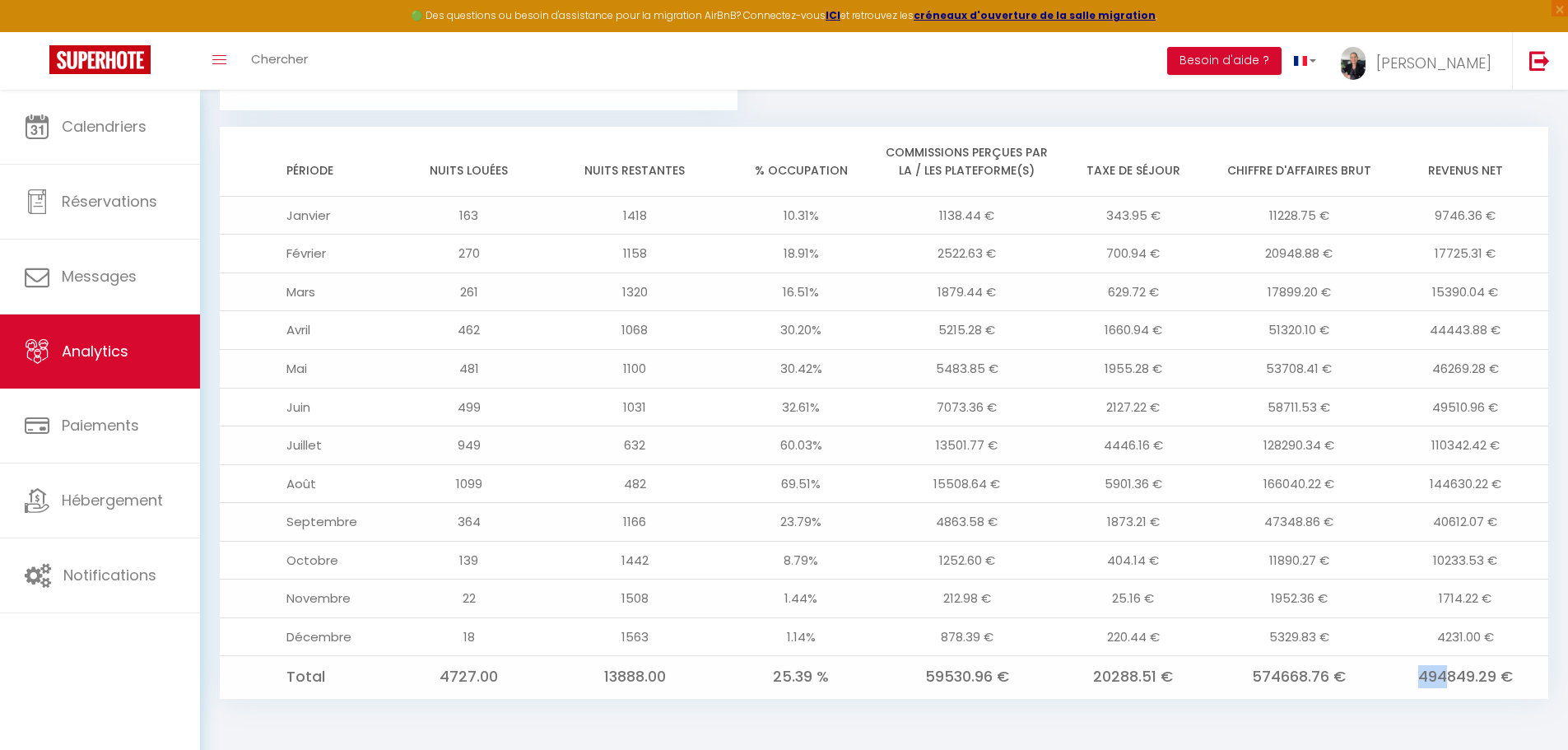
drag, startPoint x: 1448, startPoint y: 677, endPoint x: 1419, endPoint y: 675, distance: 29.1
click at [1419, 675] on td "494849.29 €" at bounding box center [1465, 677] width 167 height 42
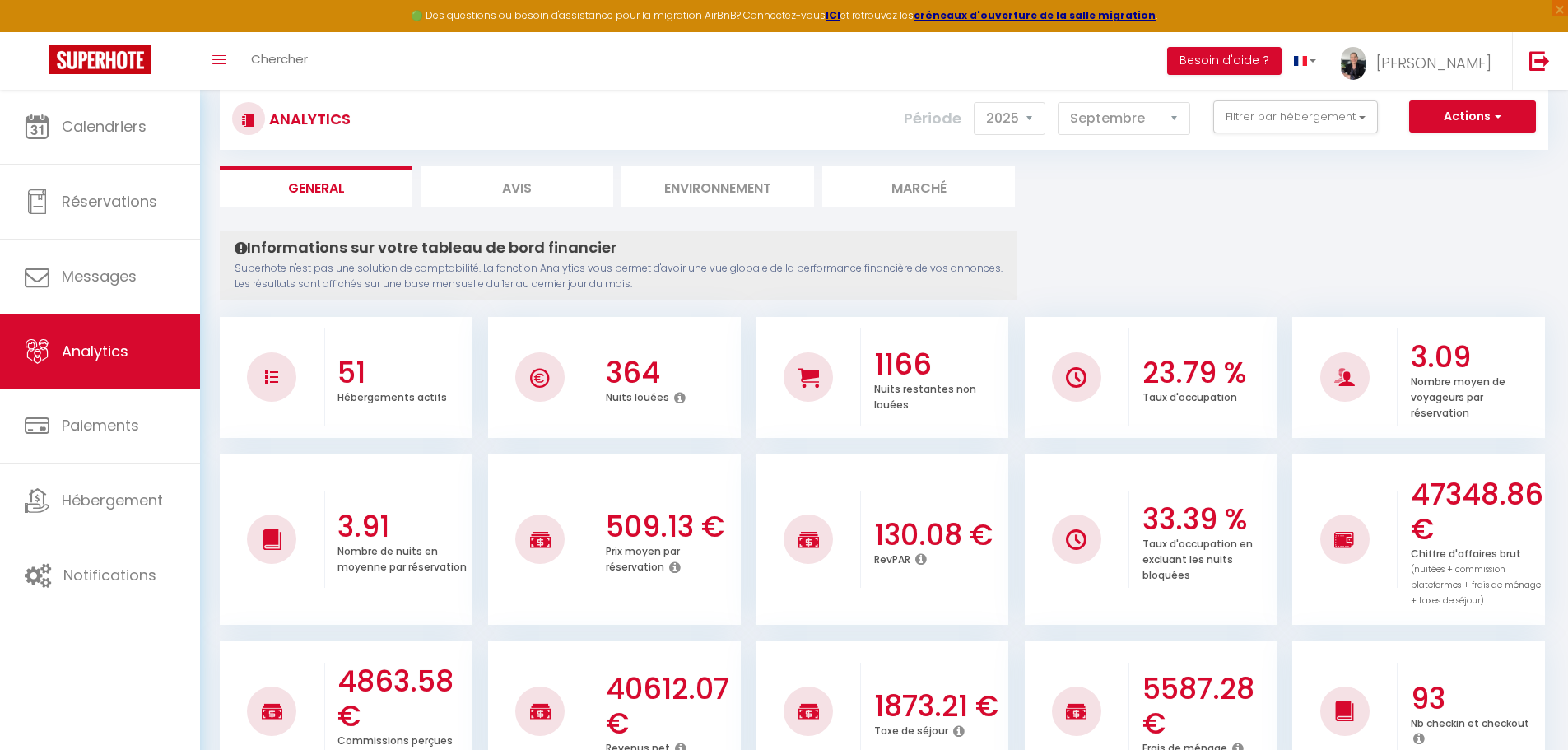
scroll to position [0, 0]
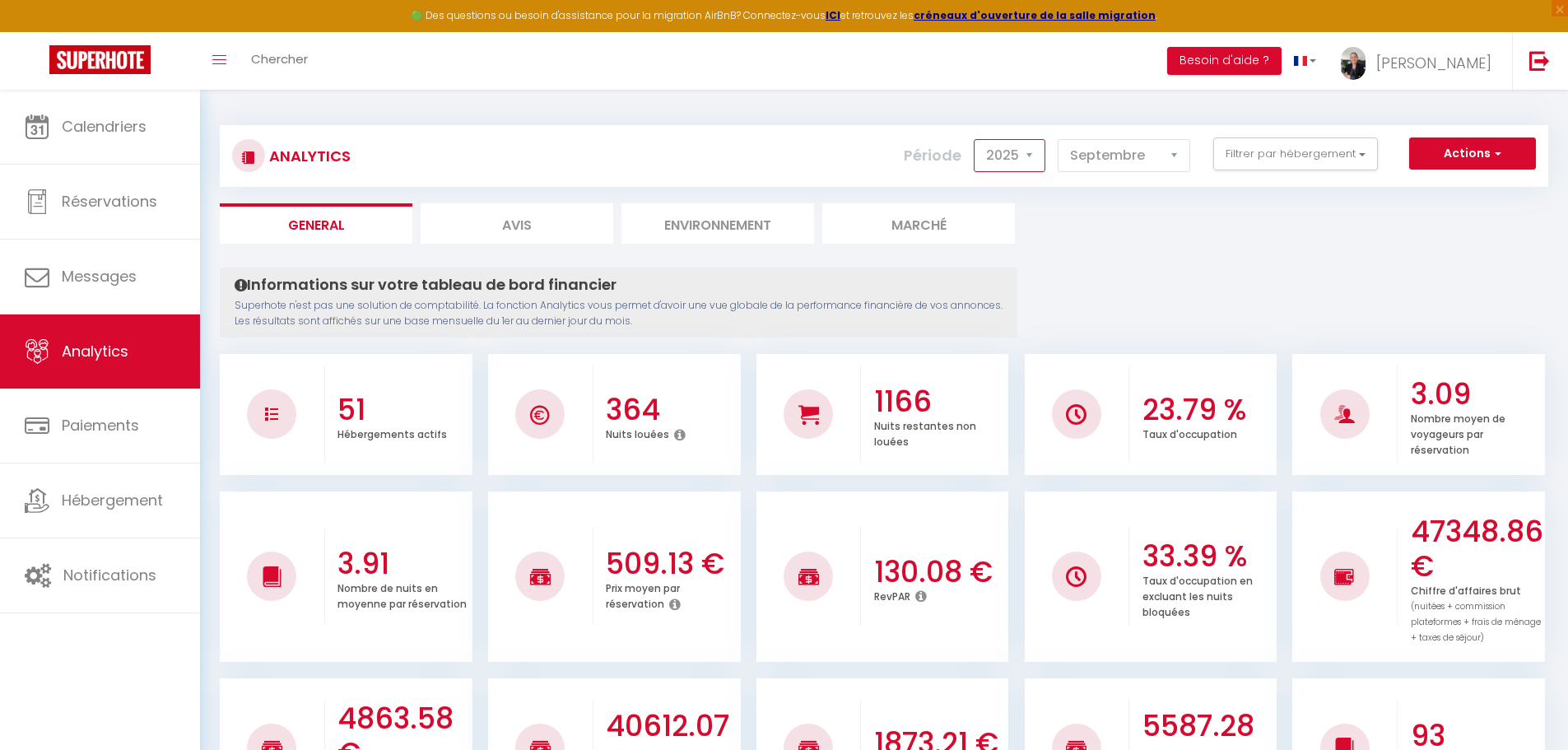
click at [1025, 149] on select "2014 2015 2016 2017 2018 2019 2020 2021 2022 2023 2024 2025 2026 2027" at bounding box center [1009, 155] width 72 height 33
click at [975, 139] on select "2014 2015 2016 2017 2018 2019 2020 2021 2022 2023 2024 2025 2026 2027" at bounding box center [1009, 155] width 72 height 33
click at [1025, 158] on select "2014 2015 2016 2017 2018 2019 2020 2021 2022 2023 2024 2025 2026 2027" at bounding box center [1009, 155] width 72 height 33
select select "2025"
click at [975, 139] on select "2014 2015 2016 2017 2018 2019 2020 2021 2022 2023 2024 2025 2026 2027" at bounding box center [1009, 155] width 72 height 33
